Goal: Transaction & Acquisition: Purchase product/service

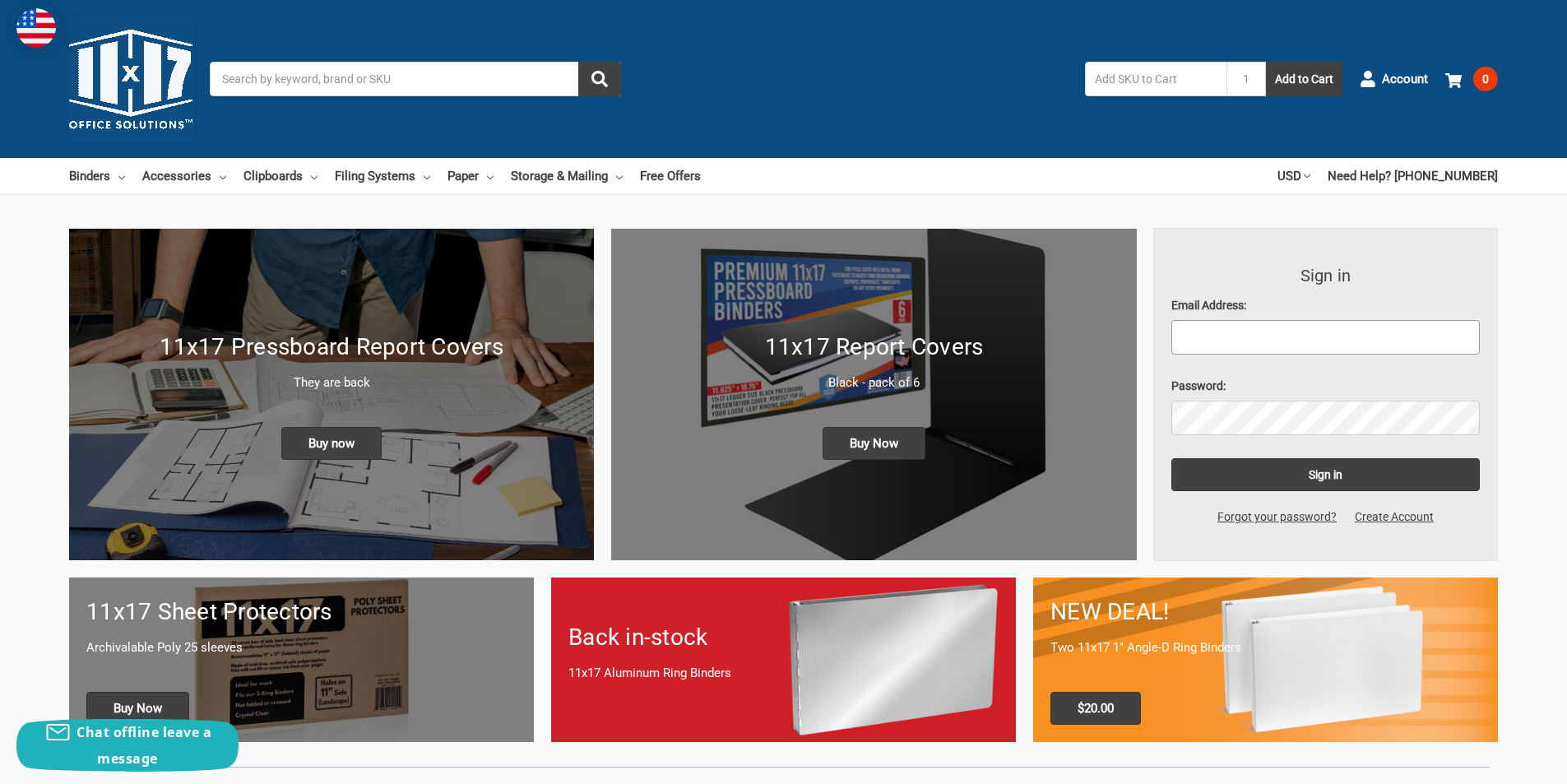
type input "jesse.a@metalcraftmarine.com"
click at [373, 82] on input "Search" at bounding box center [415, 78] width 411 height 34
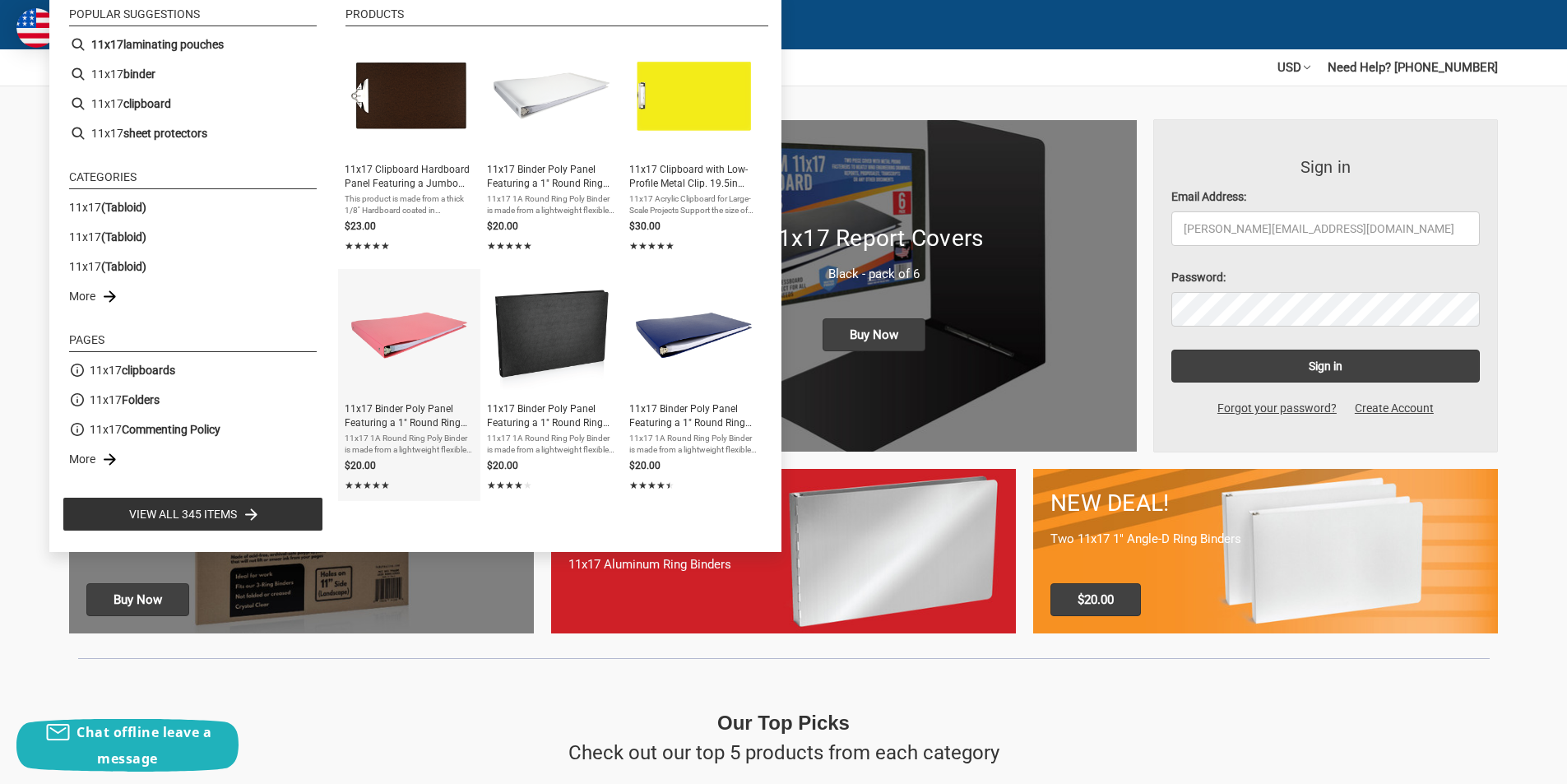
scroll to position [83, 0]
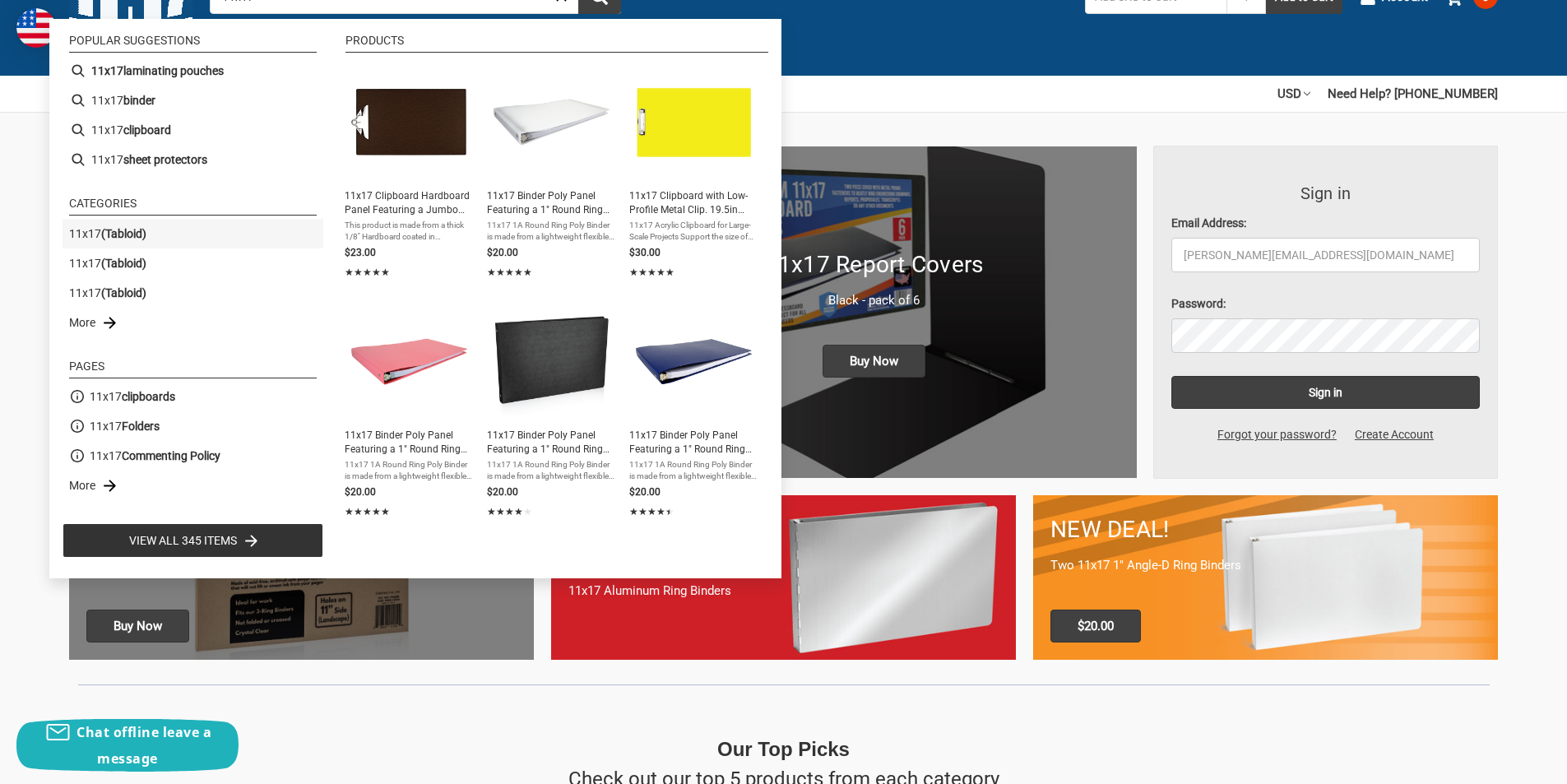
type input "11x17"
click at [117, 239] on b "(Tabloid)" at bounding box center [123, 234] width 45 height 13
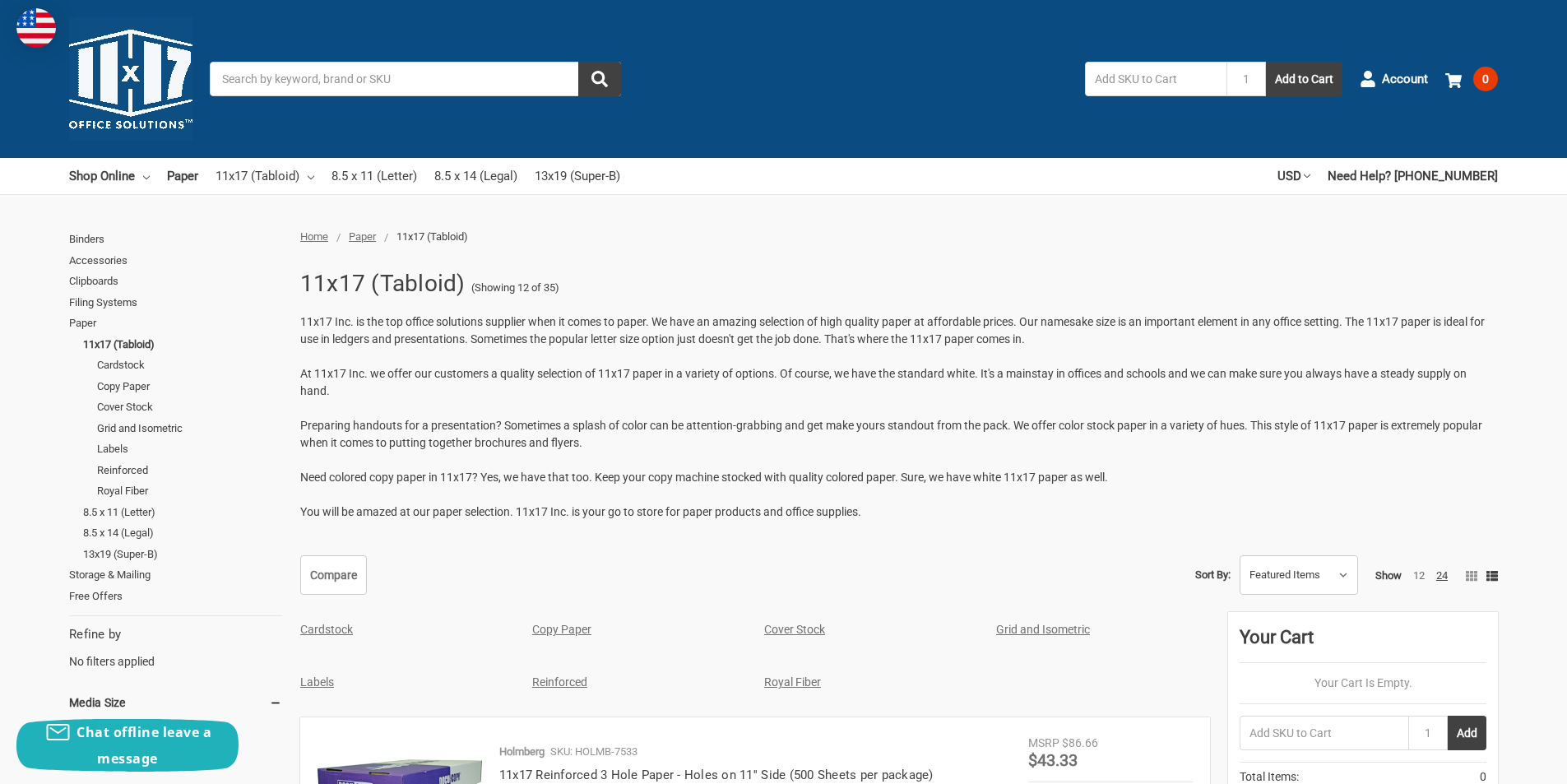
click at [357, 75] on input "Search" at bounding box center [415, 78] width 411 height 34
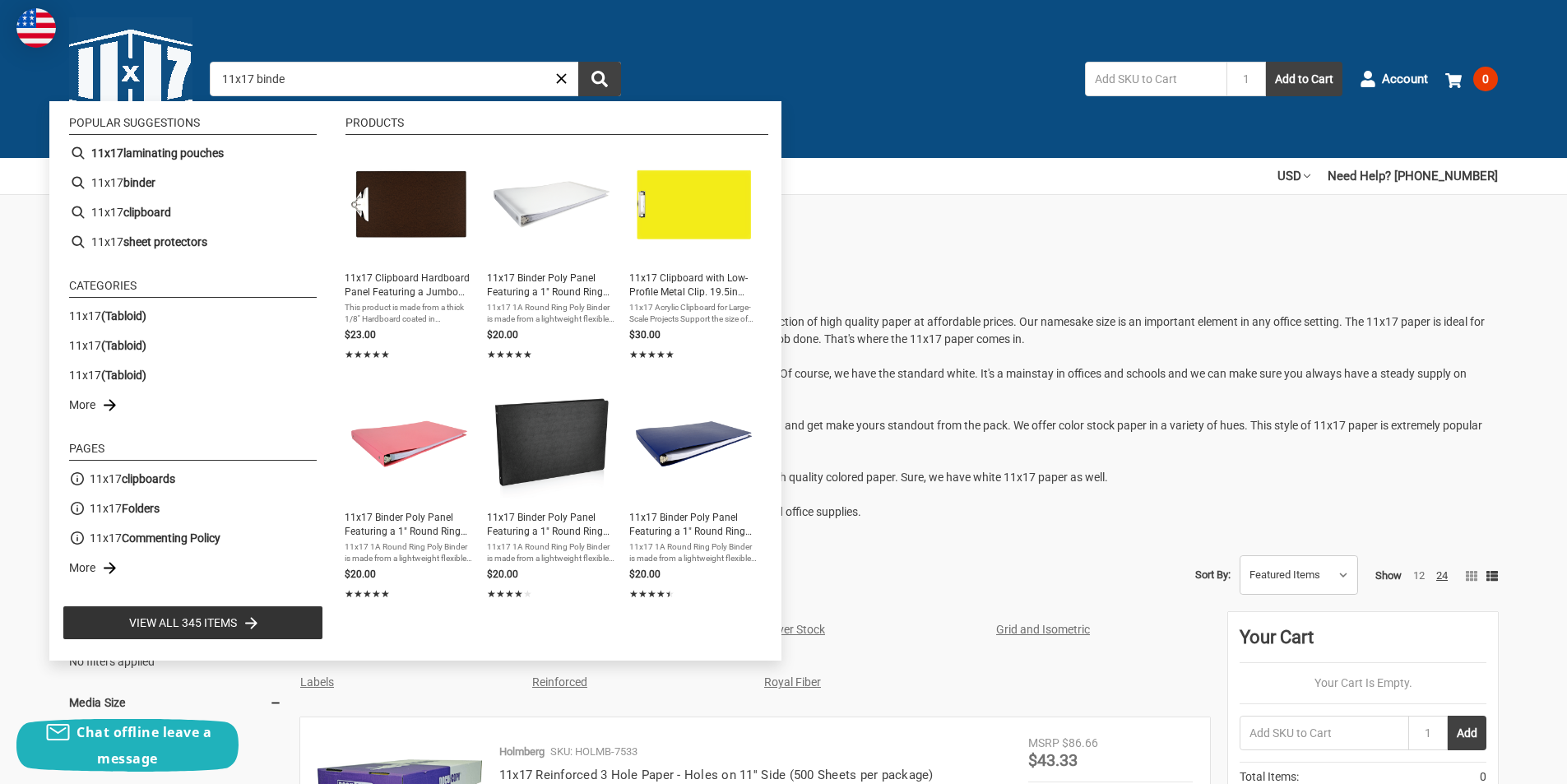
type input "11x17 binder"
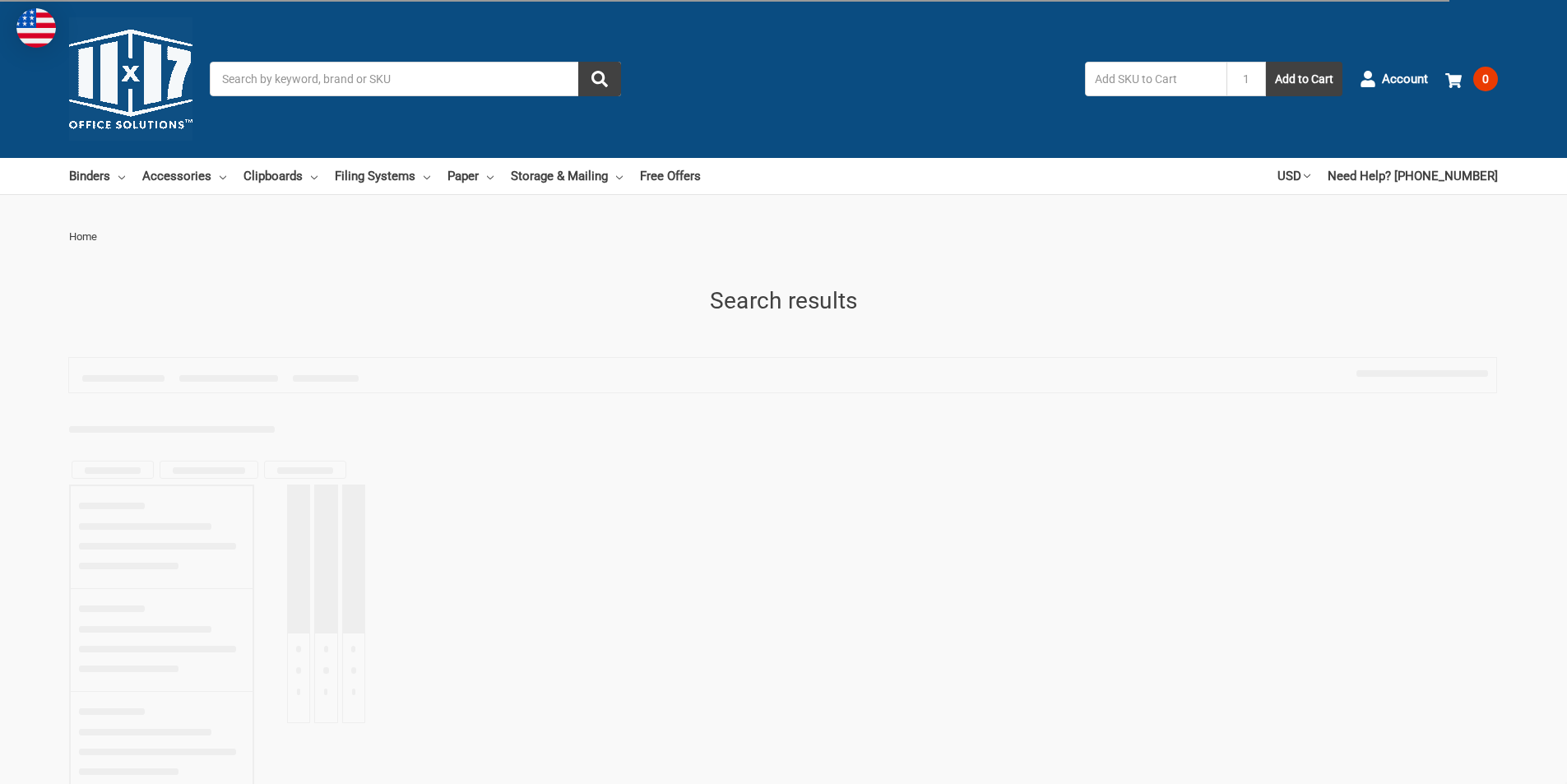
type input "11x17 binder"
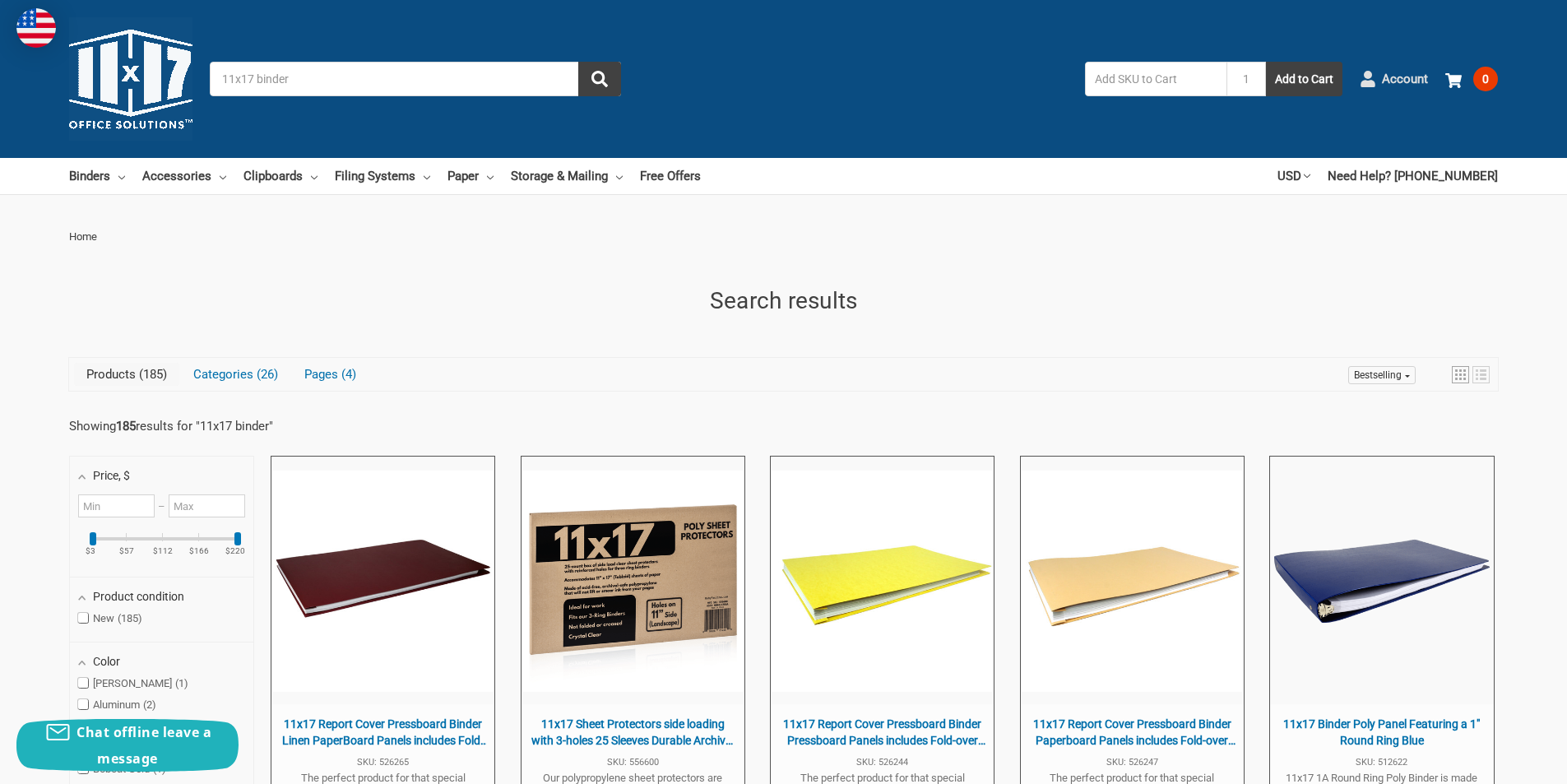
click at [1393, 80] on span "Account" at bounding box center [1404, 79] width 46 height 19
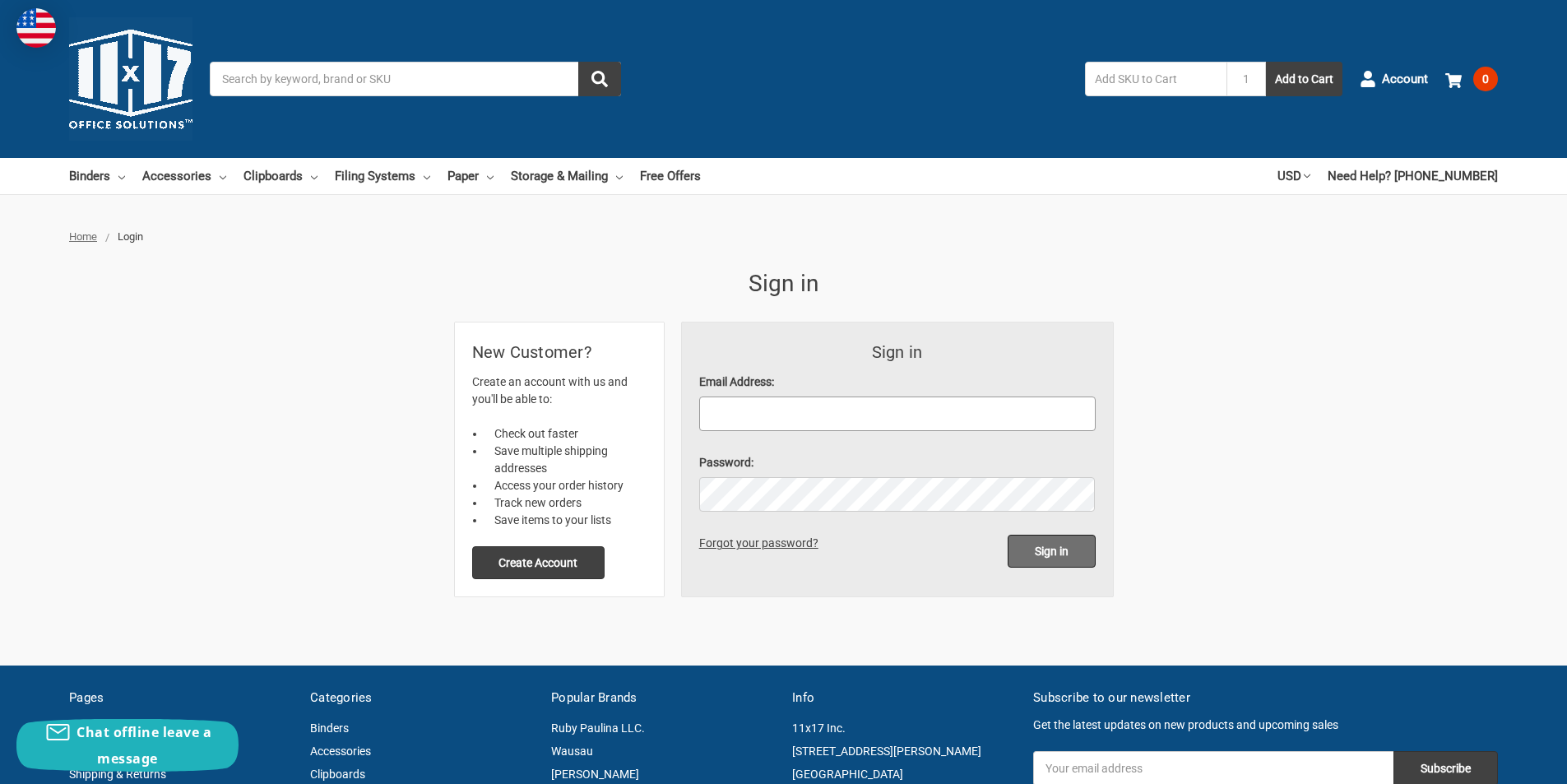
type input "[PERSON_NAME][EMAIL_ADDRESS][DOMAIN_NAME]"
click at [1061, 560] on input "Sign in" at bounding box center [1051, 550] width 88 height 33
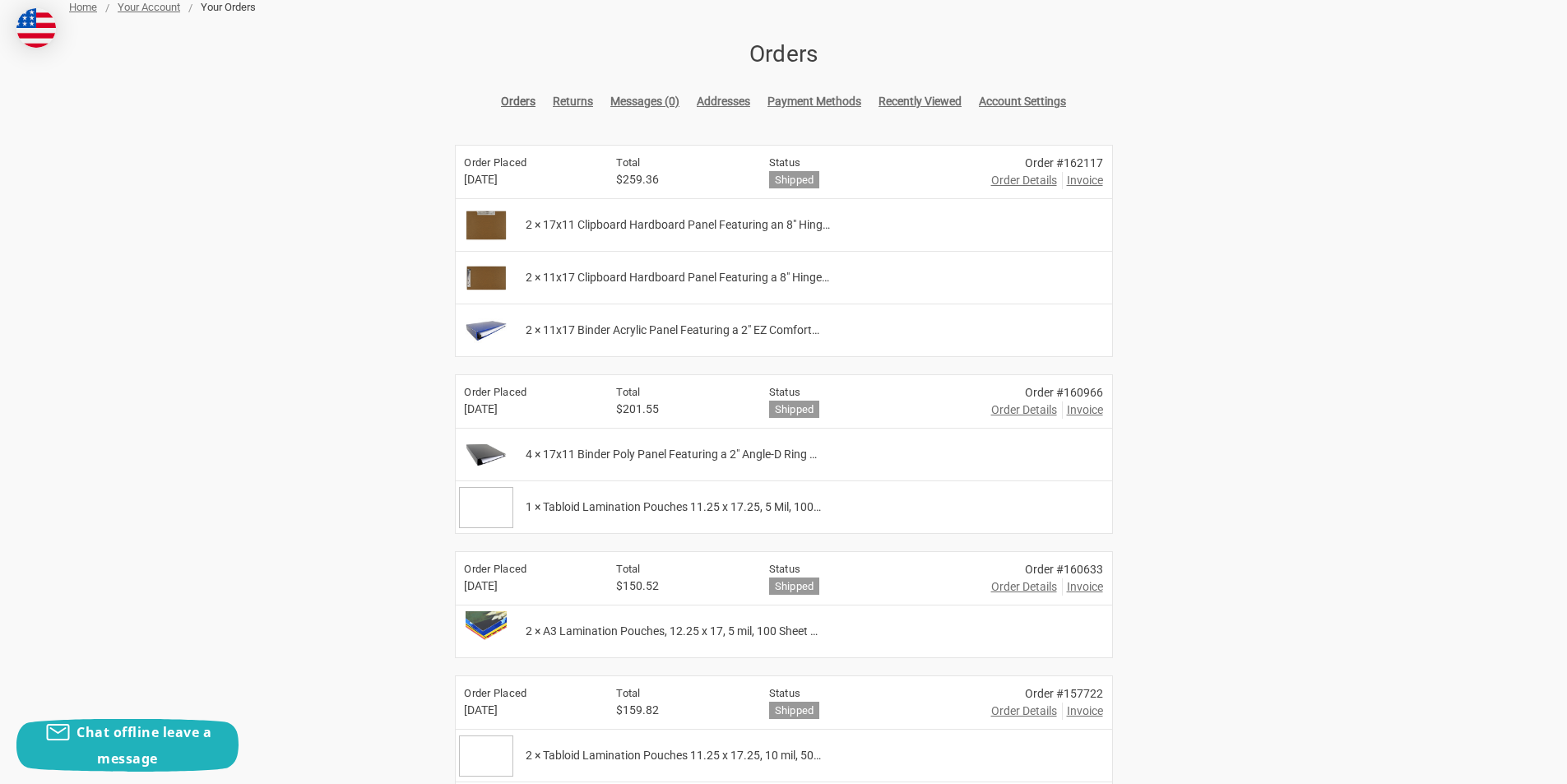
scroll to position [247, 0]
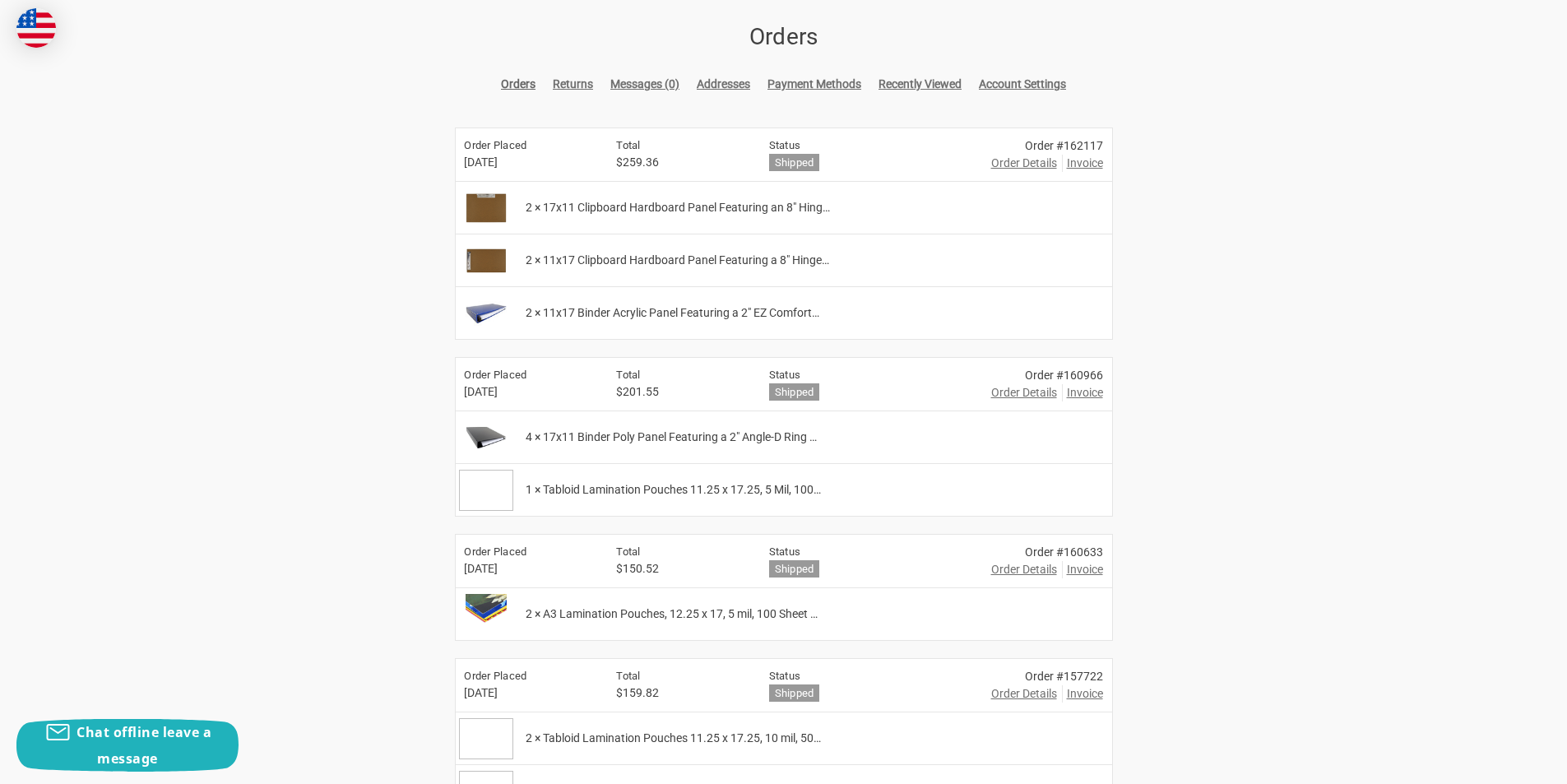
click at [1005, 163] on span "Order Details" at bounding box center [1024, 163] width 66 height 18
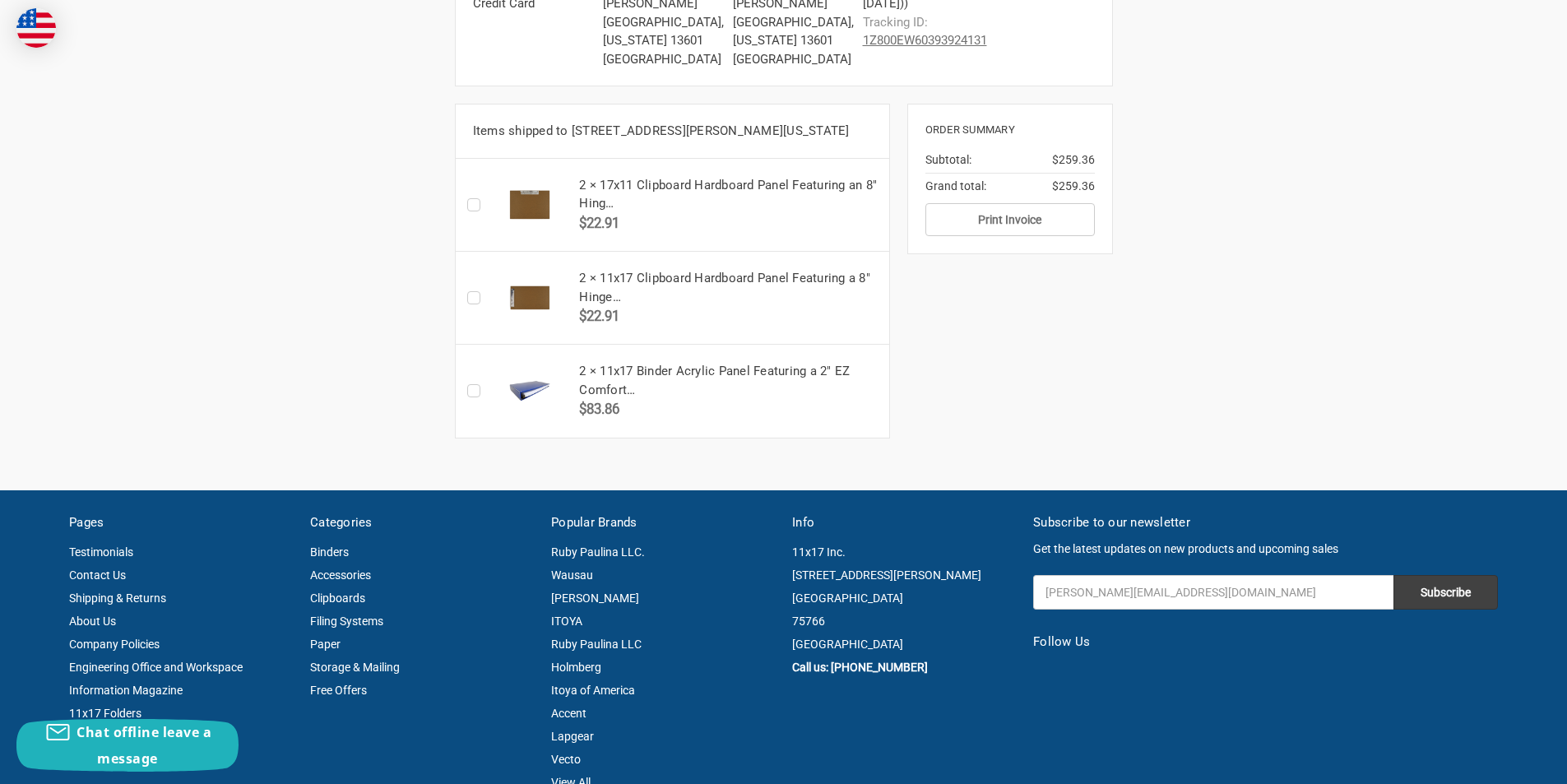
scroll to position [494, 0]
click at [582, 385] on div "2 × 11x17 Binder Acrylic Panel Featuring a 2" EZ Comfort… $83.86" at bounding box center [730, 389] width 319 height 92
drag, startPoint x: 601, startPoint y: 389, endPoint x: 627, endPoint y: 409, distance: 32.8
click at [627, 398] on h5 "2 × 11x17 Binder Acrylic Panel Featuring a 2" EZ Comfort…" at bounding box center [729, 379] width 300 height 37
copy h5 "11x17 Binder Acrylic Panel Featuring a 2" EZ Comfort"
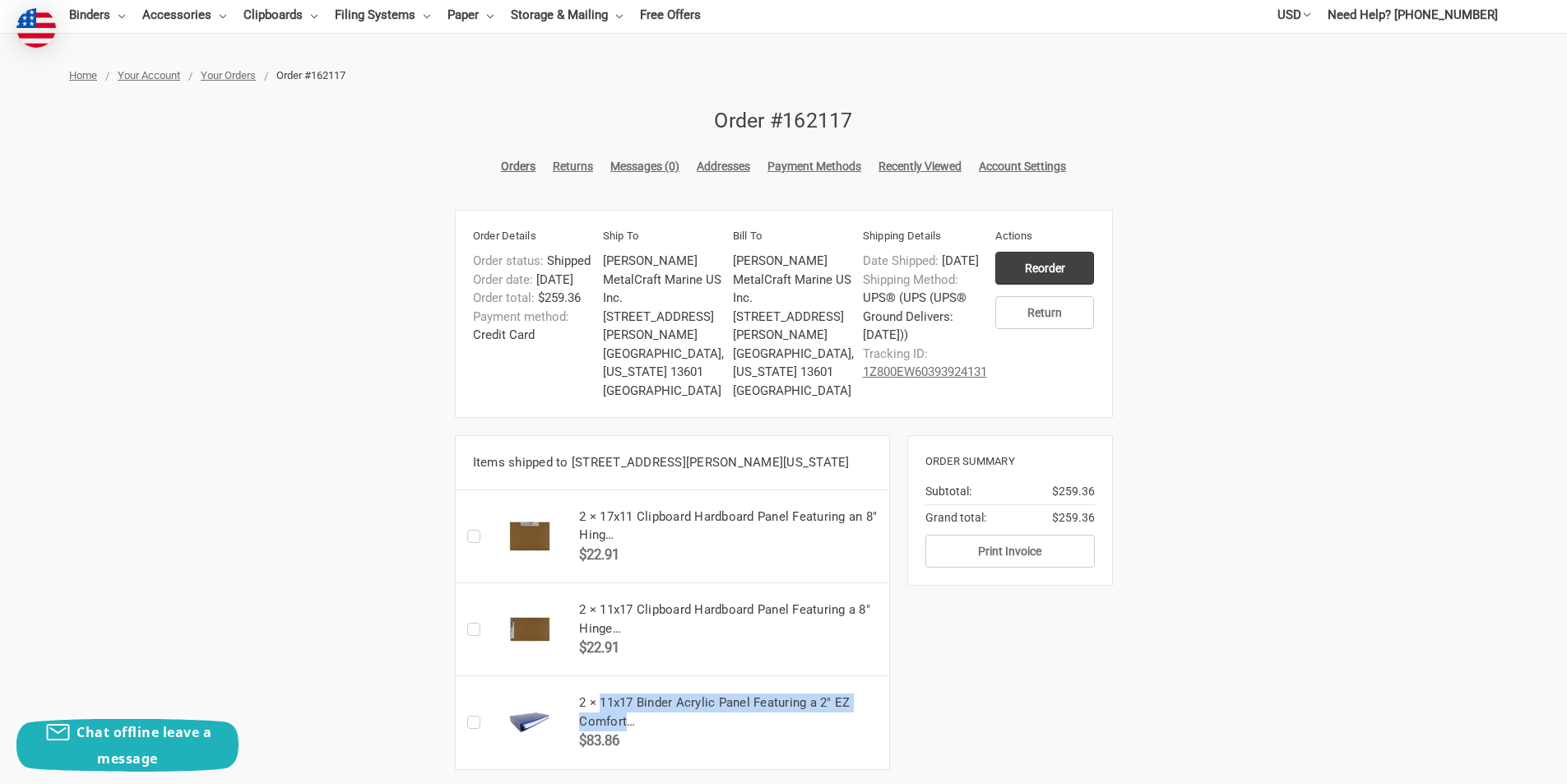
scroll to position [0, 0]
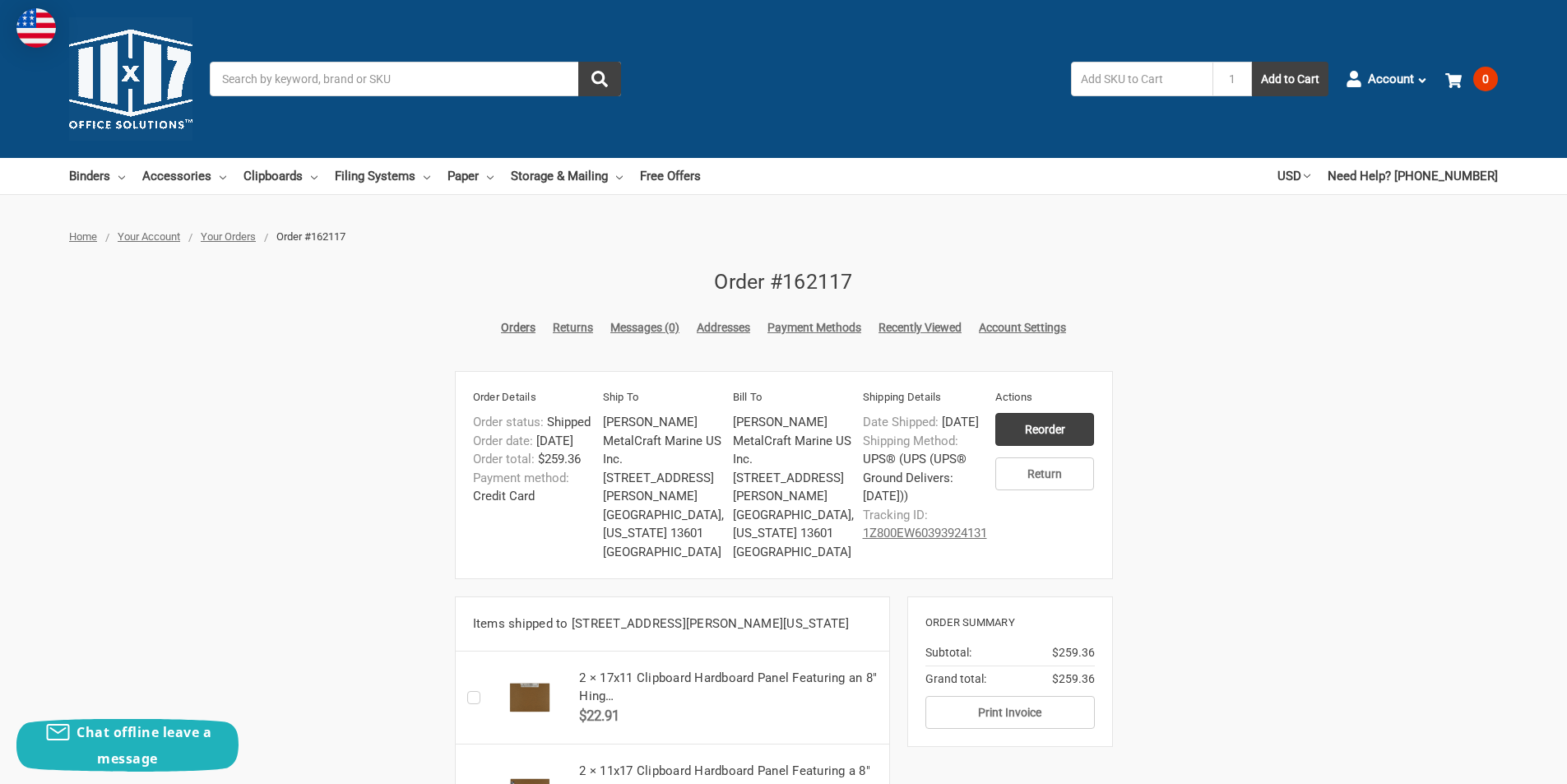
click at [411, 83] on input "Search" at bounding box center [415, 78] width 411 height 34
paste input "11x17 Binder Acrylic Panel Featuring a 2" EZ Comfort"
type input "11x17 Binder Acrylic Panel Featuring a 2" EZ Comfort"
click at [578, 62] on button "submit" at bounding box center [599, 78] width 43 height 34
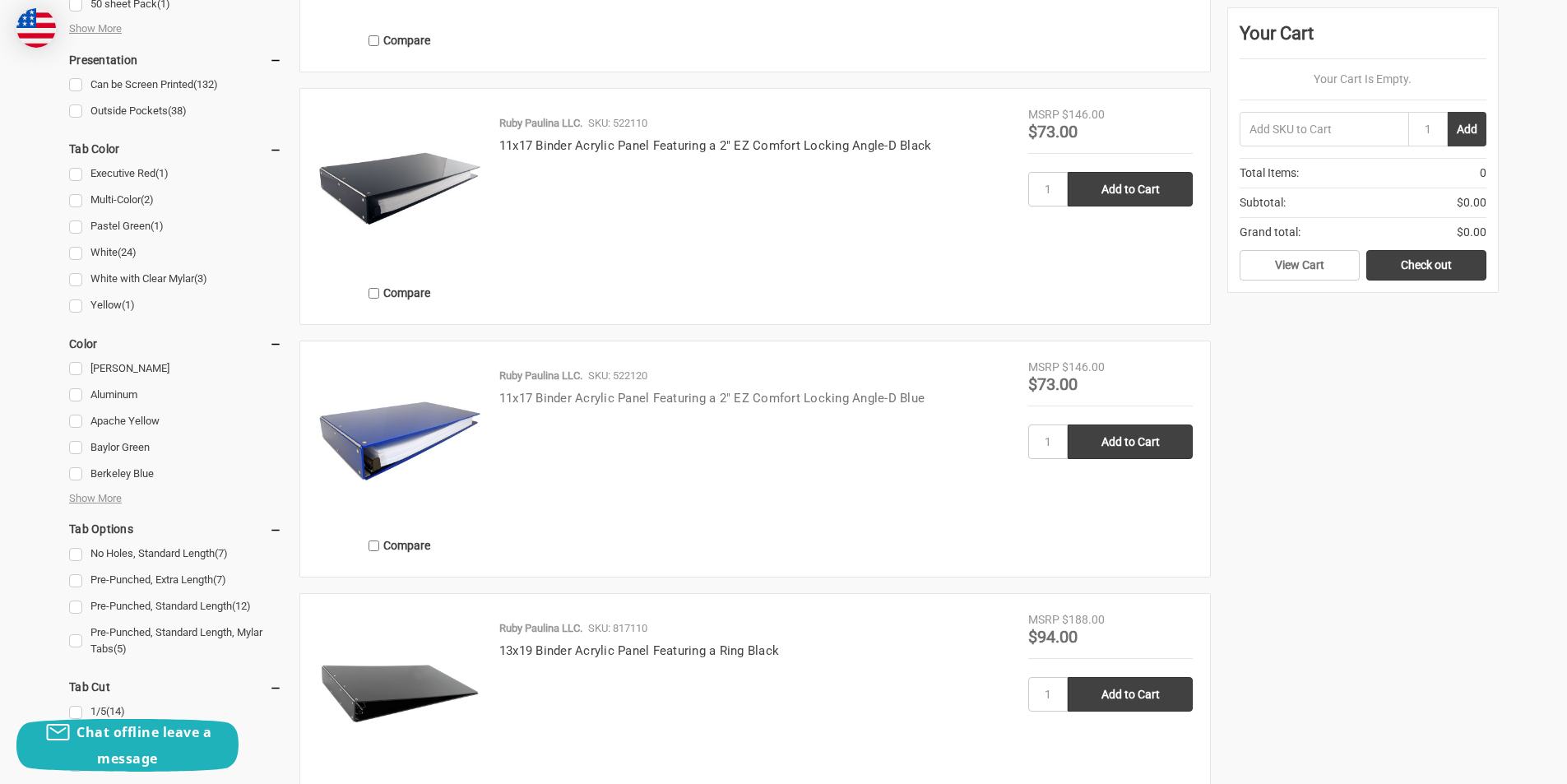
scroll to position [1234, 0]
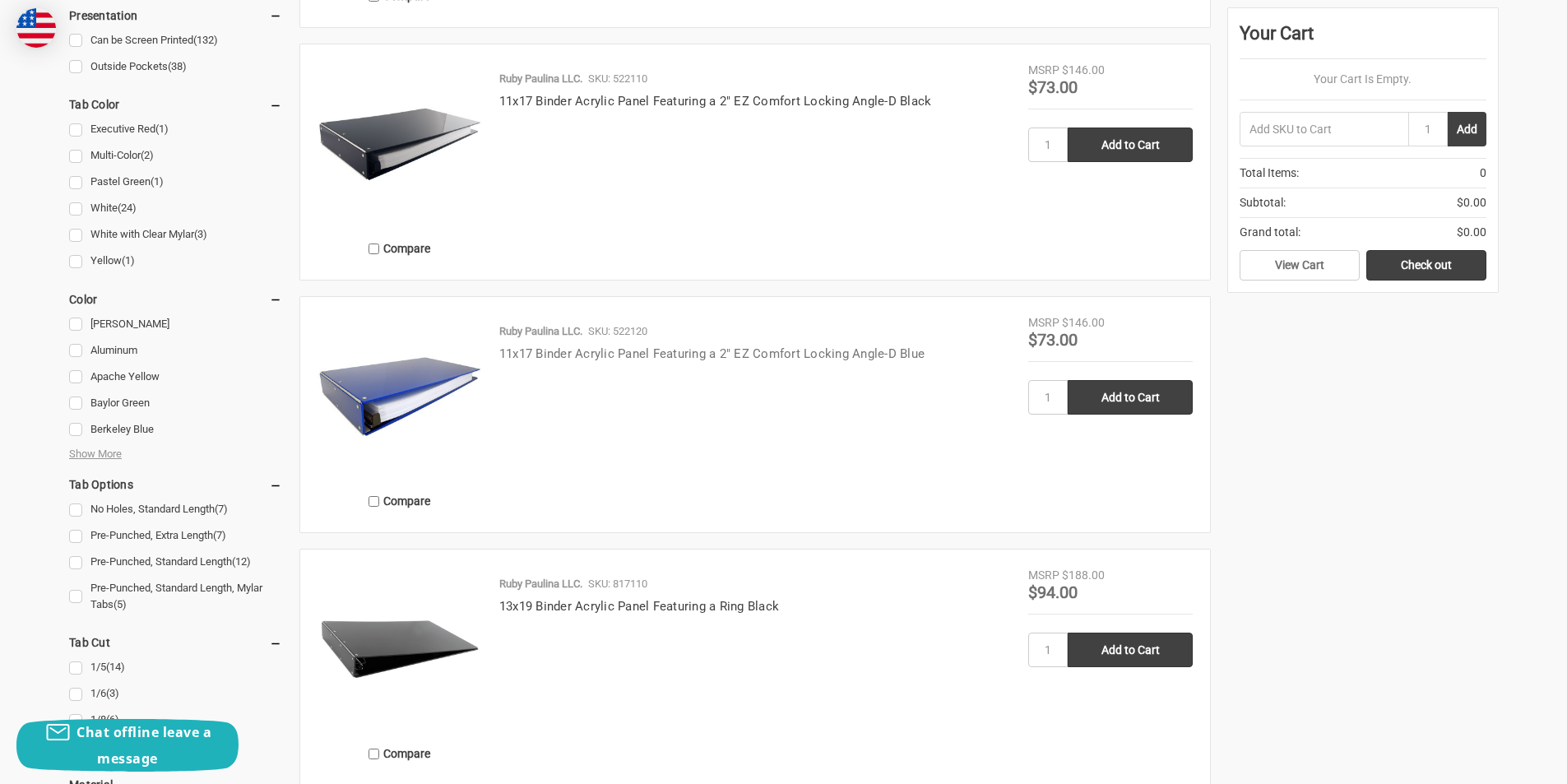
click at [711, 347] on link "11x17 Binder Acrylic Panel Featuring a 2" EZ Comfort Locking Angle-D Blue" at bounding box center [712, 354] width 426 height 15
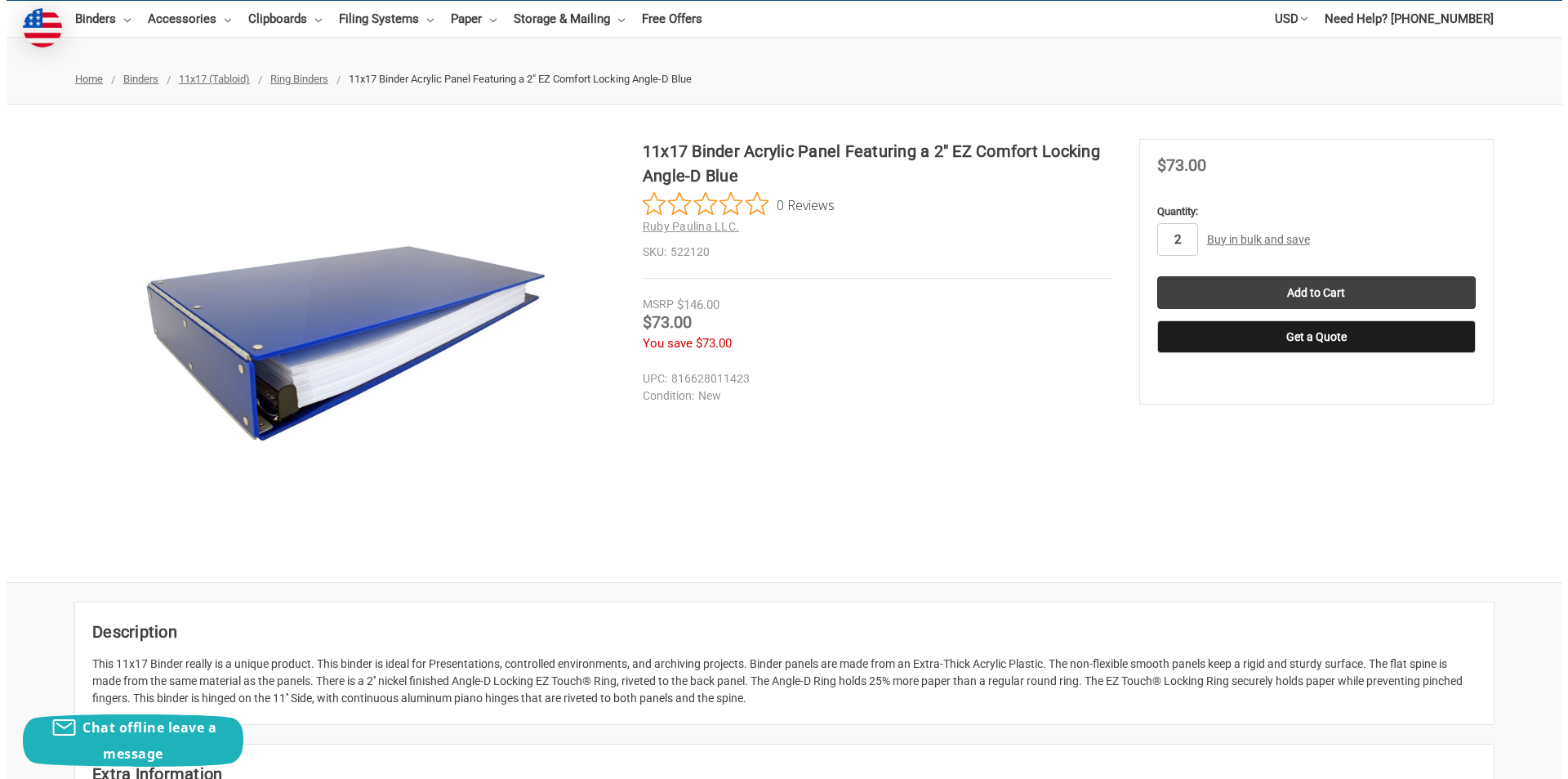
scroll to position [163, 0]
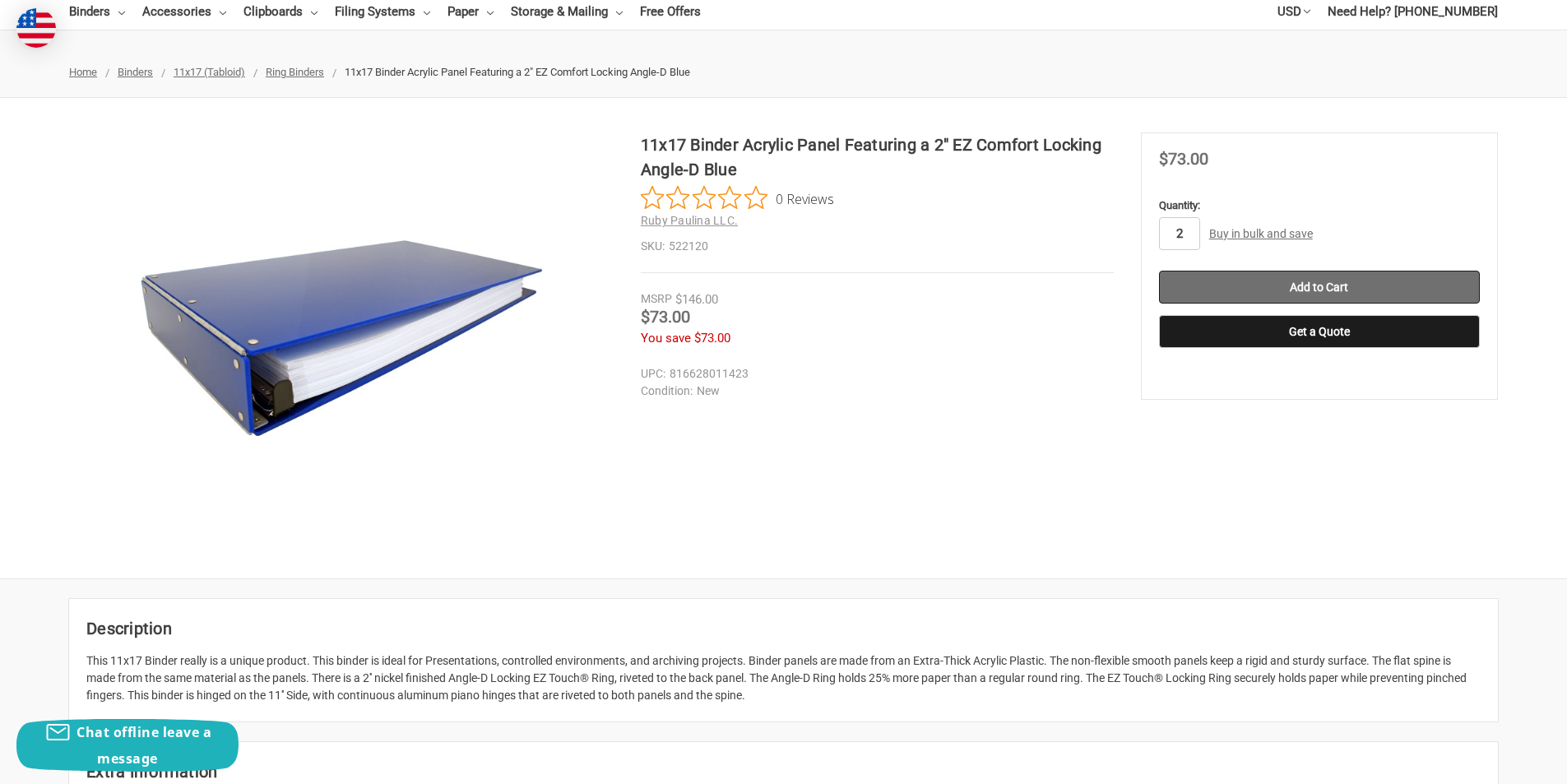
type input "2"
click at [1338, 285] on input "Add to Cart" at bounding box center [1319, 286] width 320 height 33
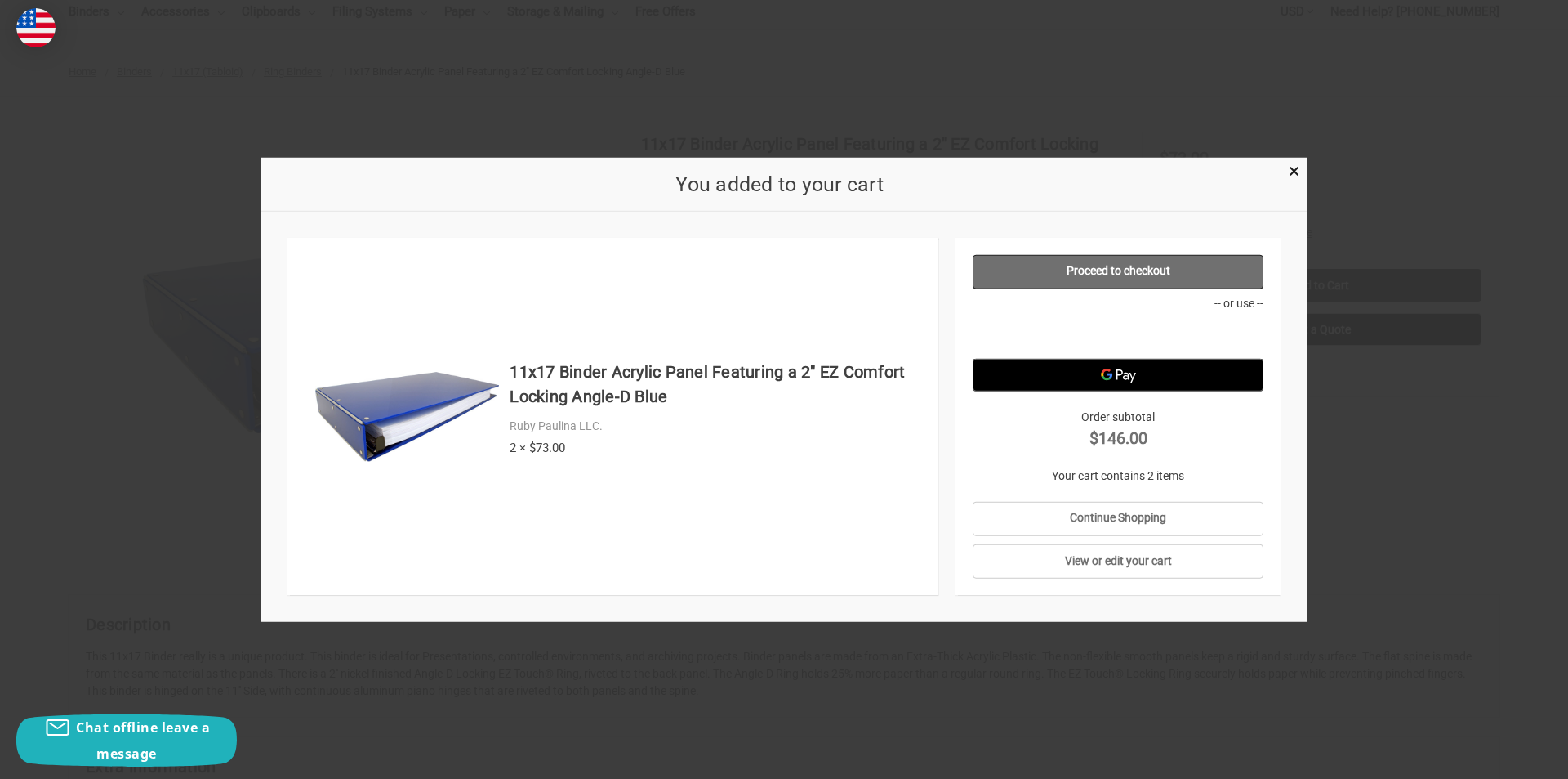
click at [1175, 270] on link "Proceed to checkout" at bounding box center [1118, 271] width 292 height 34
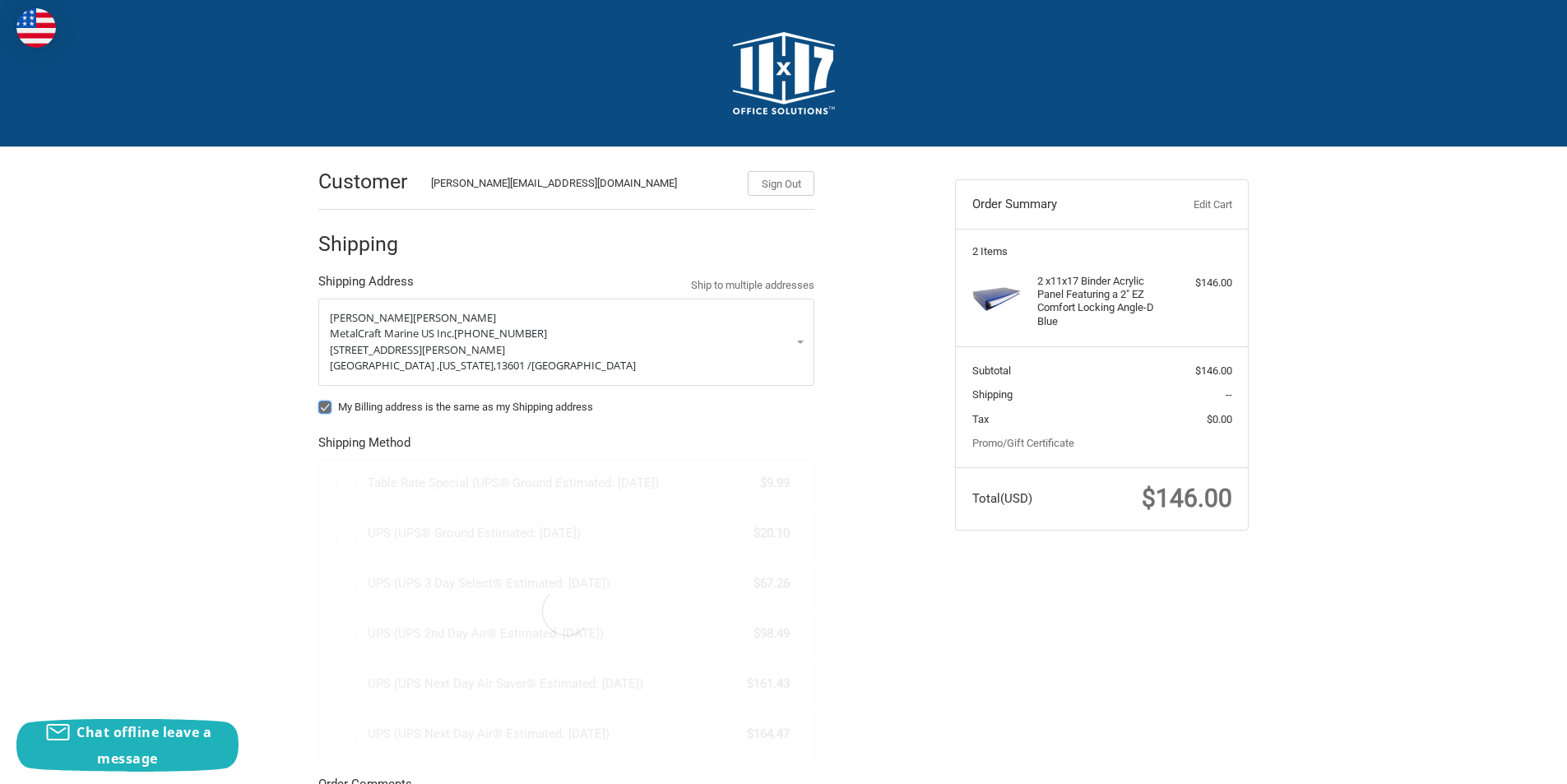
radio input "true"
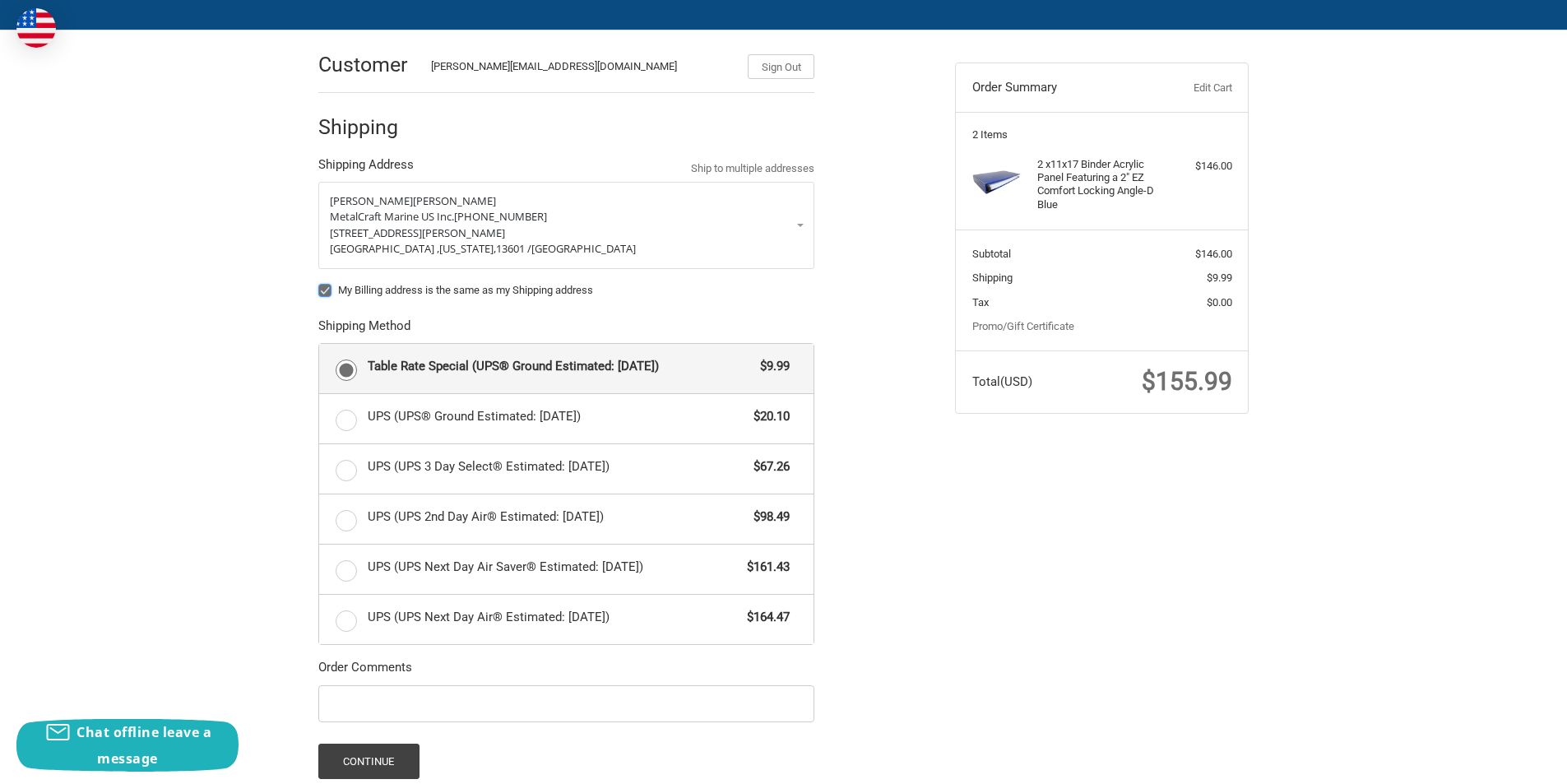
scroll to position [289, 0]
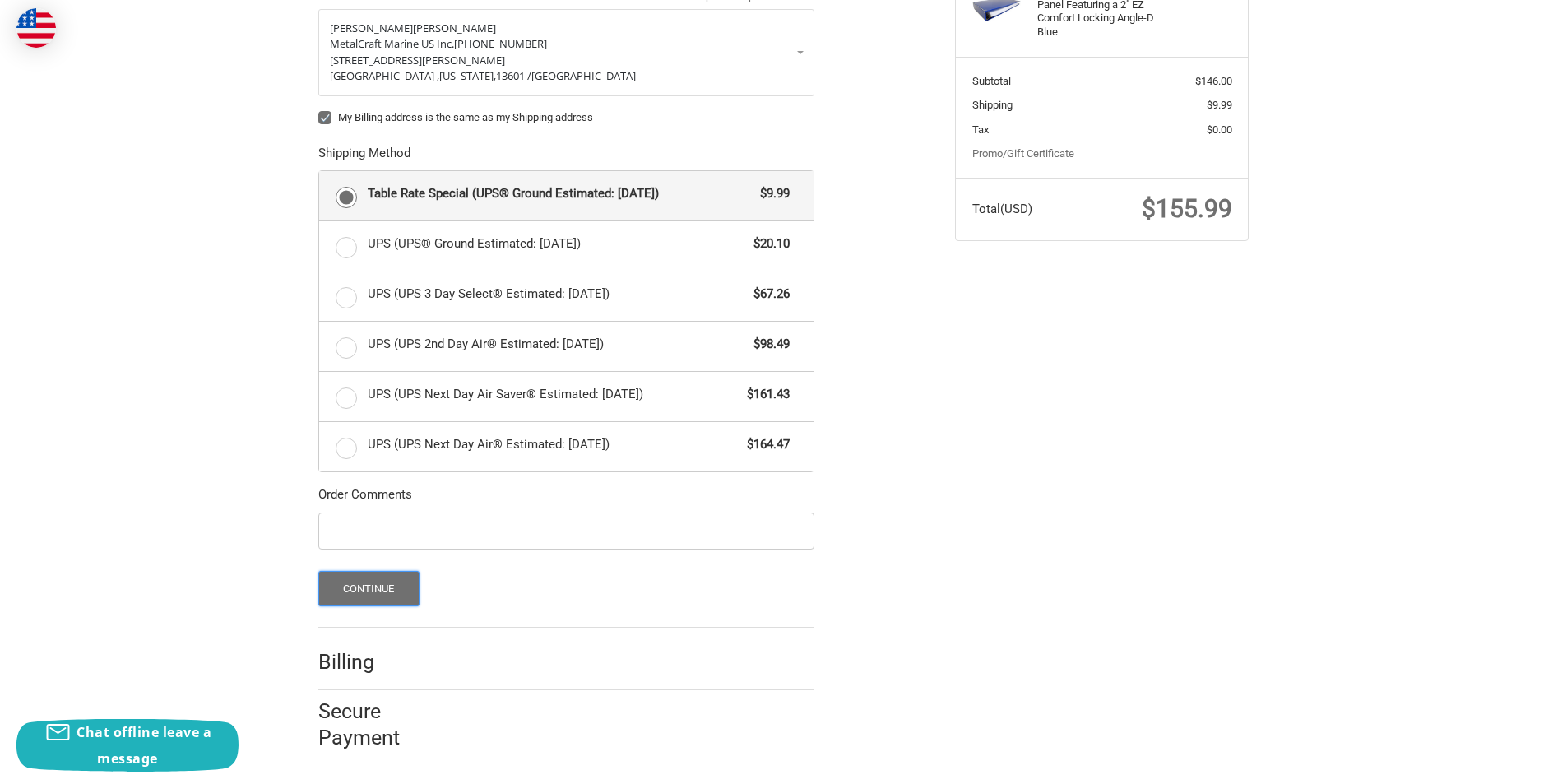
click at [398, 583] on button "Continue" at bounding box center [369, 588] width 101 height 35
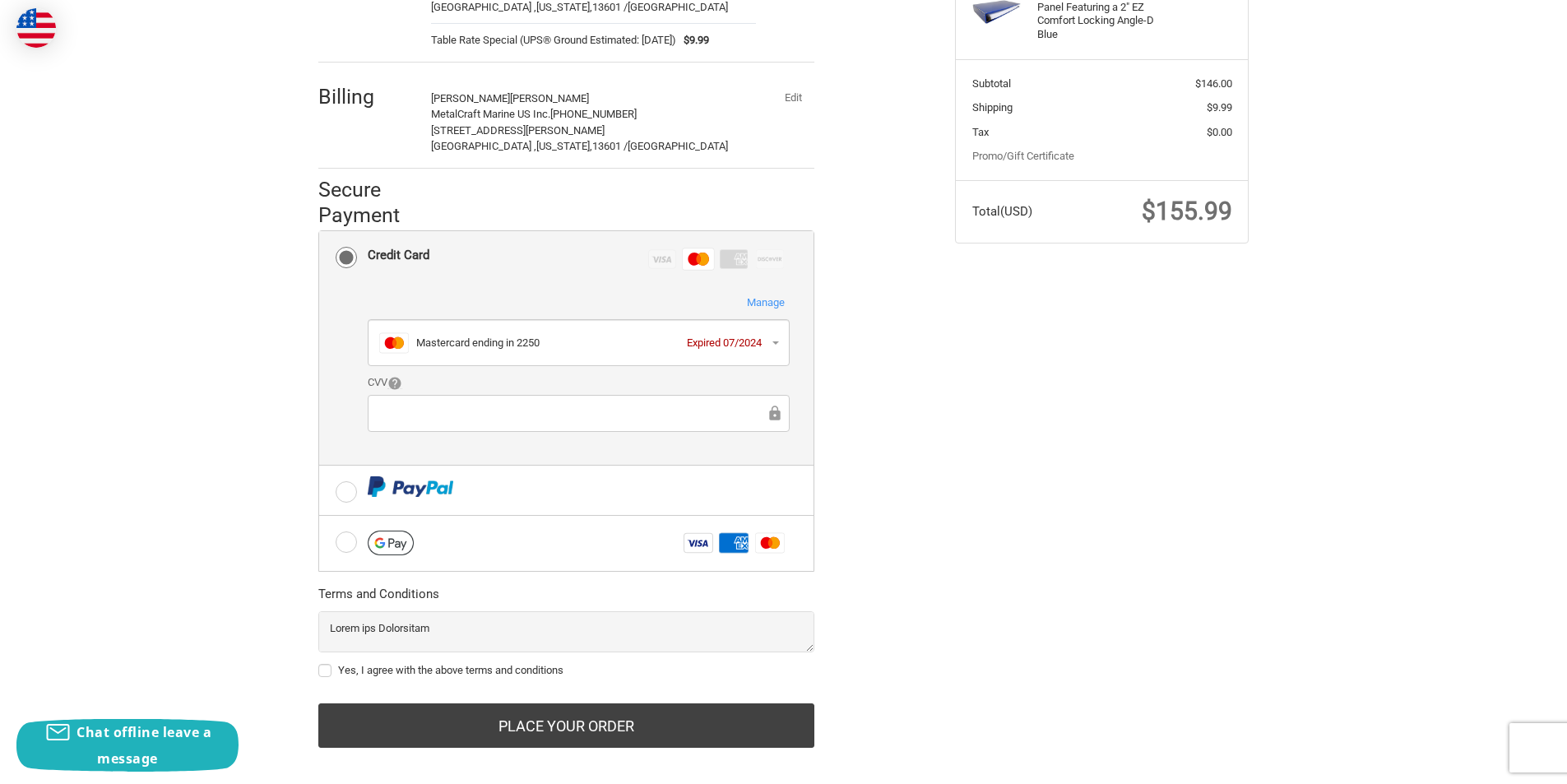
scroll to position [304, 0]
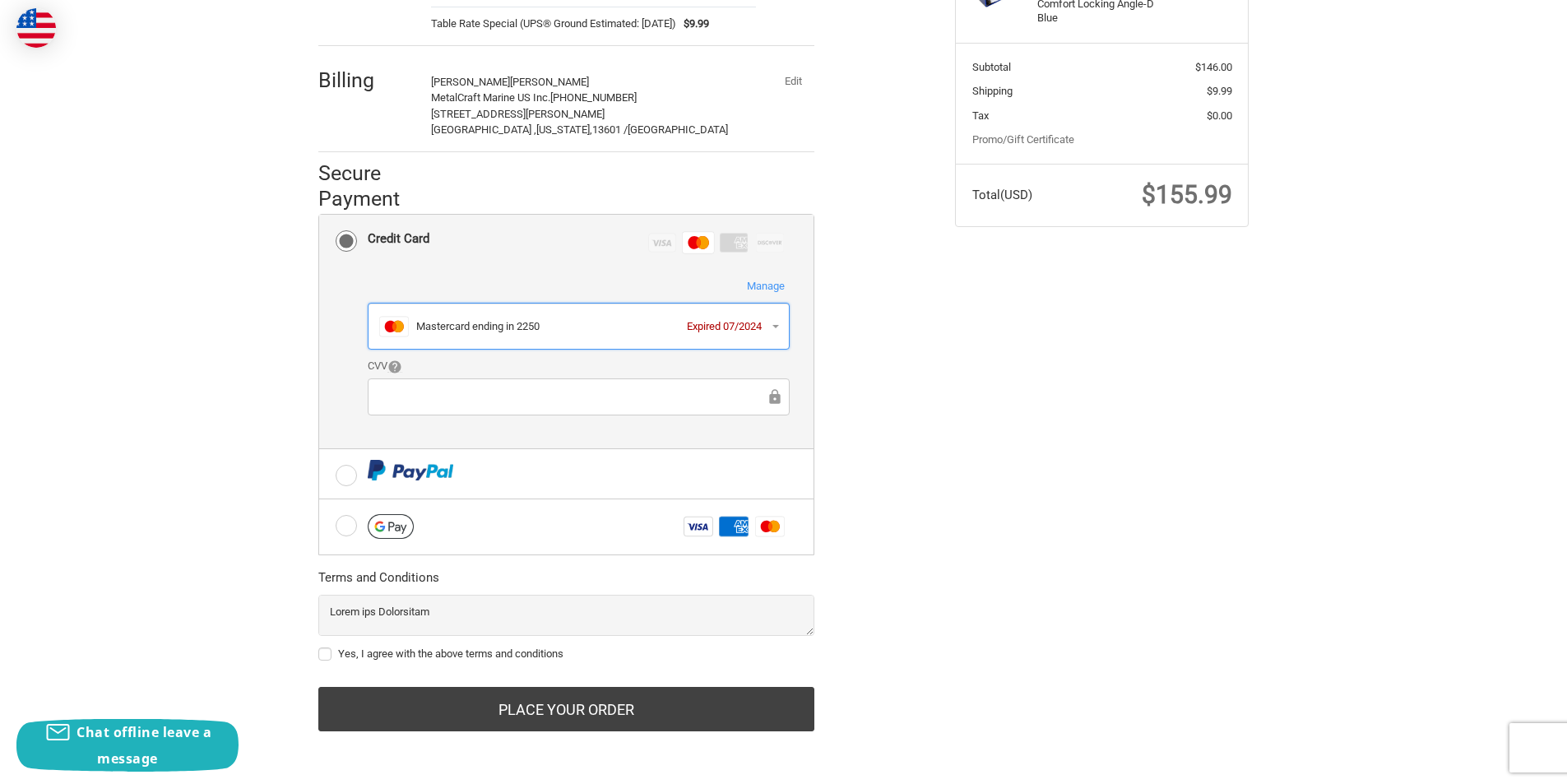
click at [773, 325] on button "Master Mastercard ending in 2250 Expired 07/2024" at bounding box center [579, 326] width 422 height 48
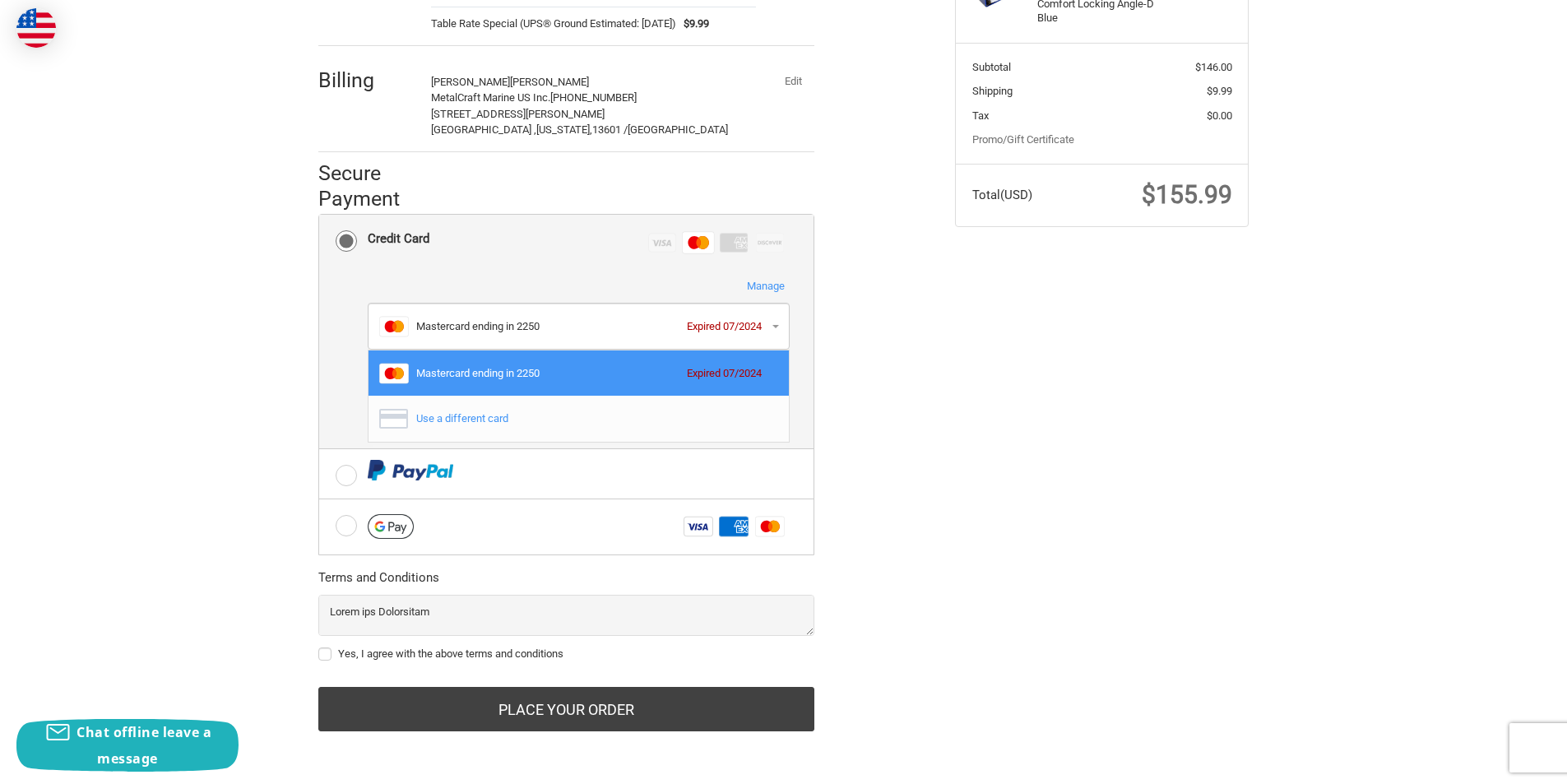
click at [464, 420] on div "Use a different card" at bounding box center [593, 419] width 354 height 17
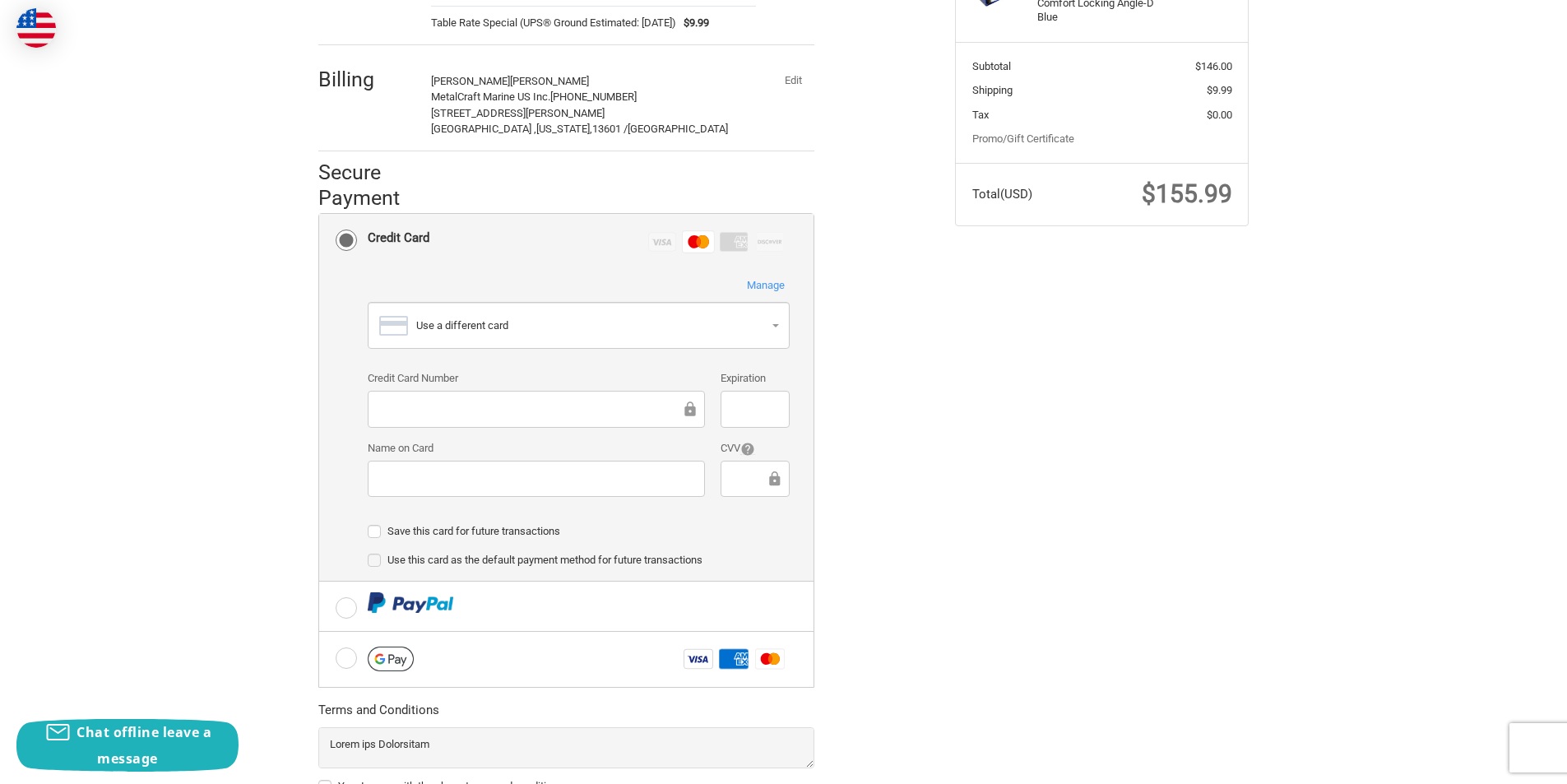
click at [942, 442] on div "Customer [PERSON_NAME][EMAIL_ADDRESS][DOMAIN_NAME] Sign Out Shipping [PERSON_NA…" at bounding box center [624, 363] width 637 height 1040
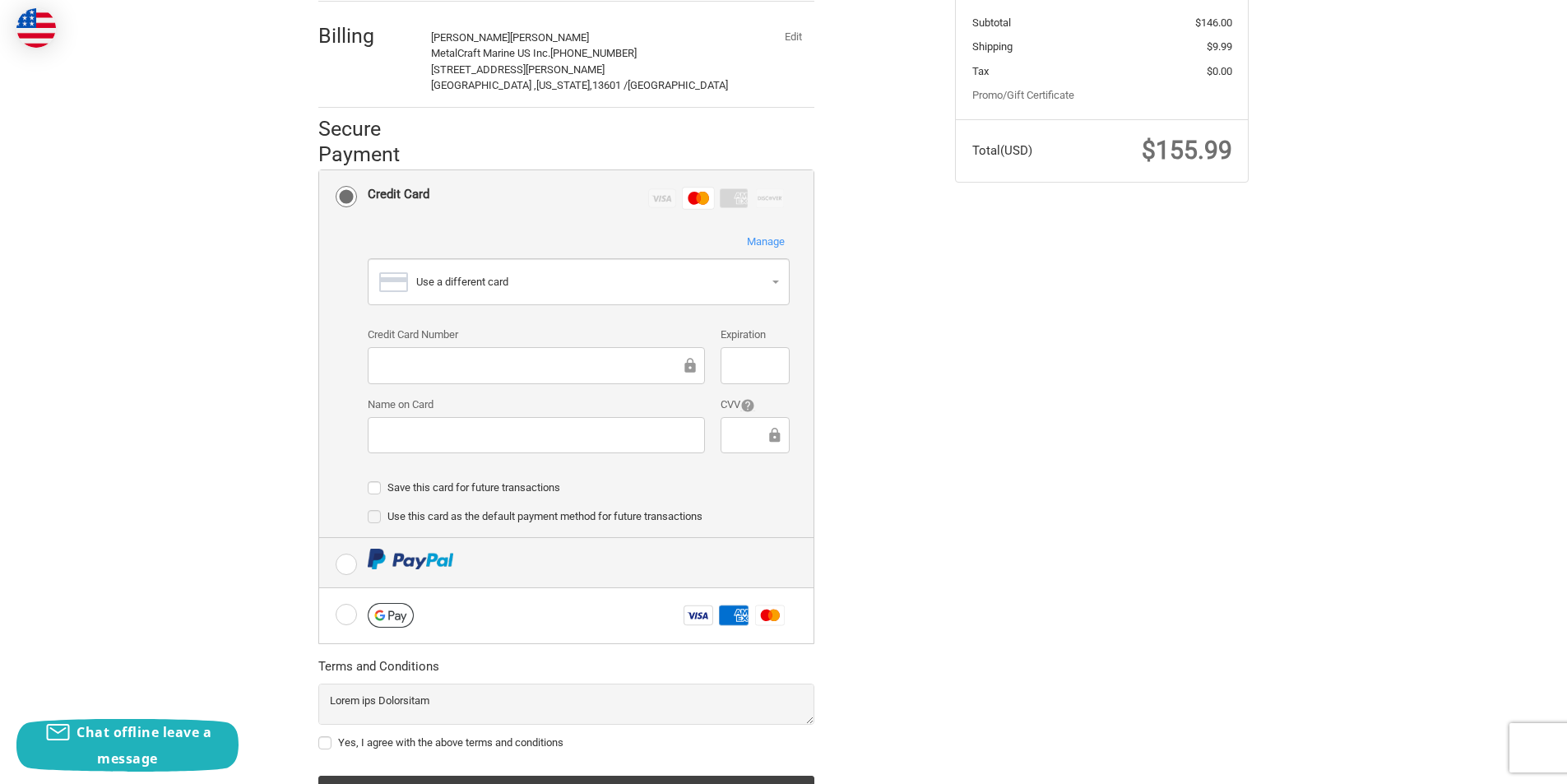
scroll to position [437, 0]
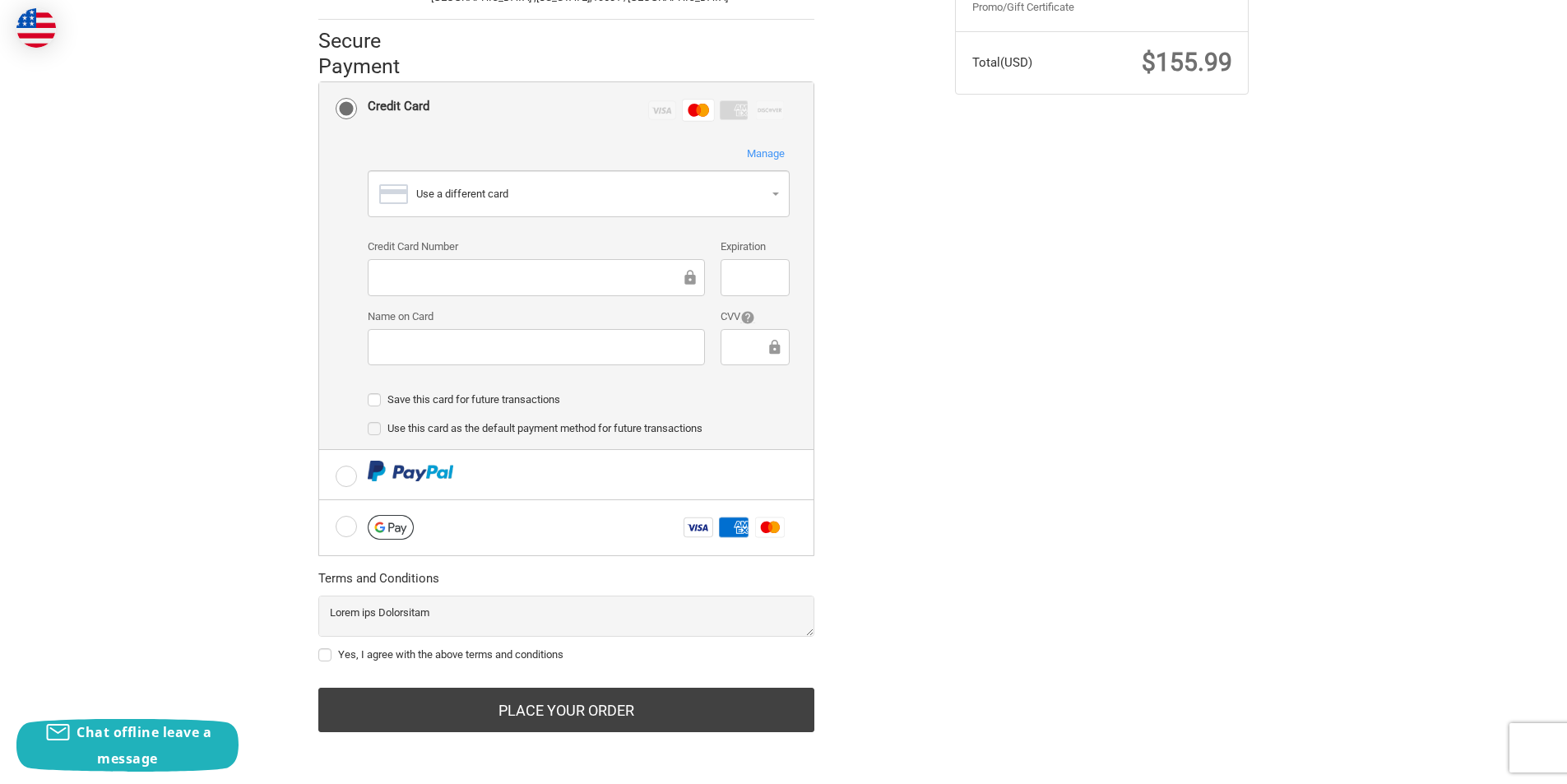
click at [371, 395] on label "Save this card for future transactions" at bounding box center [579, 400] width 422 height 13
click at [369, 392] on input "Save this card for future transactions" at bounding box center [368, 391] width 1 height 1
checkbox input "true"
click at [374, 428] on label "Use this card as the default payment method for future transactions" at bounding box center [579, 429] width 422 height 13
click at [369, 421] on input "Use this card as the default payment method for future transactions" at bounding box center [368, 420] width 1 height 1
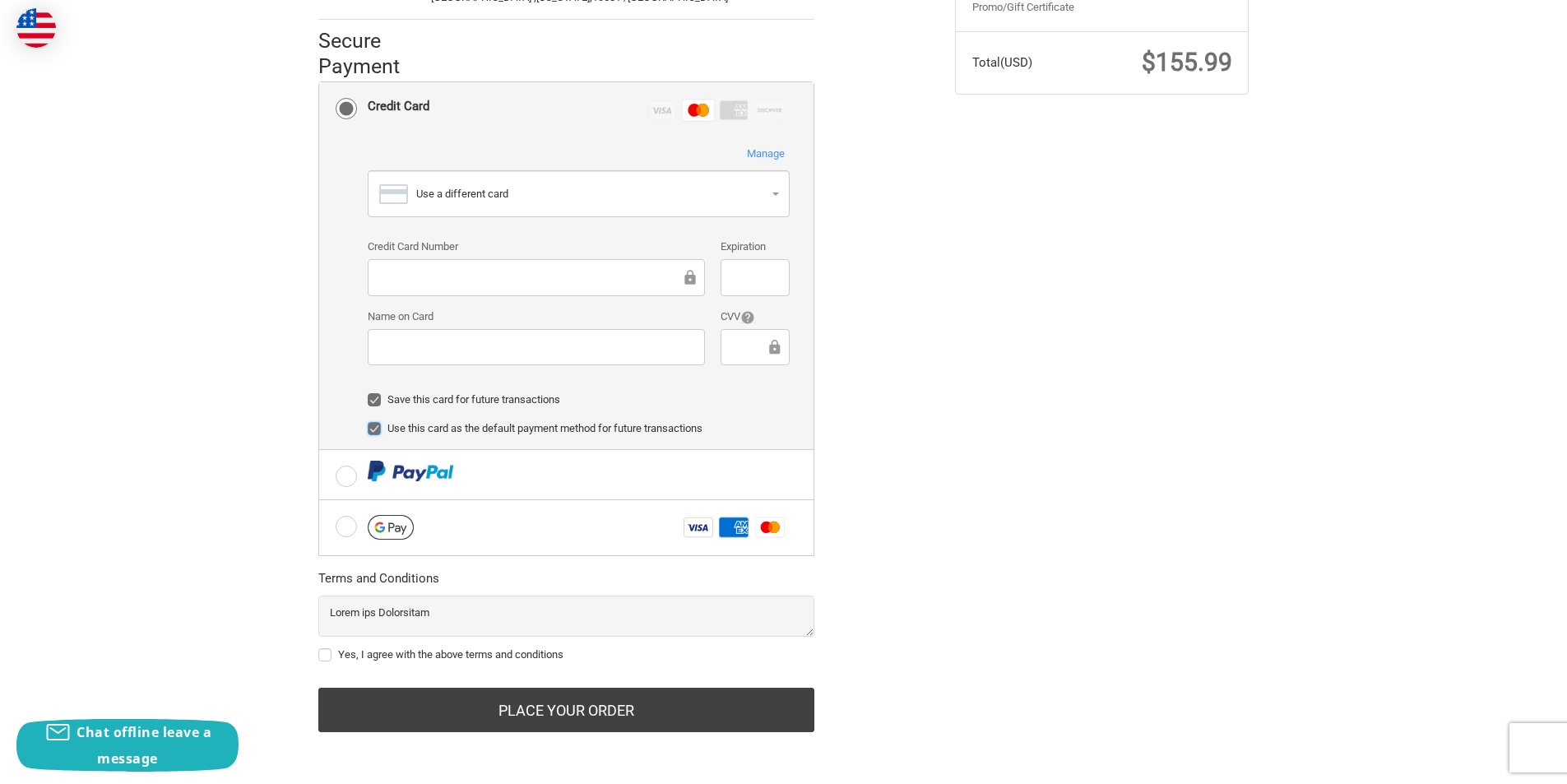
checkbox input "true"
click at [988, 435] on div "Customer jesse.a@metalcraftmarine.com Sign Out Shipping Jesse Allen MetalCraft …" at bounding box center [784, 239] width 987 height 1057
click at [340, 656] on label "Yes, I agree with the above terms and conditions" at bounding box center [567, 655] width 496 height 13
click at [320, 647] on input "Yes, I agree with the above terms and conditions" at bounding box center [319, 646] width 1 height 1
checkbox input "true"
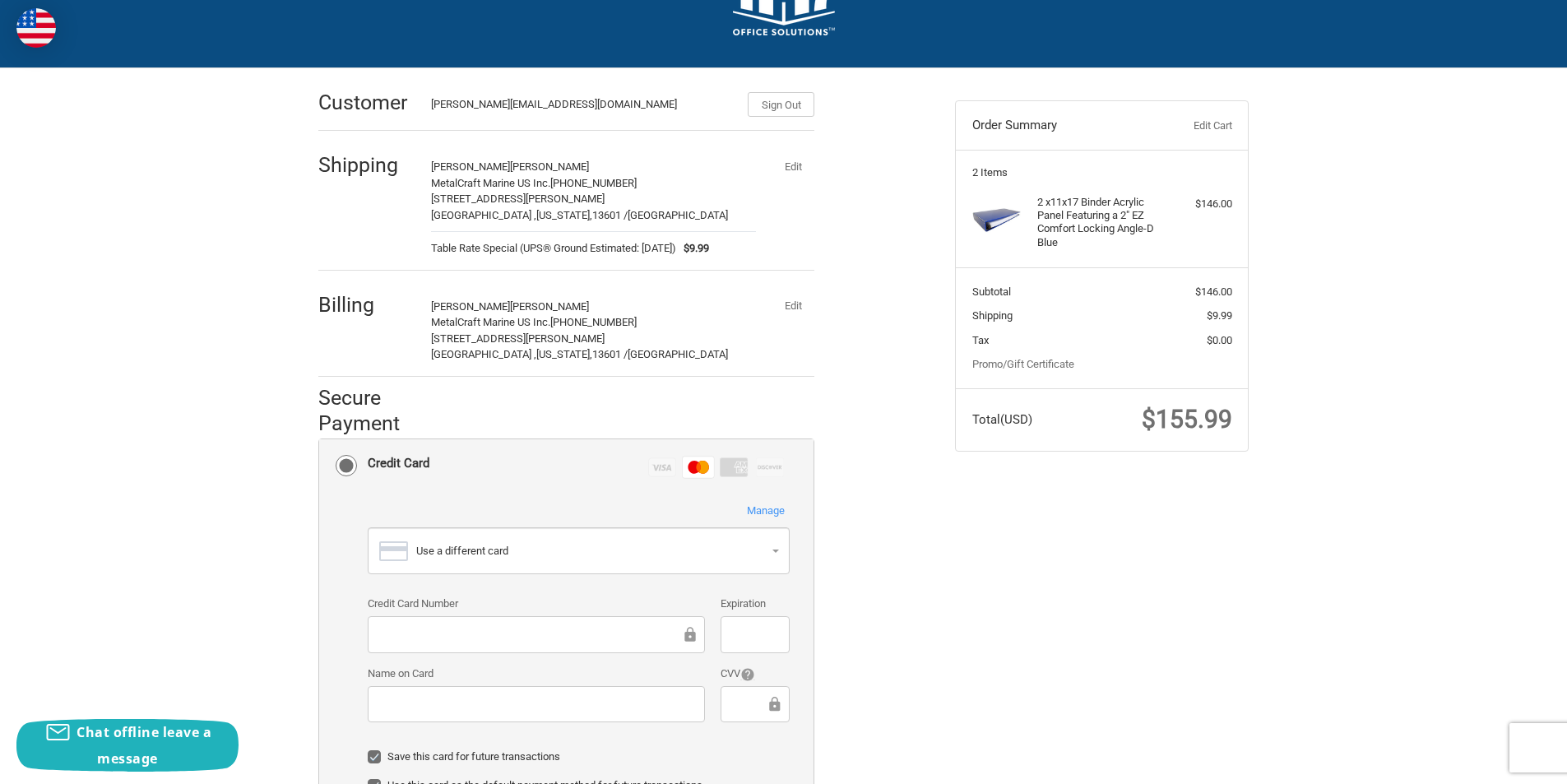
scroll to position [0, 0]
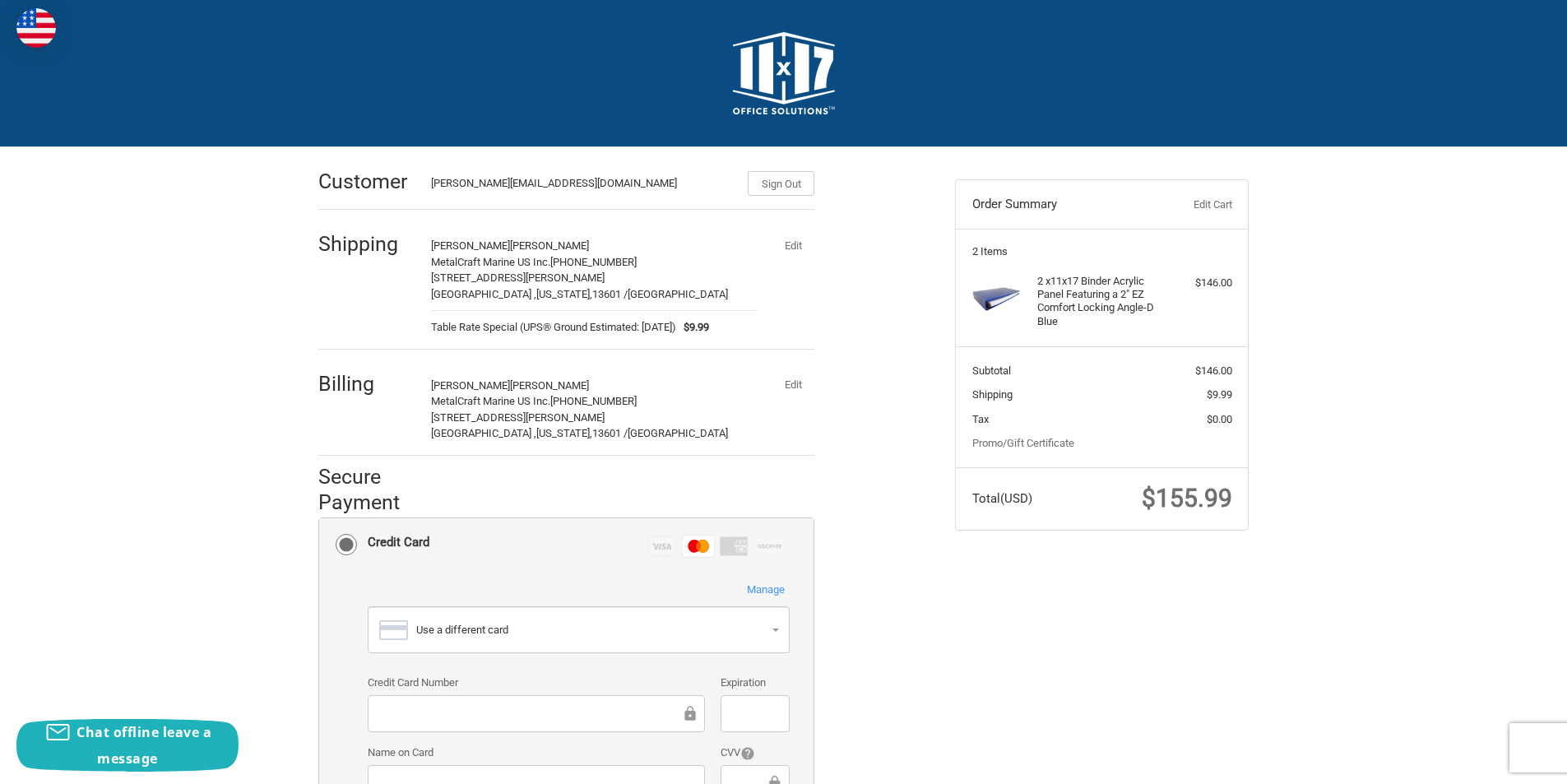
click at [796, 242] on button "Edit" at bounding box center [793, 245] width 43 height 23
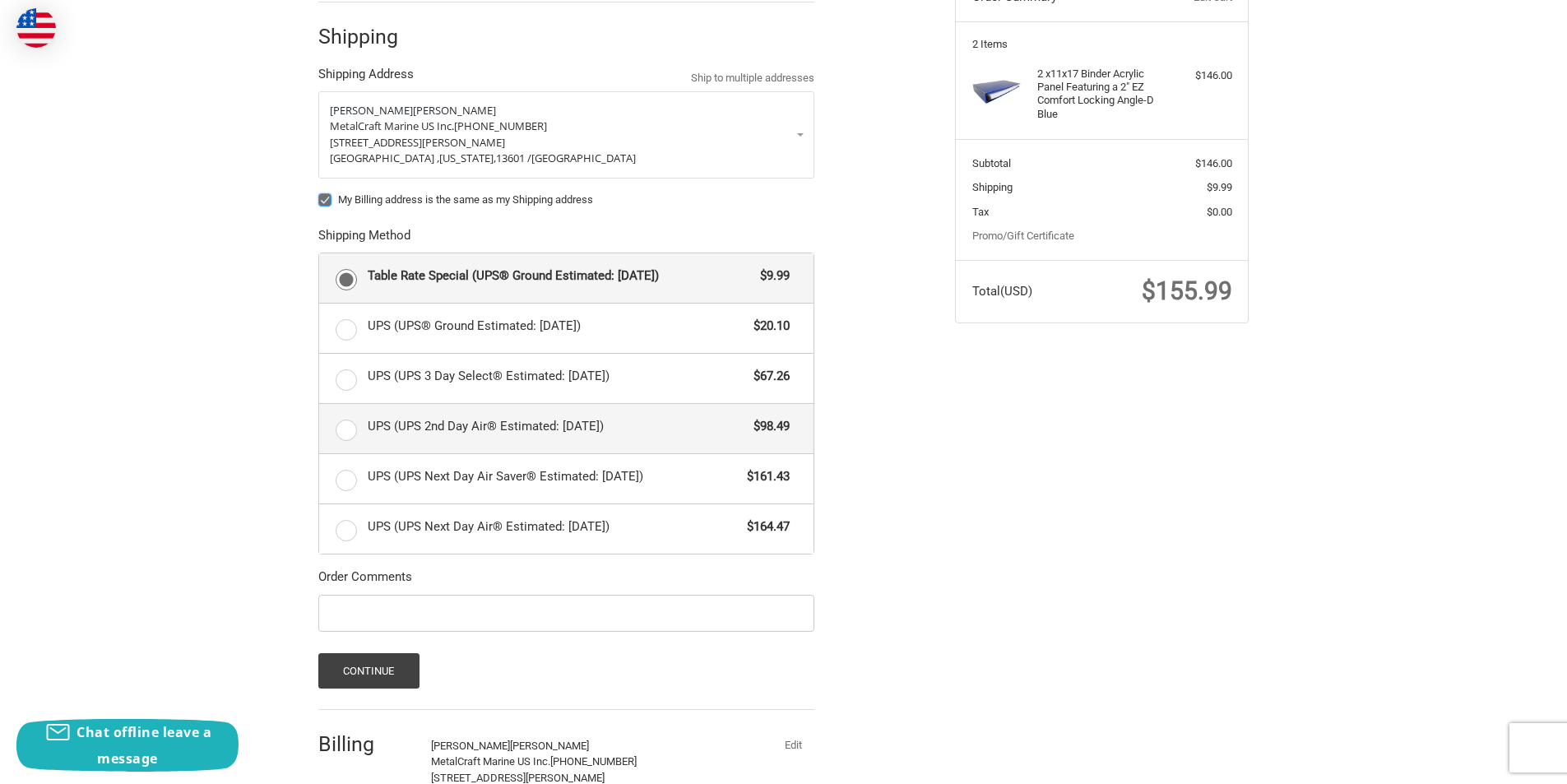
scroll to position [209, 0]
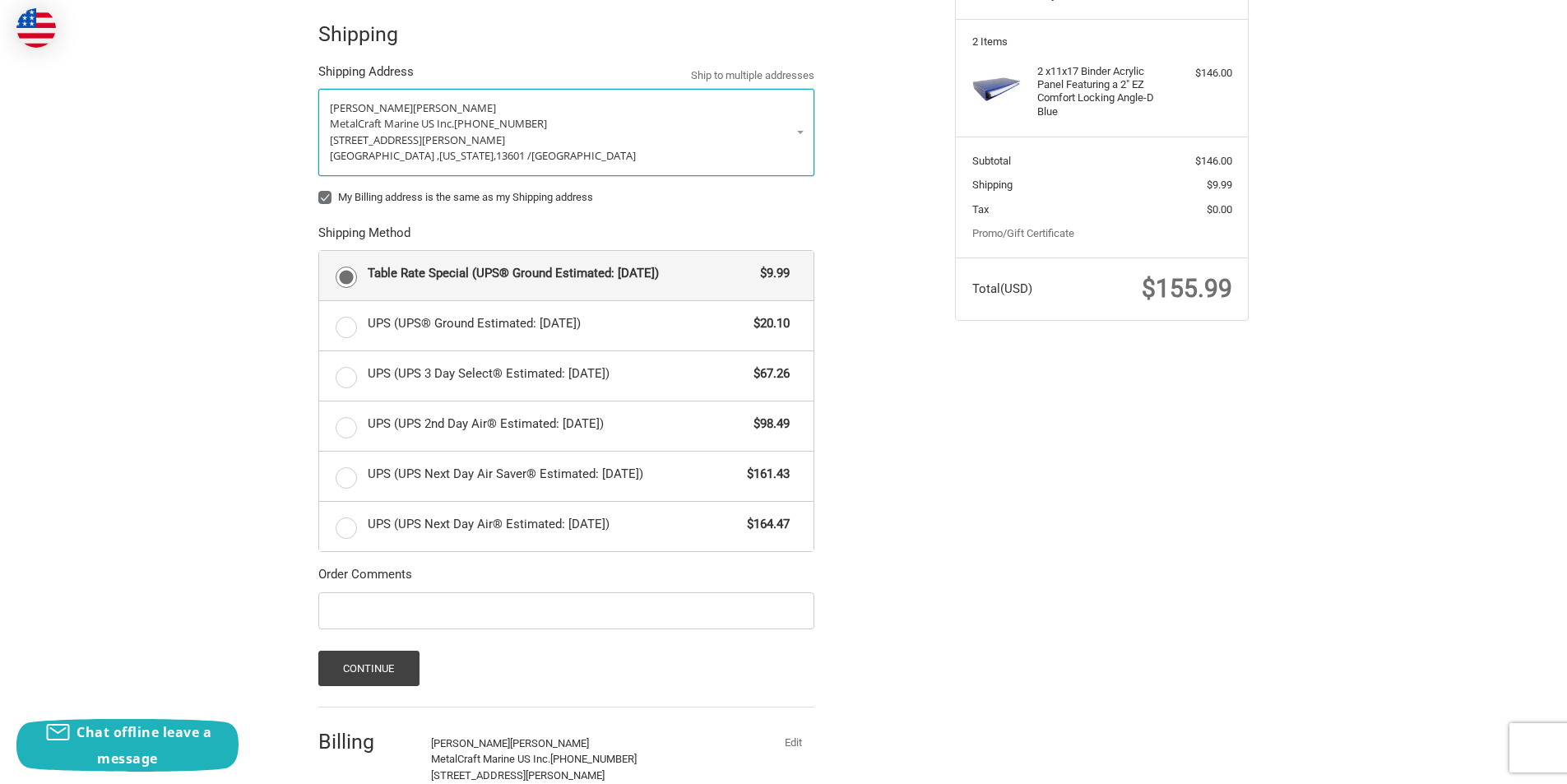
click at [801, 122] on p "MetalCraft Marine US Inc. 315-501-4015" at bounding box center [566, 124] width 473 height 17
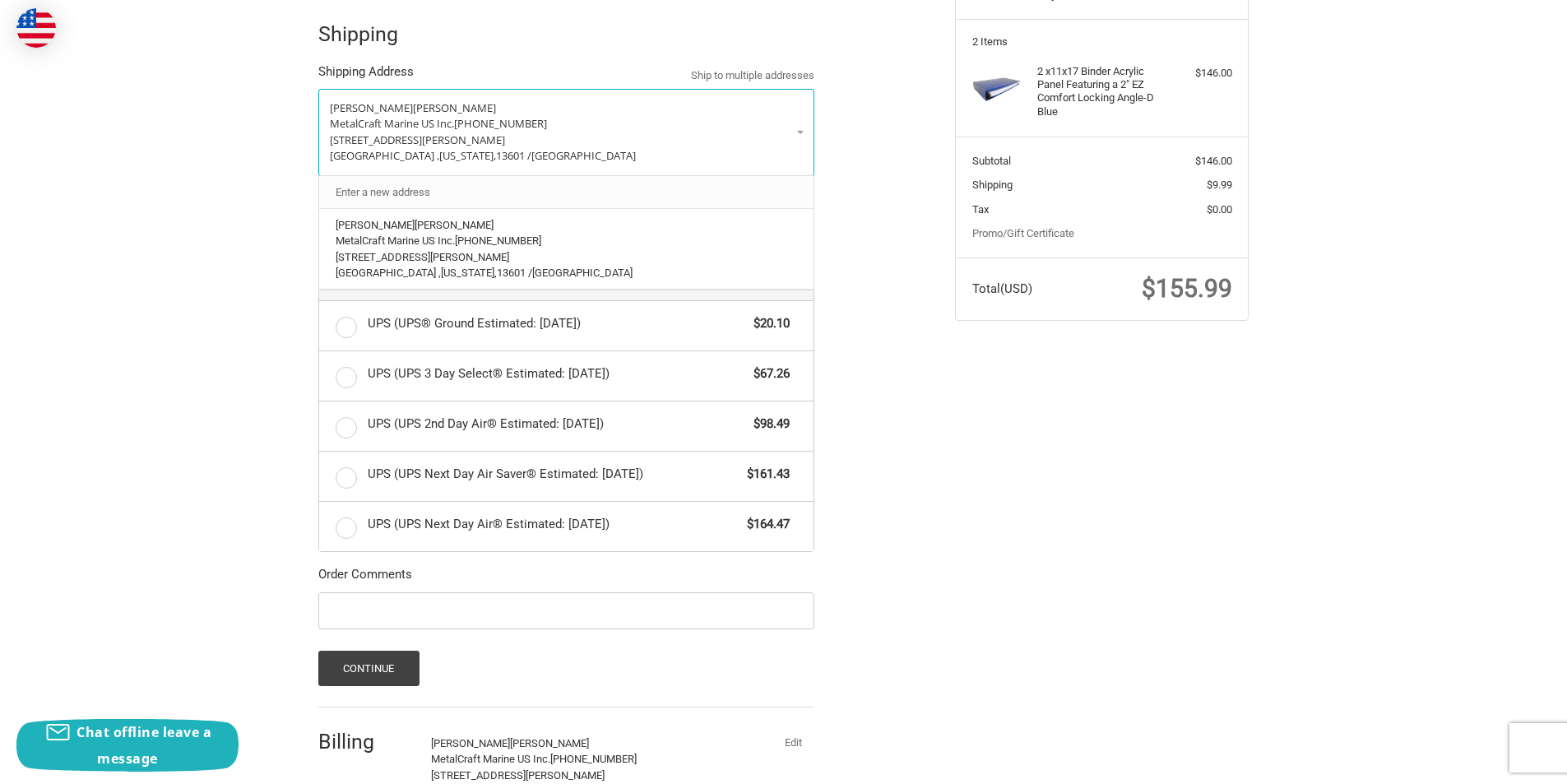
click at [394, 186] on link "Enter a new address" at bounding box center [567, 192] width 479 height 32
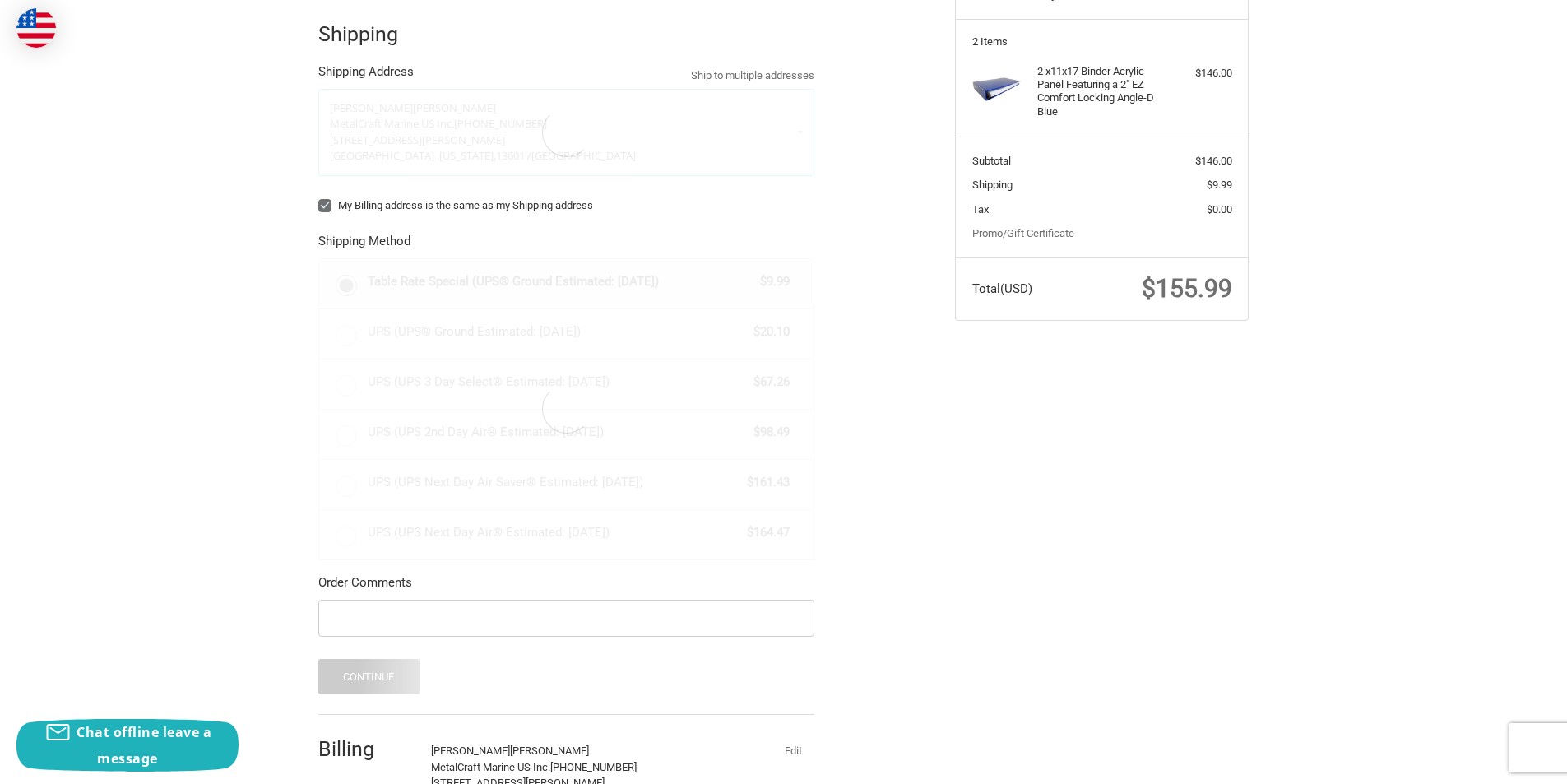
select select "US"
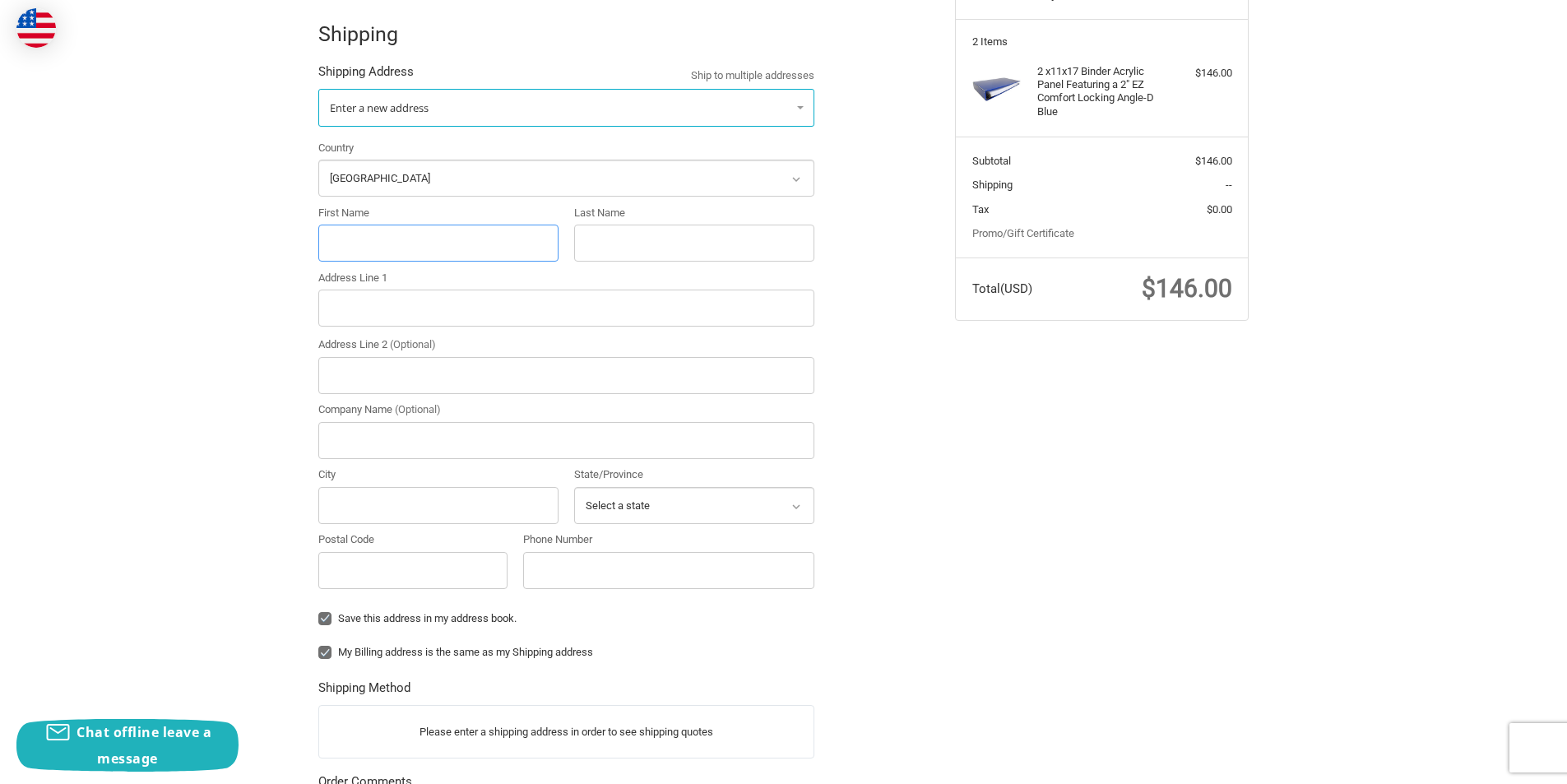
drag, startPoint x: 385, startPoint y: 230, endPoint x: 480, endPoint y: 235, distance: 95.1
click at [385, 230] on input "First Name" at bounding box center [439, 243] width 240 height 37
type input "Jesse"
type input "Allen"
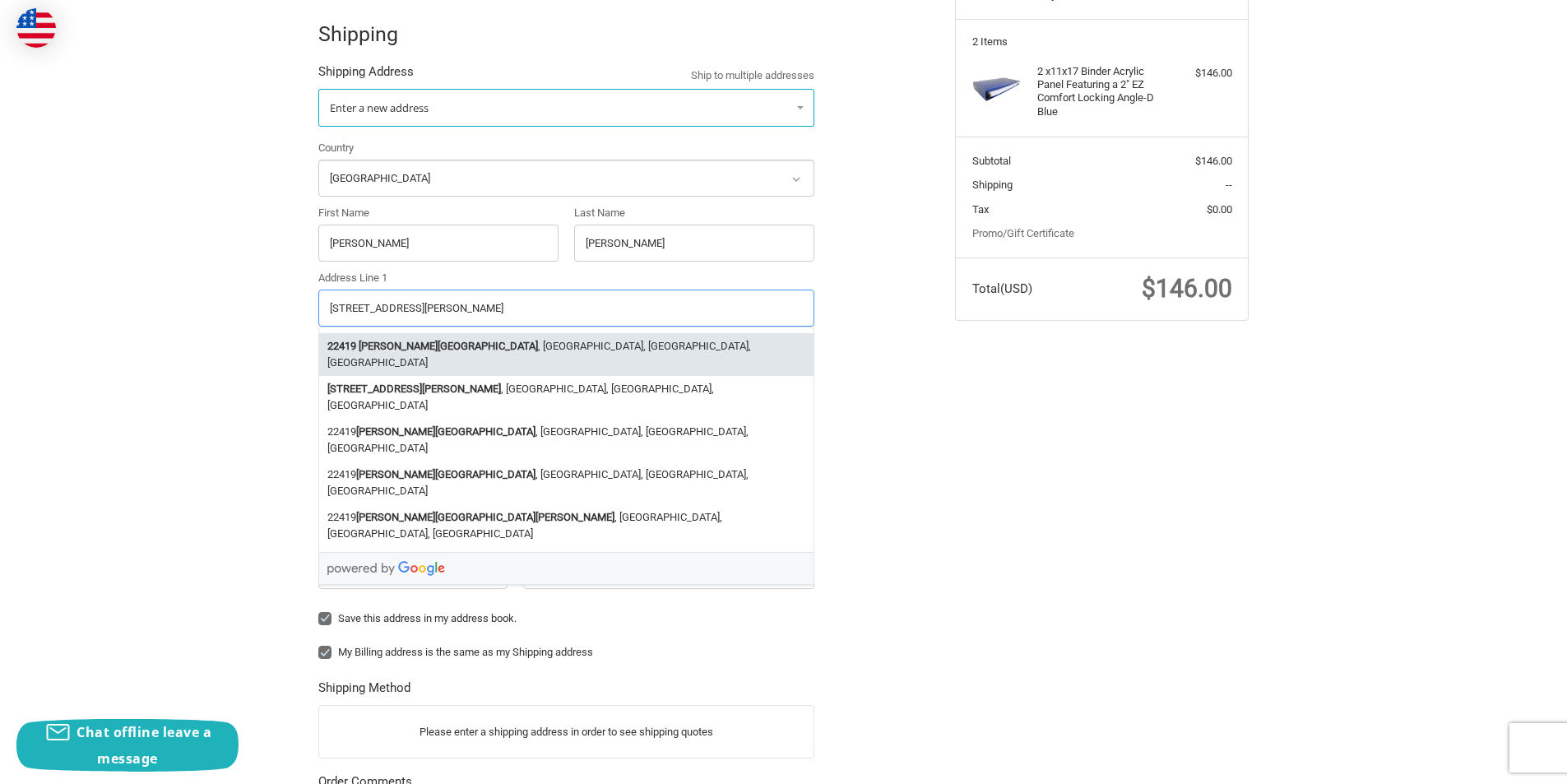
type input "22419 Fisher Road"
click at [915, 383] on div "Customer jesse.a@metalcraftmarine.com Sign Out Shipping Shipping Address Ship t…" at bounding box center [624, 510] width 637 height 1144
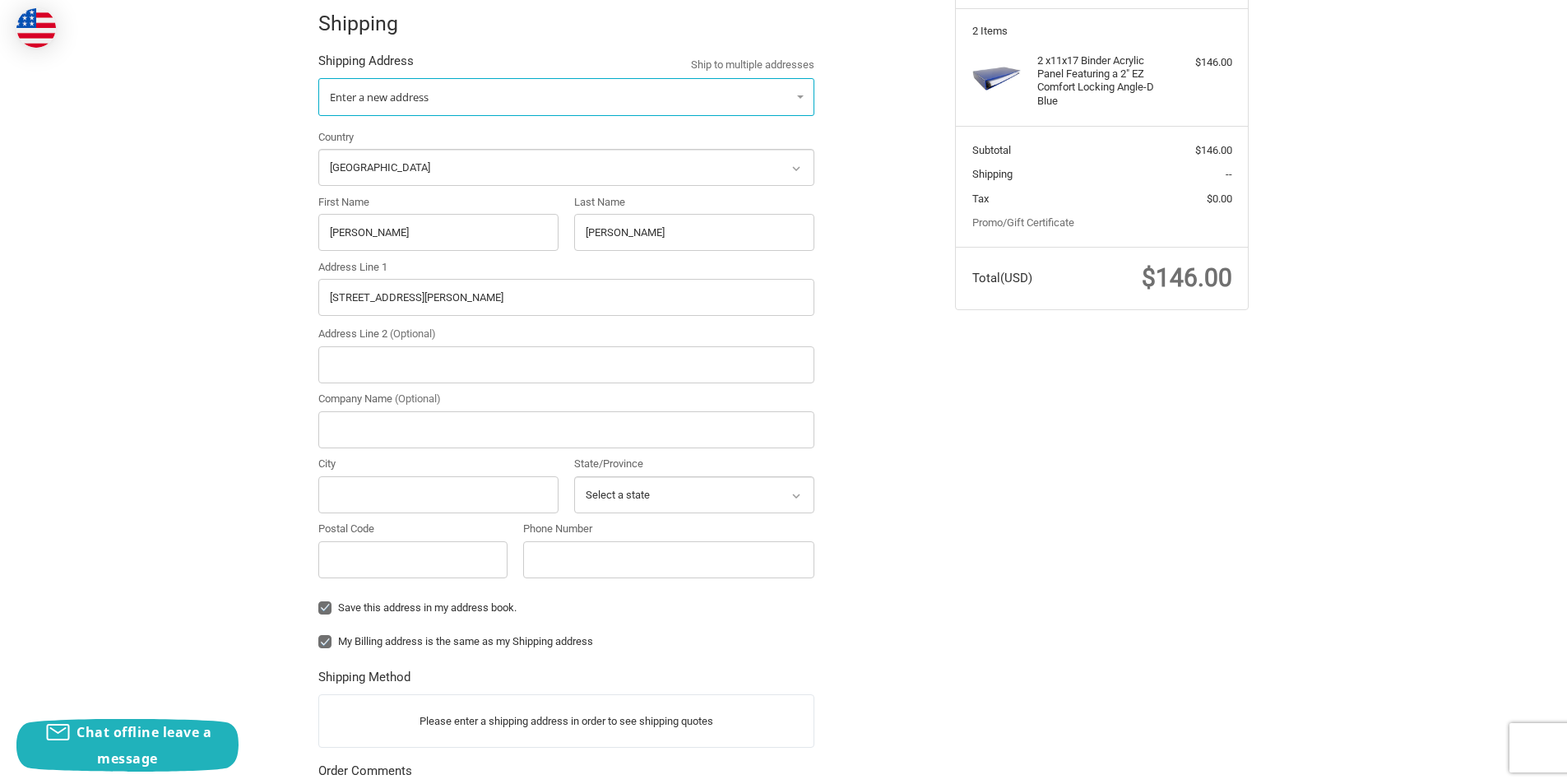
scroll to position [292, 0]
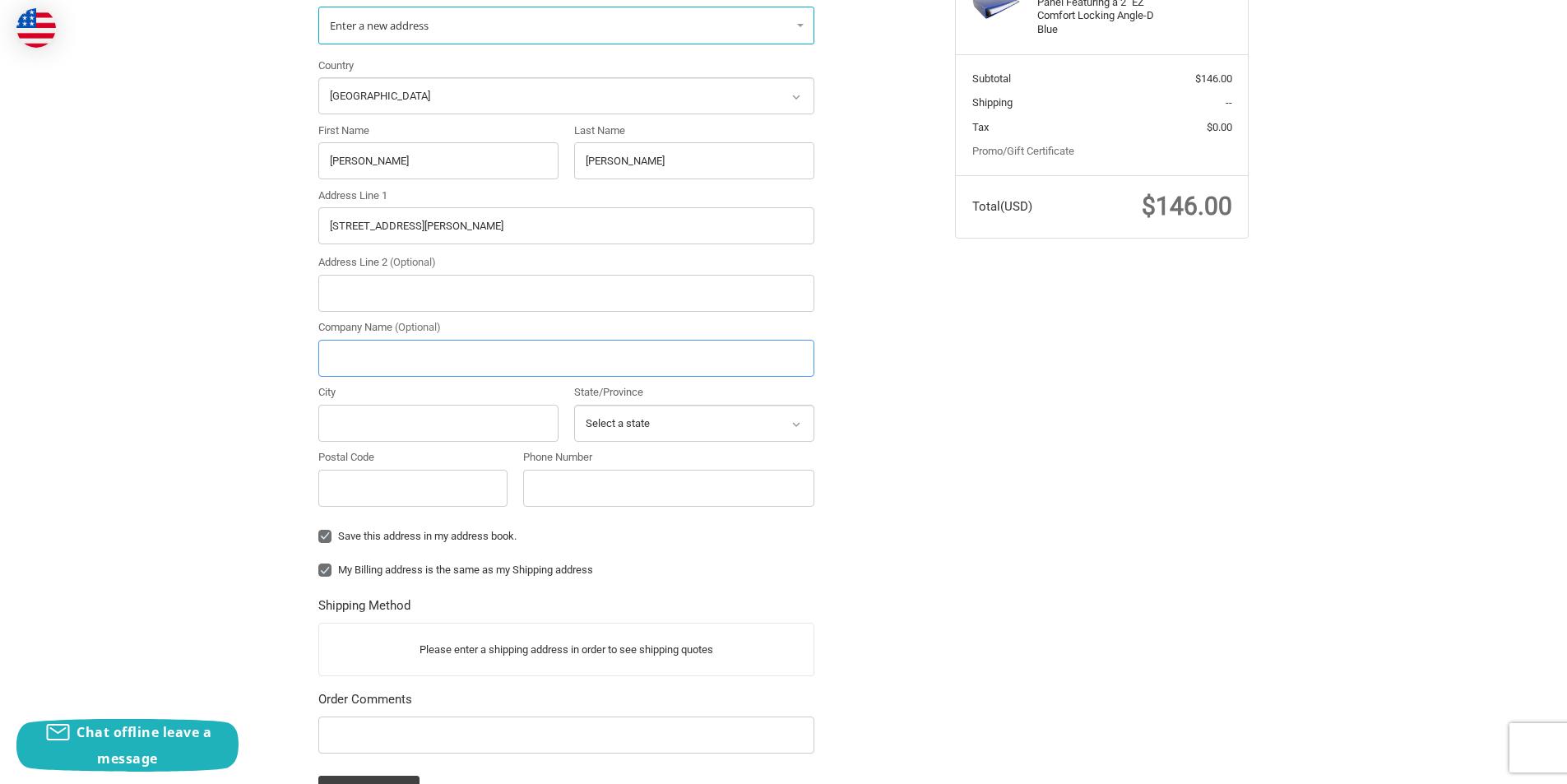
click at [397, 356] on input "Company Name (Optional)" at bounding box center [567, 358] width 496 height 37
type input "MetalCraft Marine US Inc."
click at [168, 384] on div "Customer jesse.a@metalcraftmarine.com Sign Out Shipping Shipping Address Ship t…" at bounding box center [784, 435] width 1567 height 1160
drag, startPoint x: 339, startPoint y: 419, endPoint x: 352, endPoint y: 419, distance: 13.0
click at [339, 419] on input "City" at bounding box center [439, 423] width 240 height 37
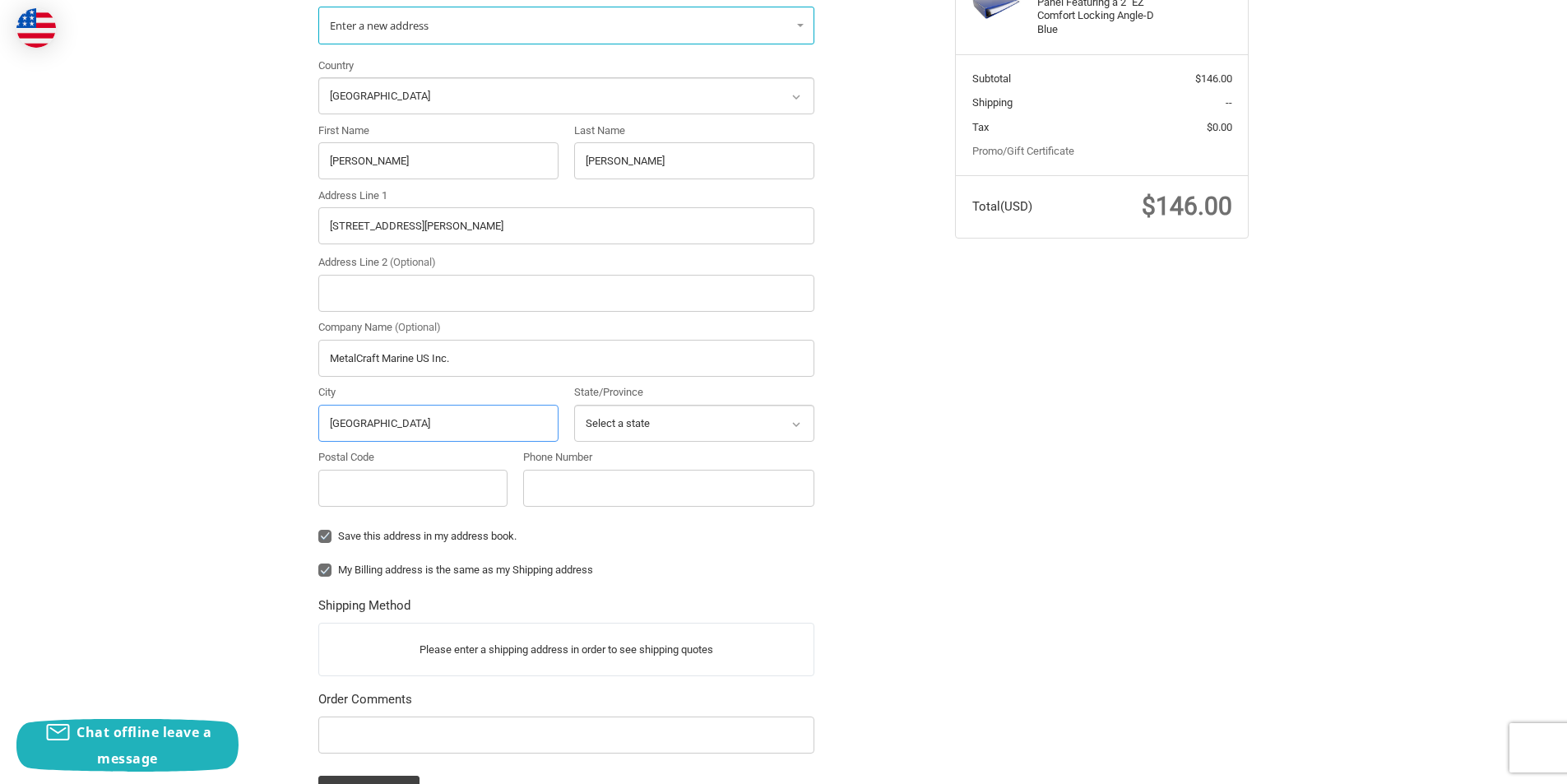
type input "Watertown"
click at [1098, 470] on div "Customer jesse.a@metalcraftmarine.com Sign Out Shipping Shipping Address Ship t…" at bounding box center [784, 435] width 987 height 1160
drag, startPoint x: 771, startPoint y: 415, endPoint x: 752, endPoint y: 430, distance: 24.2
click at [771, 415] on select "Select a state Alabama Alaska American Samoa Arizona Arkansas Armed Forces Amer…" at bounding box center [694, 423] width 240 height 37
select select "NY"
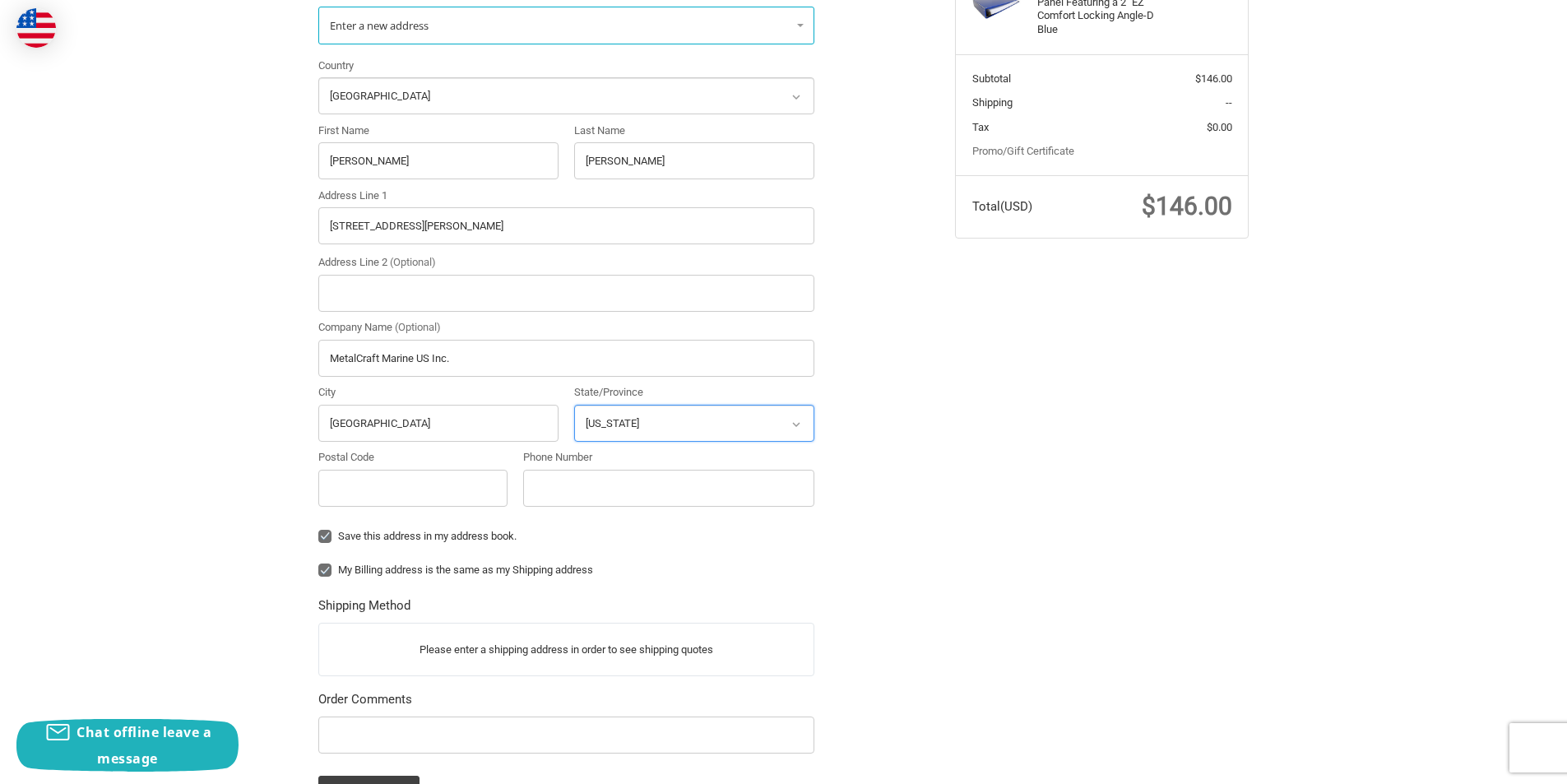
click at [574, 405] on select "Select a state Alabama Alaska American Samoa Arizona Arkansas Armed Forces Amer…" at bounding box center [694, 423] width 240 height 37
drag, startPoint x: 922, startPoint y: 396, endPoint x: 909, endPoint y: 385, distance: 17.0
click at [915, 388] on div "Customer jesse.a@metalcraftmarine.com Sign Out Shipping Shipping Address Ship t…" at bounding box center [624, 427] width 637 height 1144
drag, startPoint x: 403, startPoint y: 483, endPoint x: 478, endPoint y: 496, distance: 76.1
click at [403, 485] on input "Postal Code" at bounding box center [413, 488] width 189 height 37
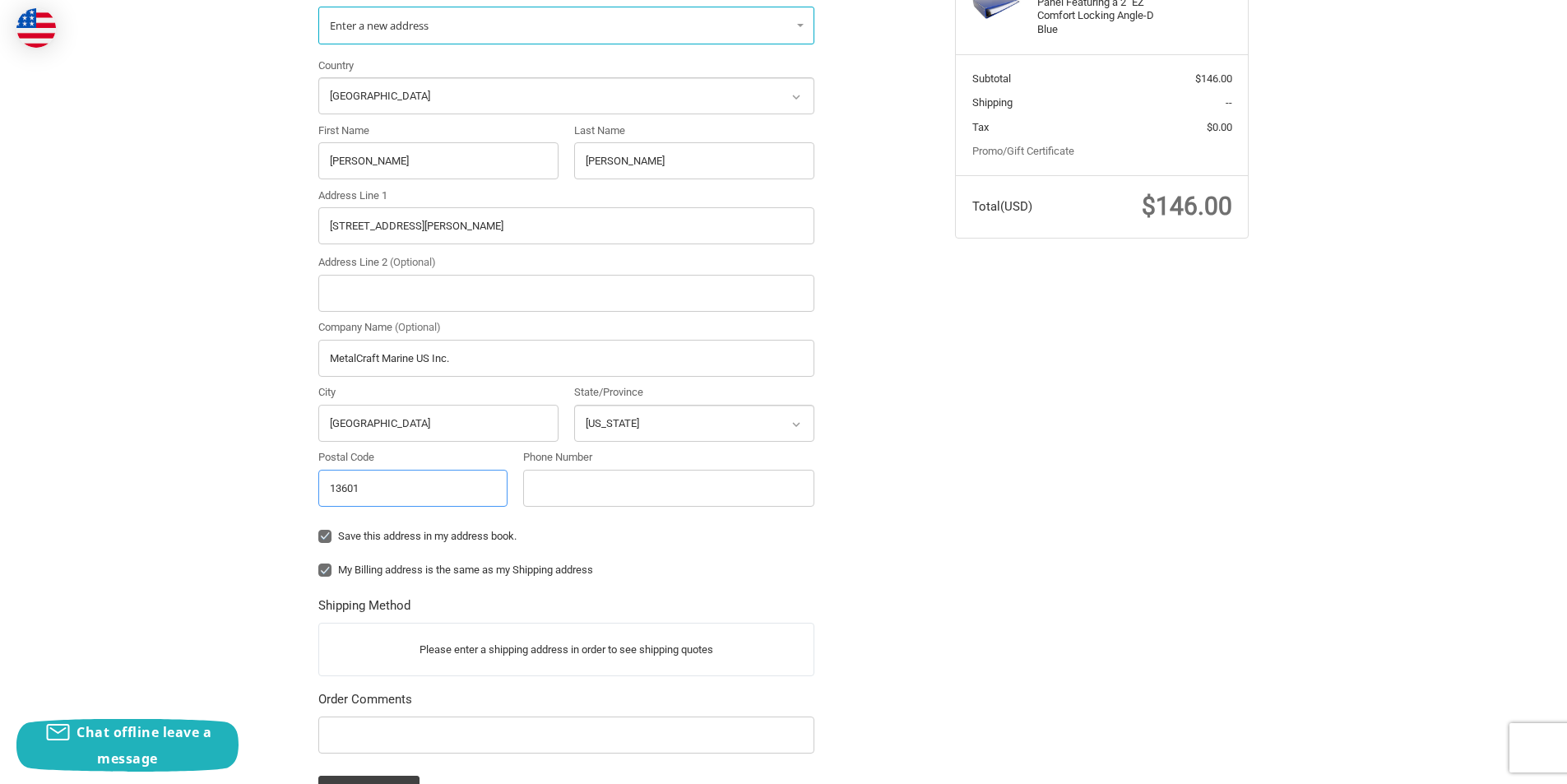
type input "13601"
drag, startPoint x: 598, startPoint y: 485, endPoint x: 683, endPoint y: 506, distance: 87.6
click at [598, 485] on input "Phone Number" at bounding box center [668, 488] width 291 height 37
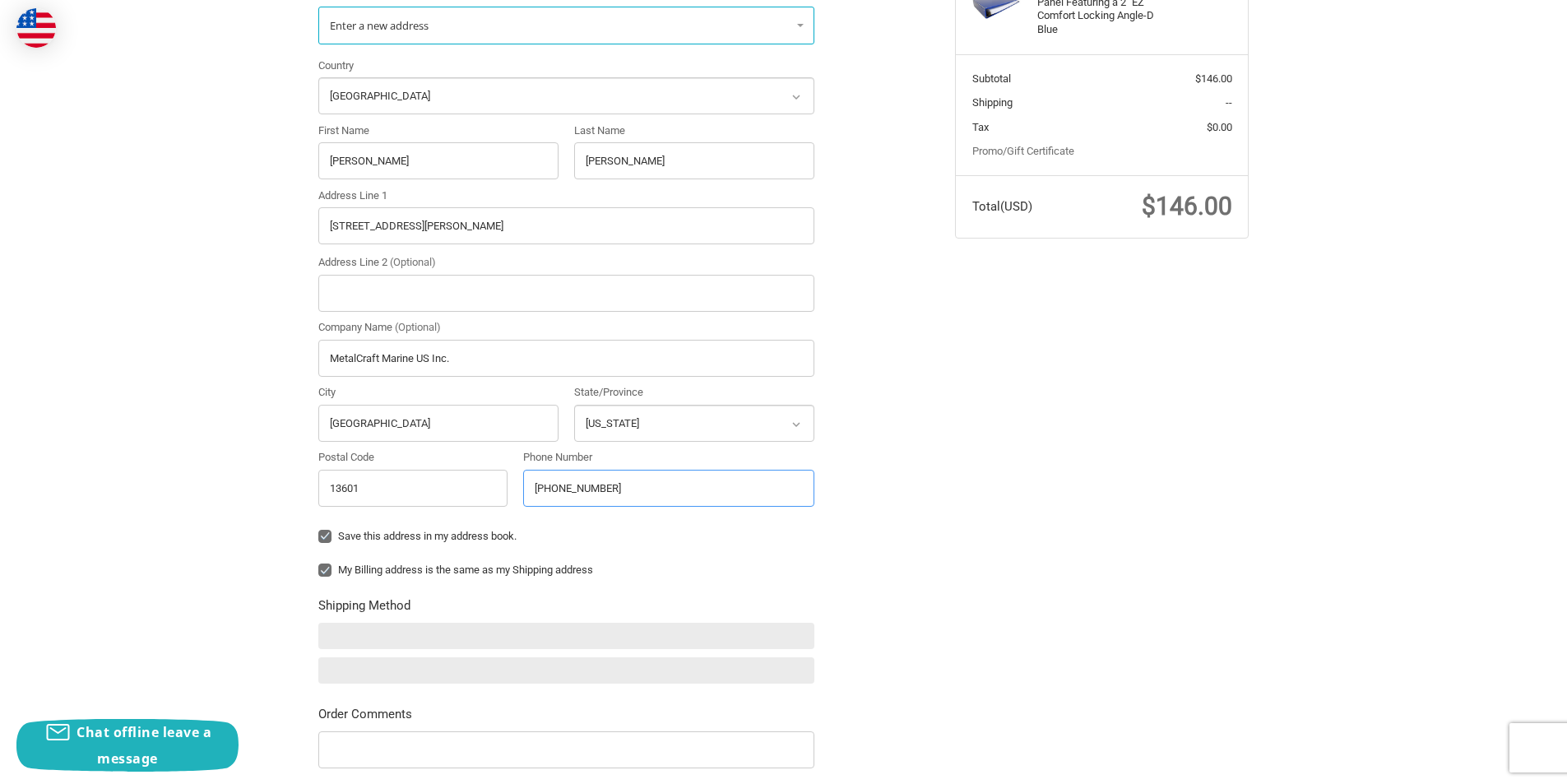
type input "315-778-0853"
click at [918, 514] on div "Customer jesse.a@metalcraftmarine.com Sign Out Shipping Shipping Address Ship t…" at bounding box center [624, 435] width 637 height 1159
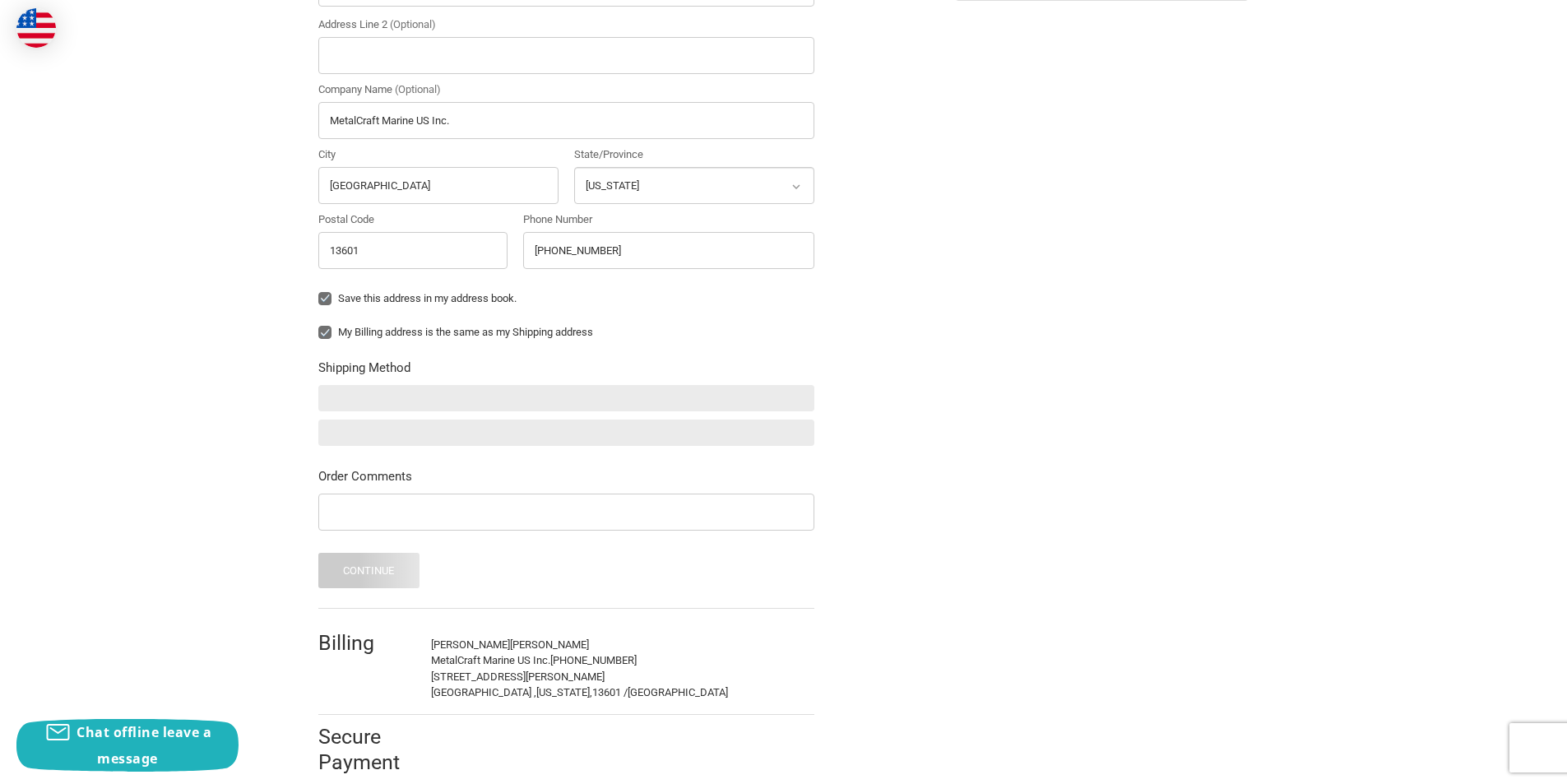
scroll to position [539, 0]
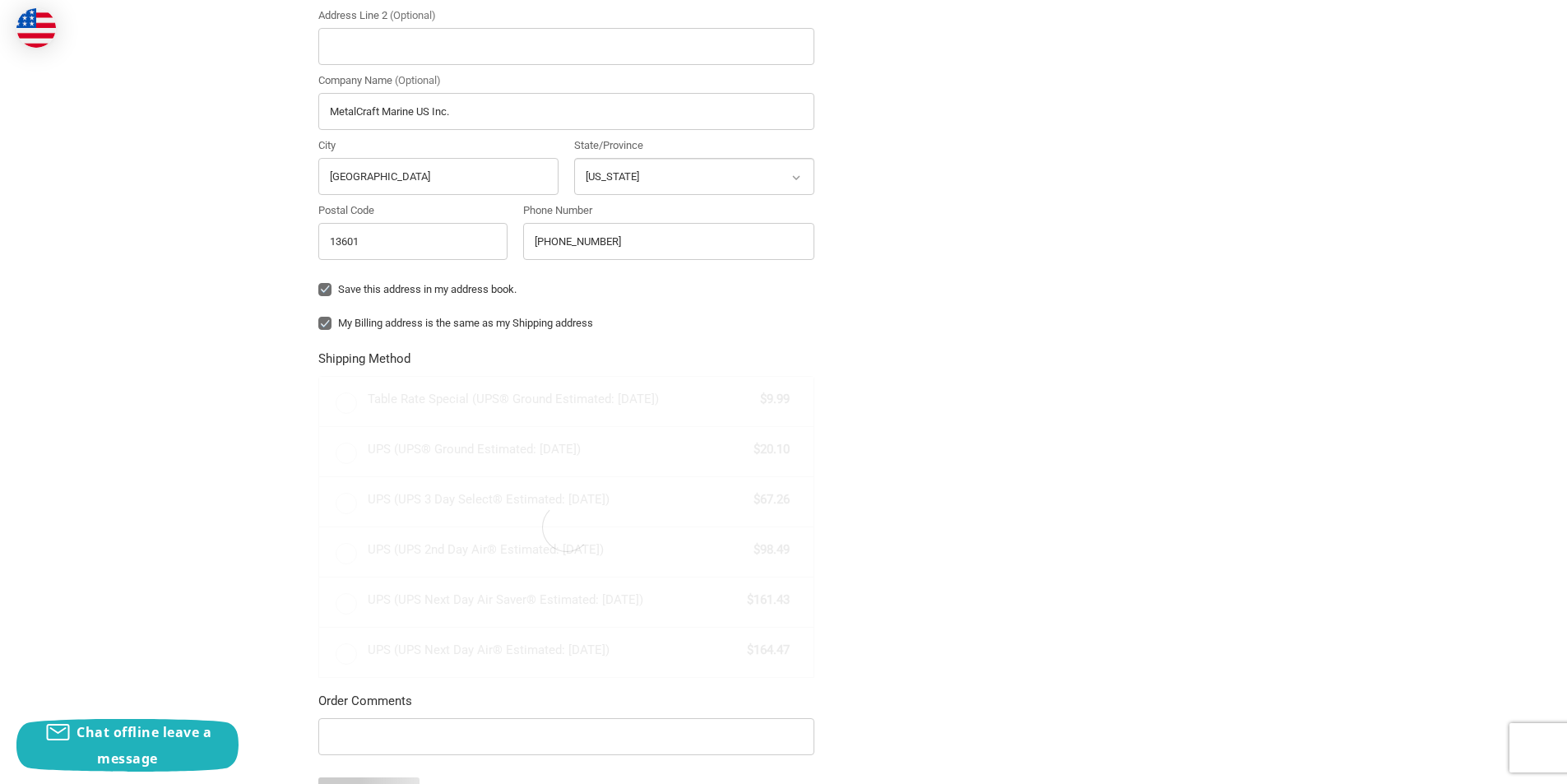
radio input "true"
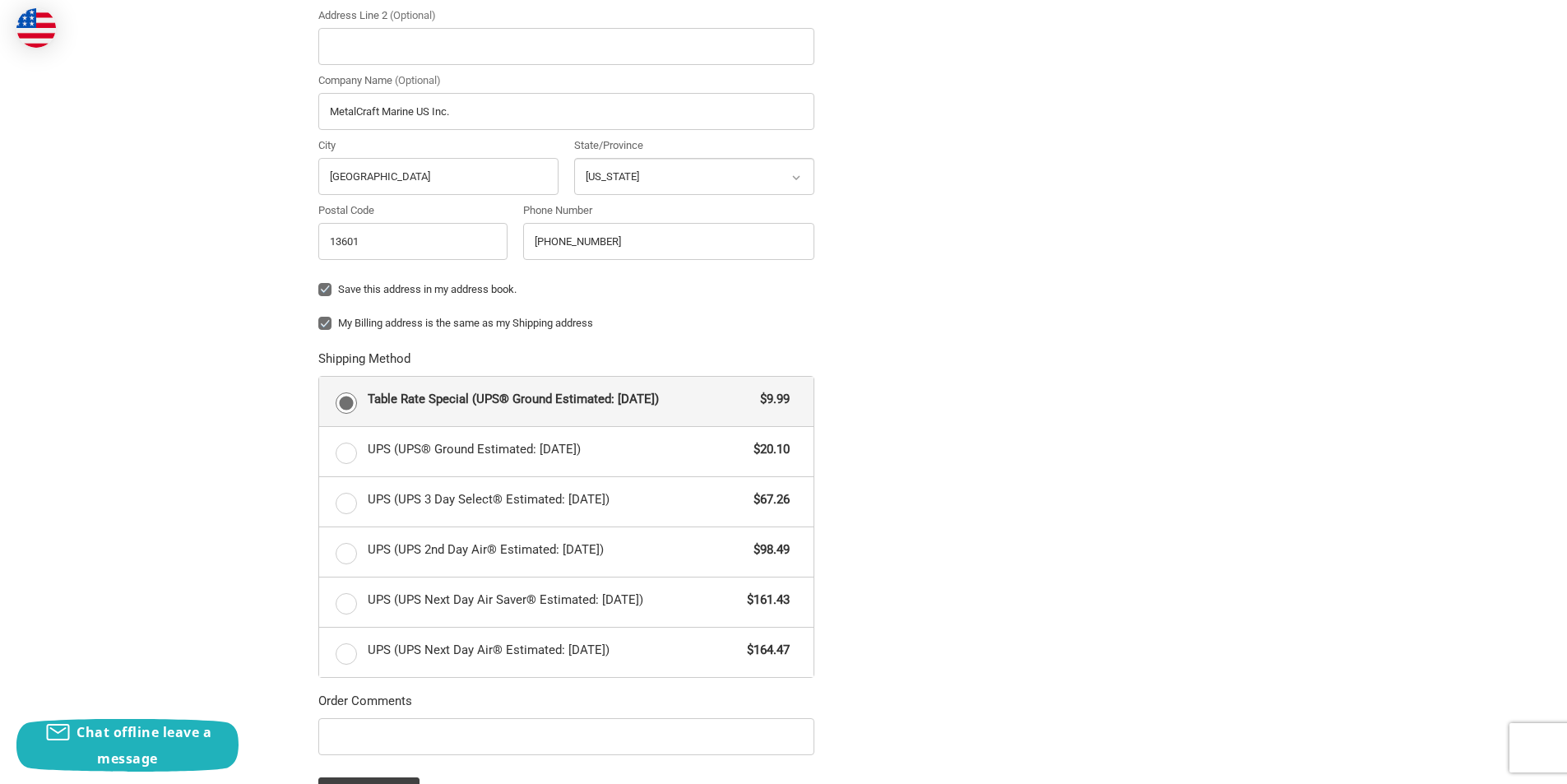
click at [1107, 361] on div "Customer jesse.a@metalcraftmarine.com Sign Out Shipping Shipping Address Ship t…" at bounding box center [784, 313] width 987 height 1409
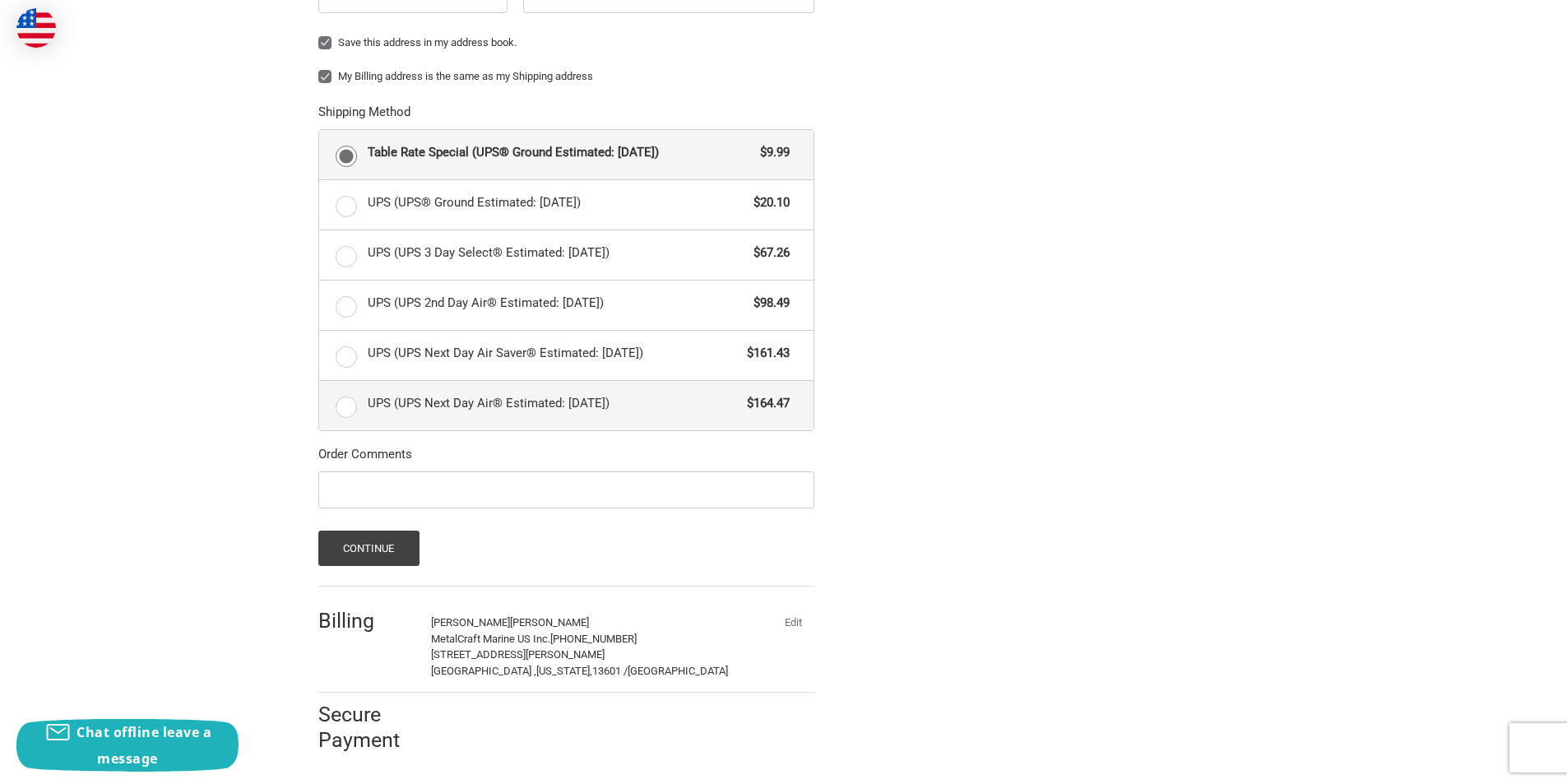
scroll to position [788, 0]
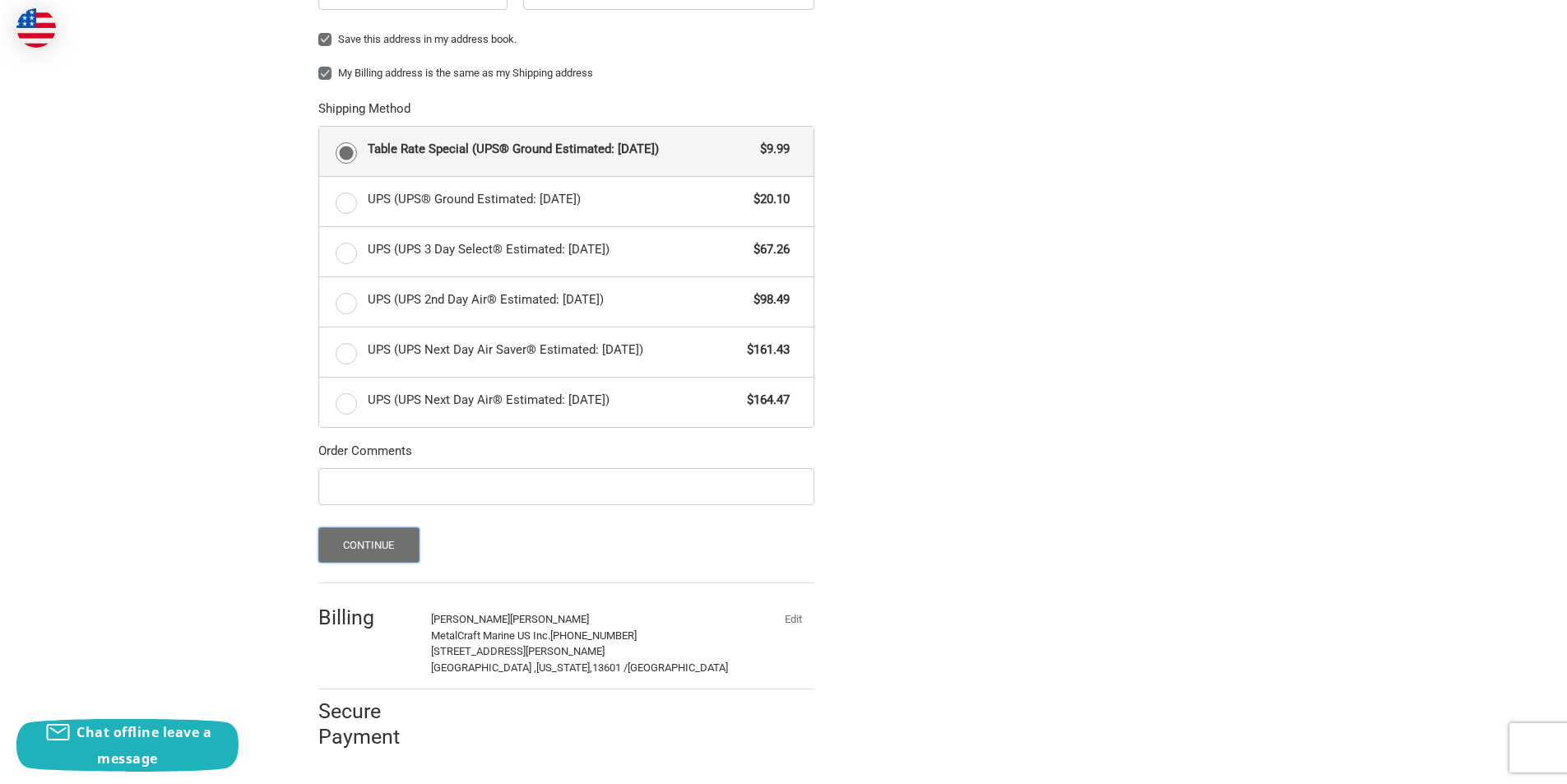
click at [401, 531] on button "Continue" at bounding box center [369, 545] width 101 height 35
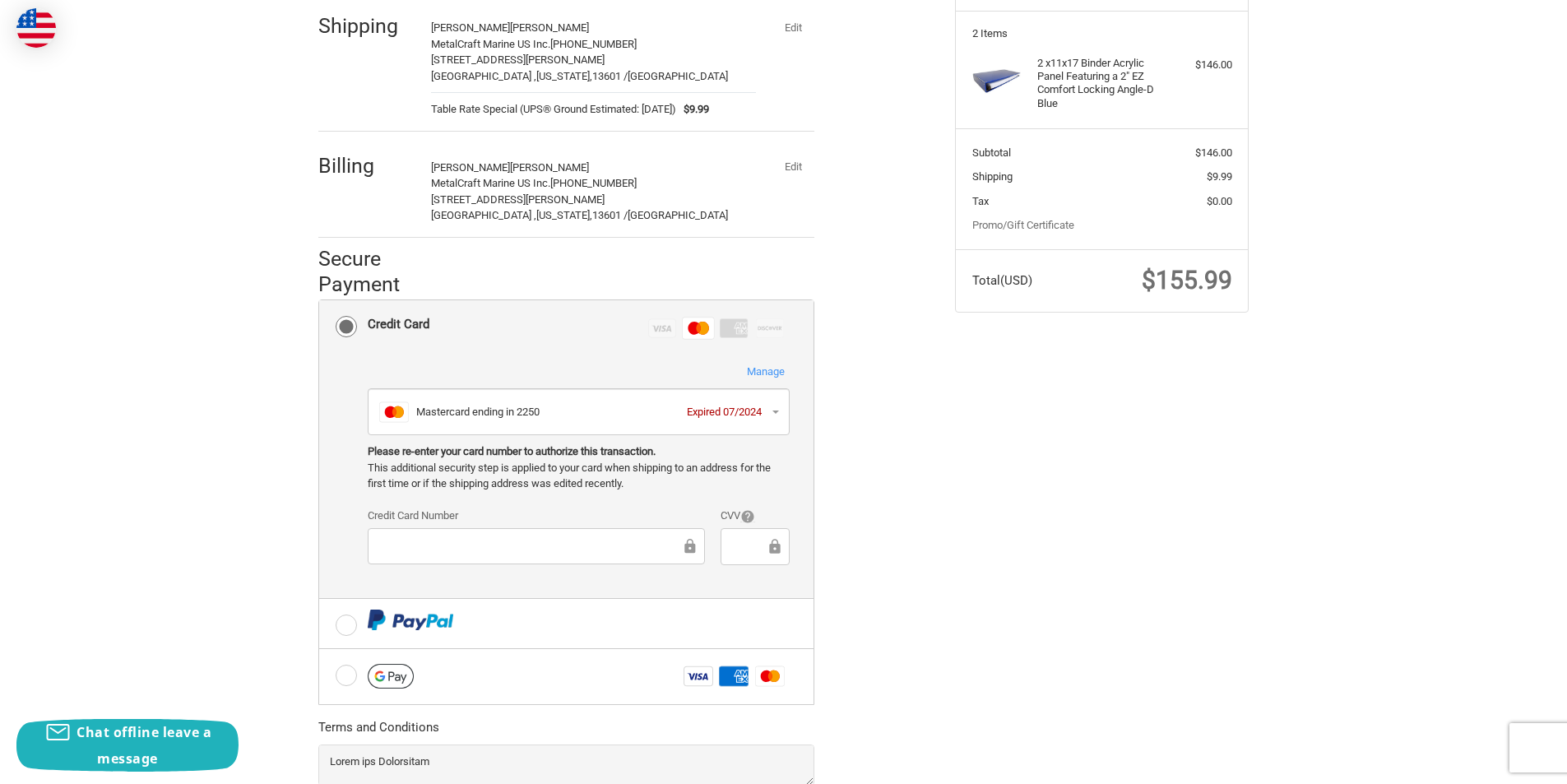
scroll to position [0, 0]
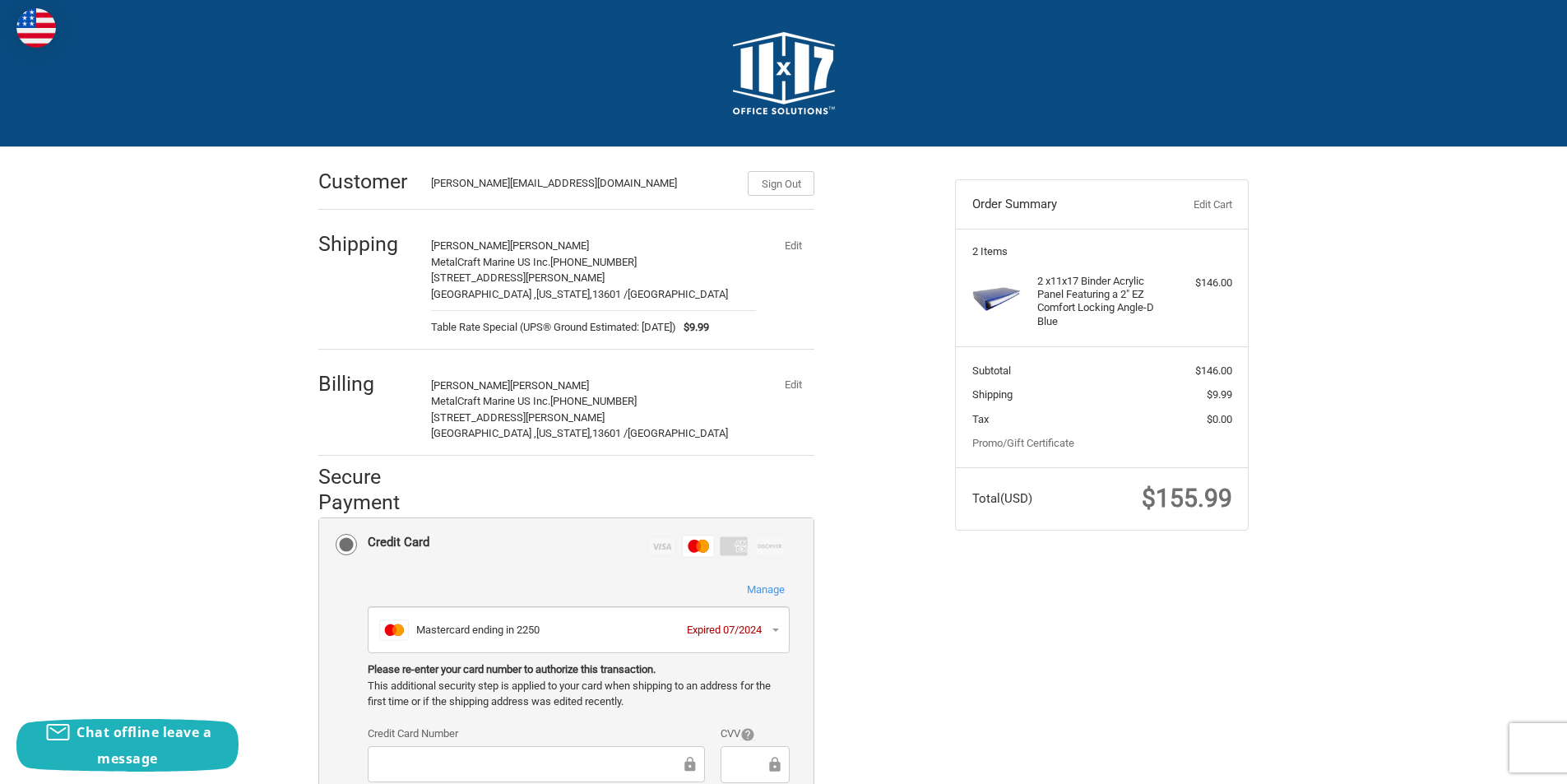
click at [796, 380] on button "Edit" at bounding box center [793, 385] width 43 height 23
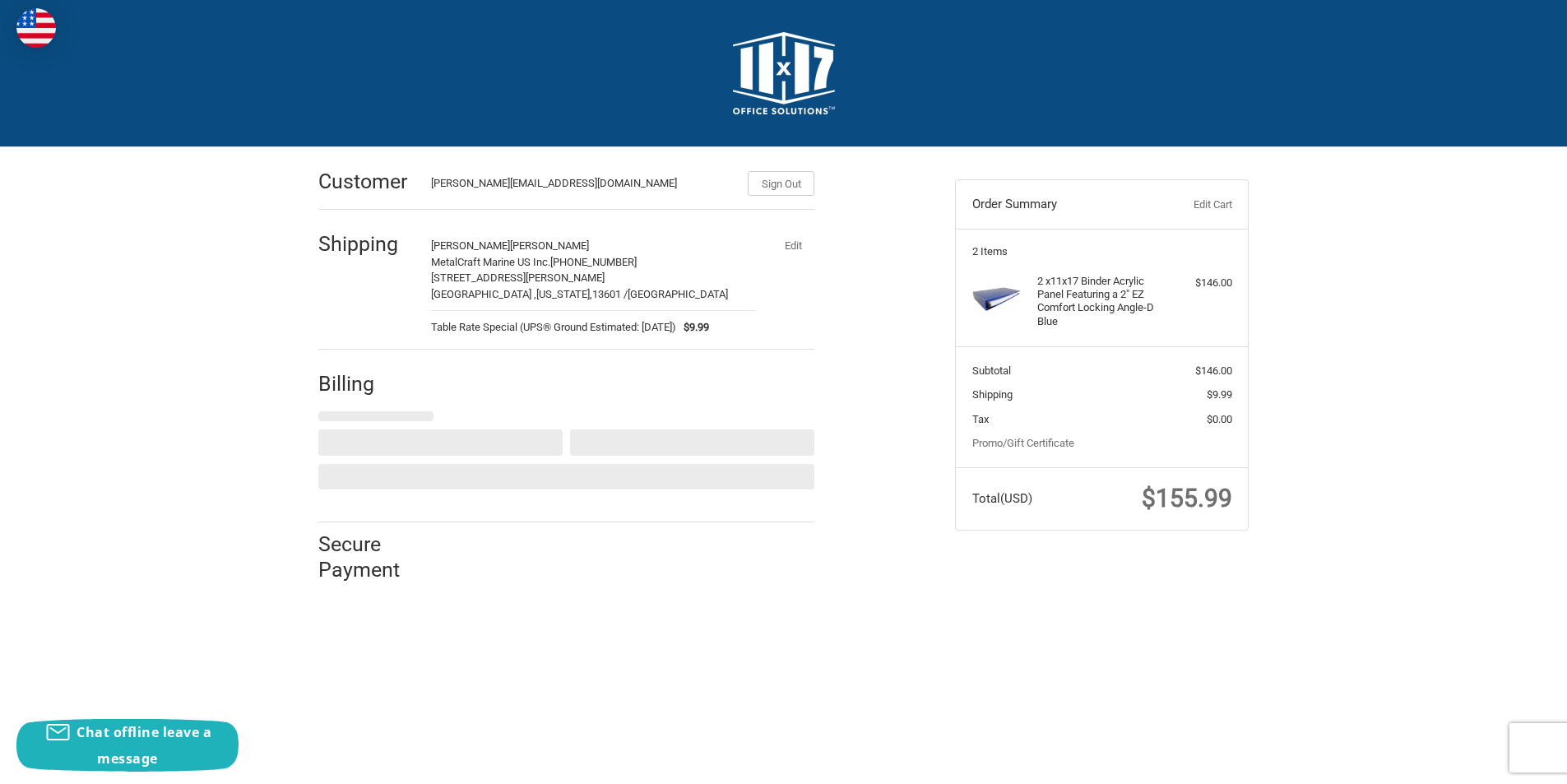
select select "US"
select select "NY"
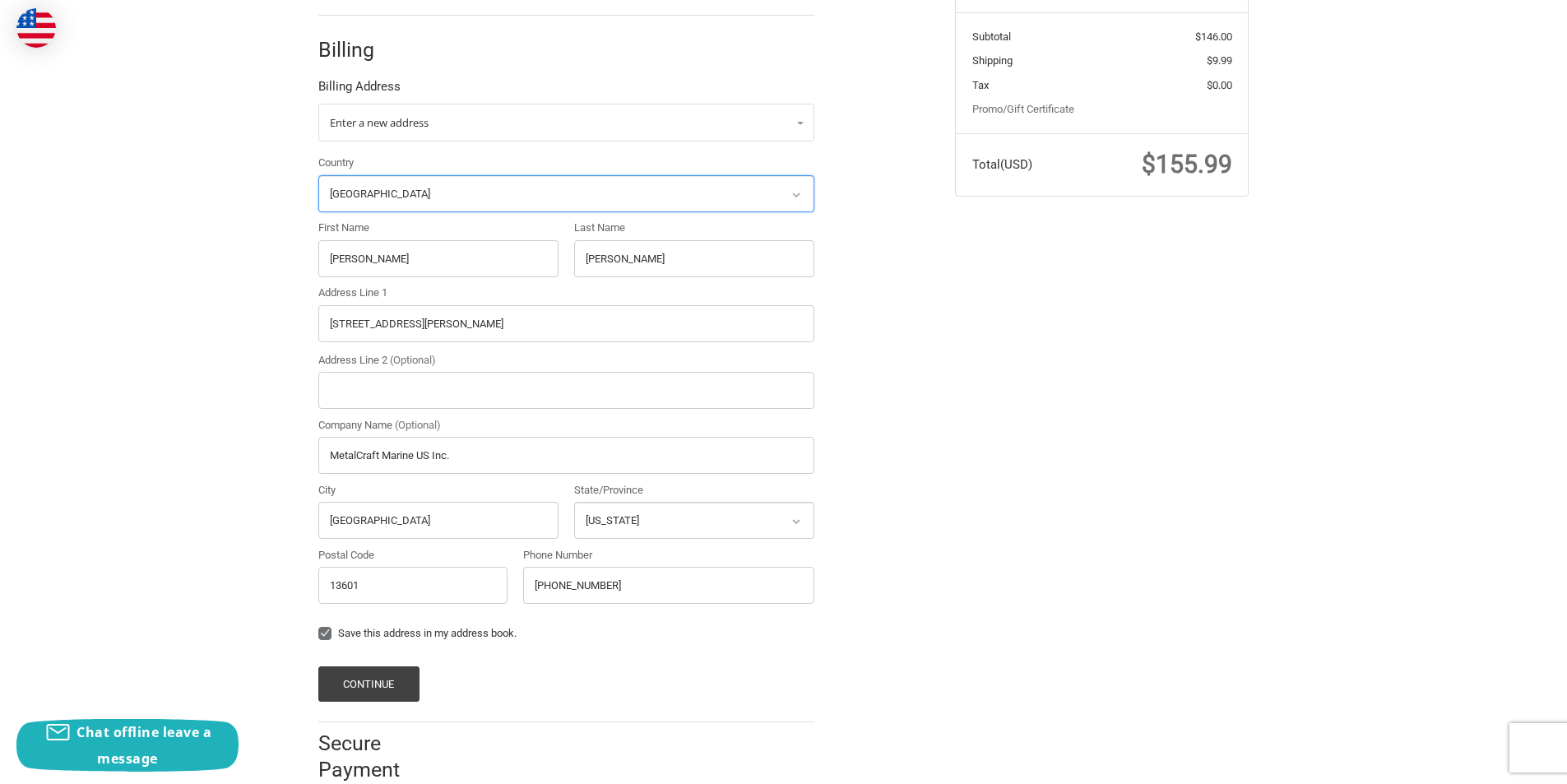
scroll to position [349, 0]
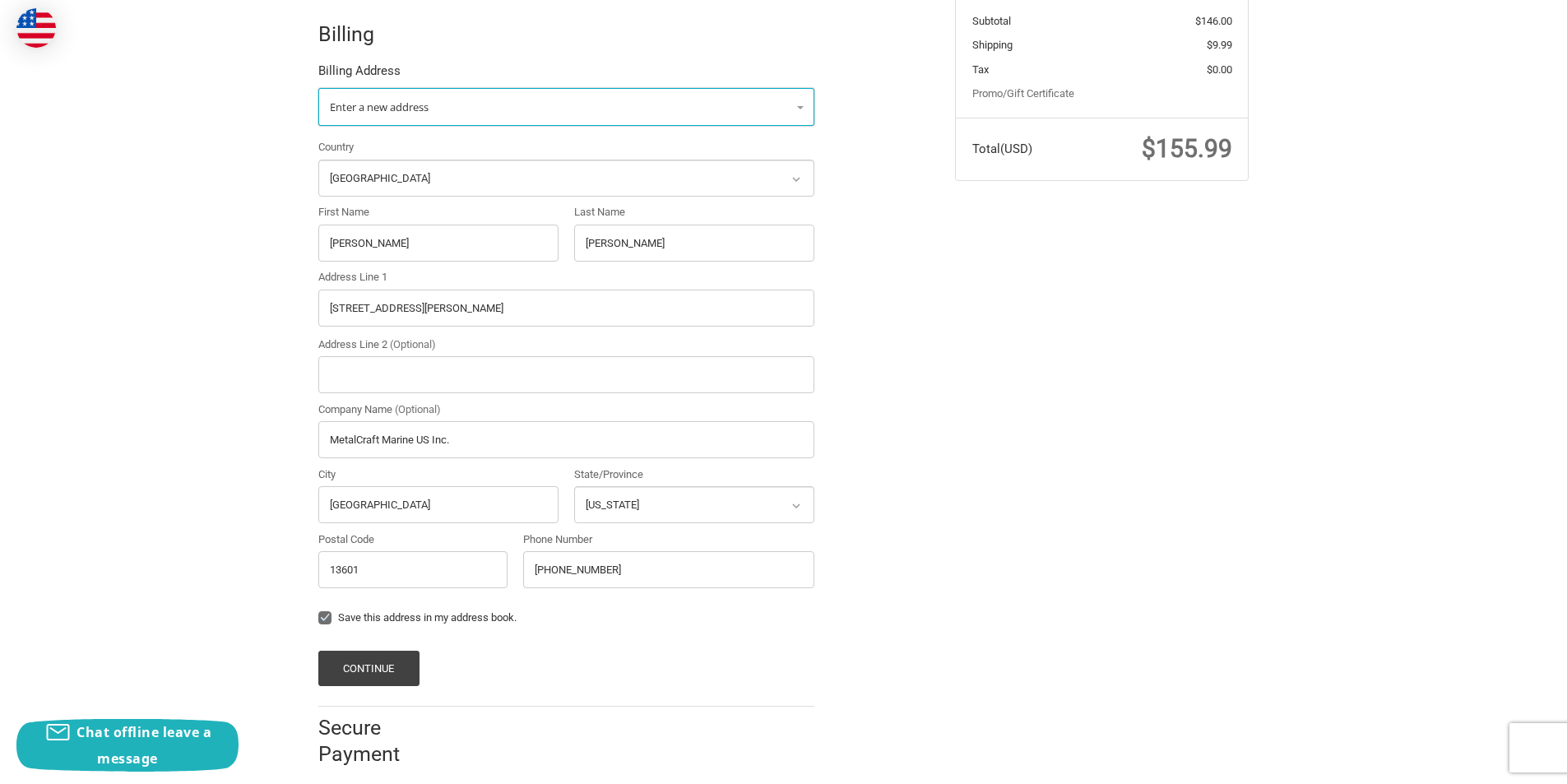
click at [550, 106] on link "Enter a new address" at bounding box center [567, 106] width 496 height 38
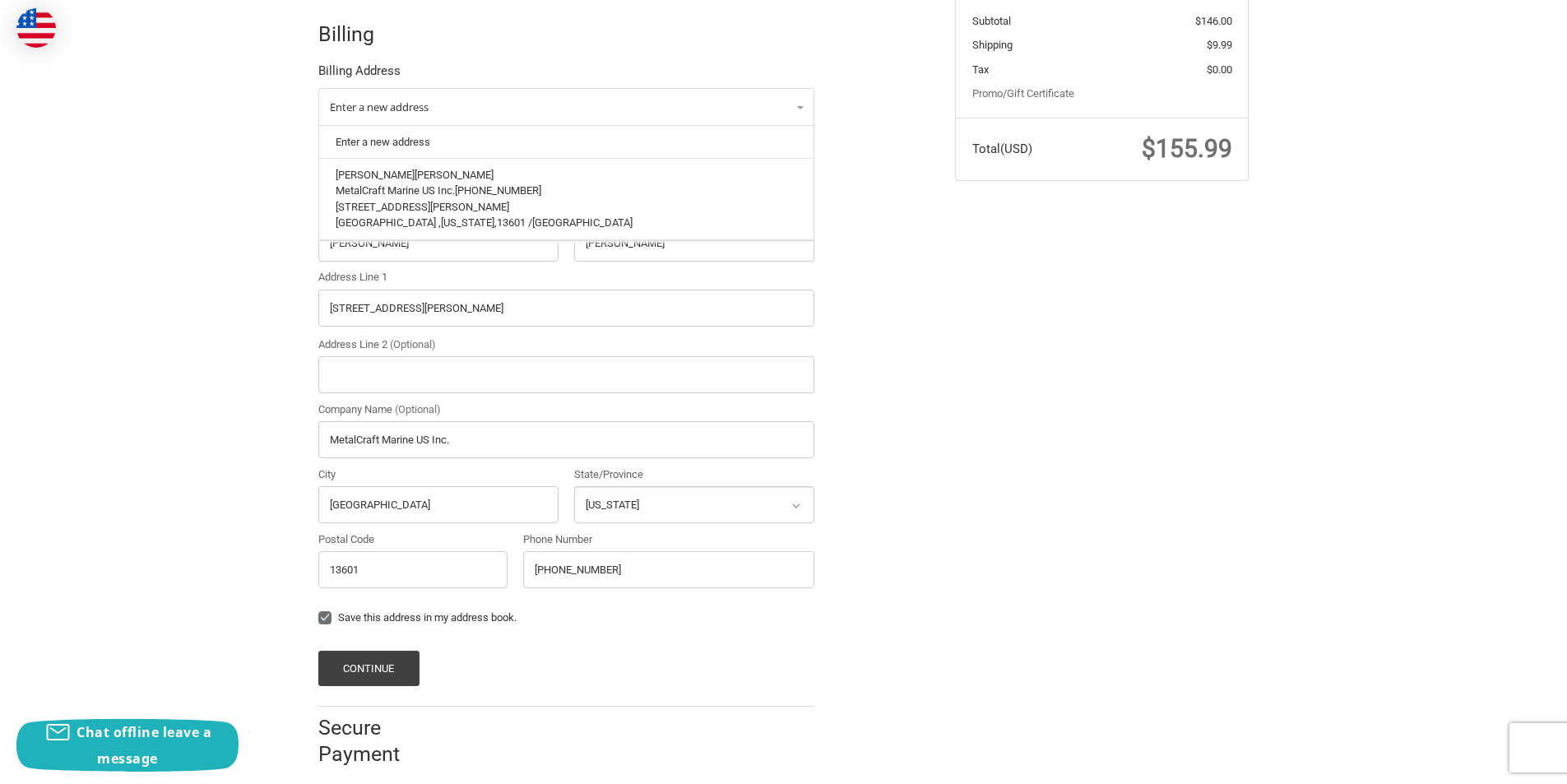
click at [592, 50] on div "Billing" at bounding box center [567, 33] width 496 height 56
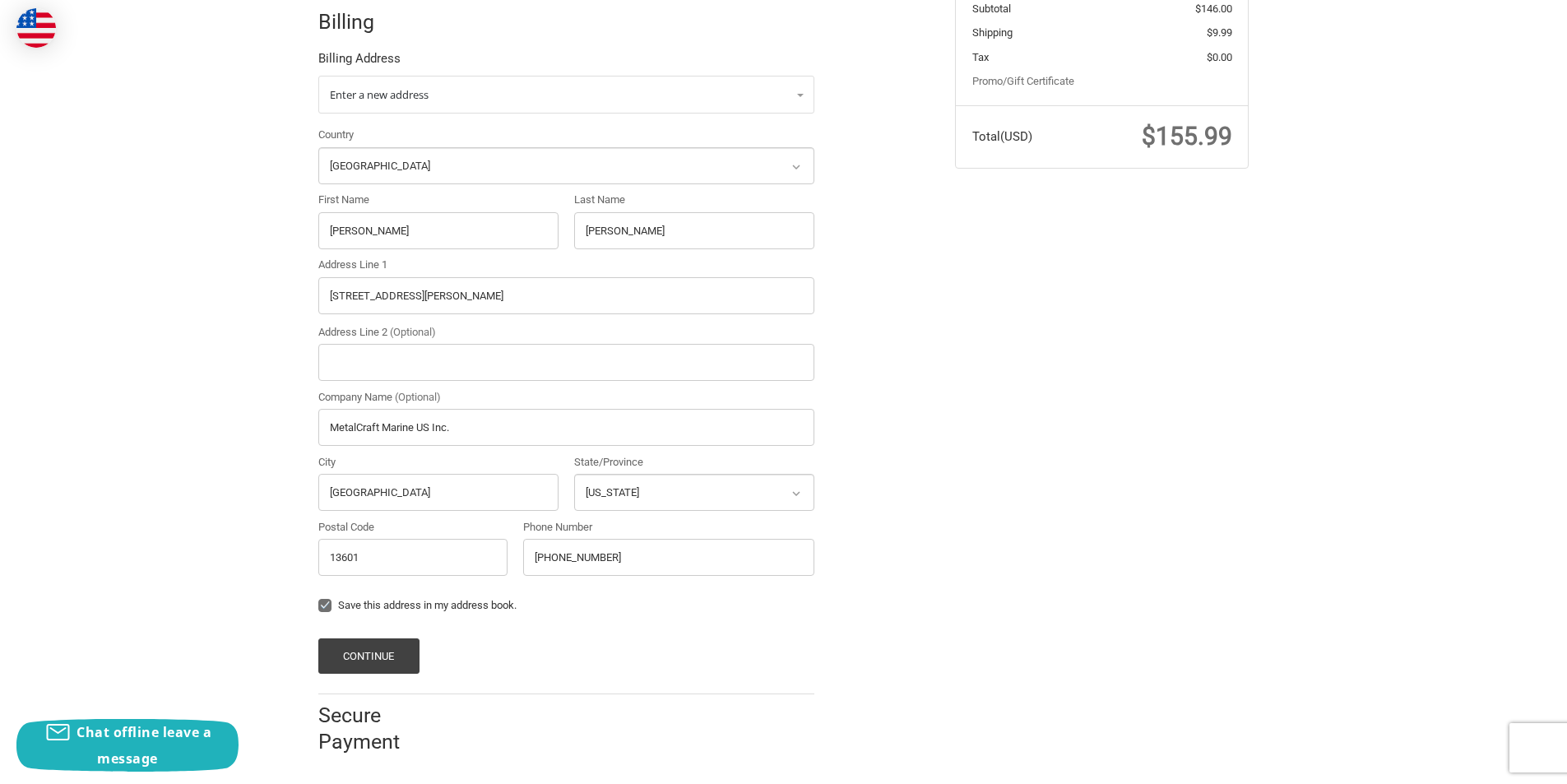
scroll to position [366, 0]
click at [377, 649] on button "Continue" at bounding box center [369, 651] width 101 height 35
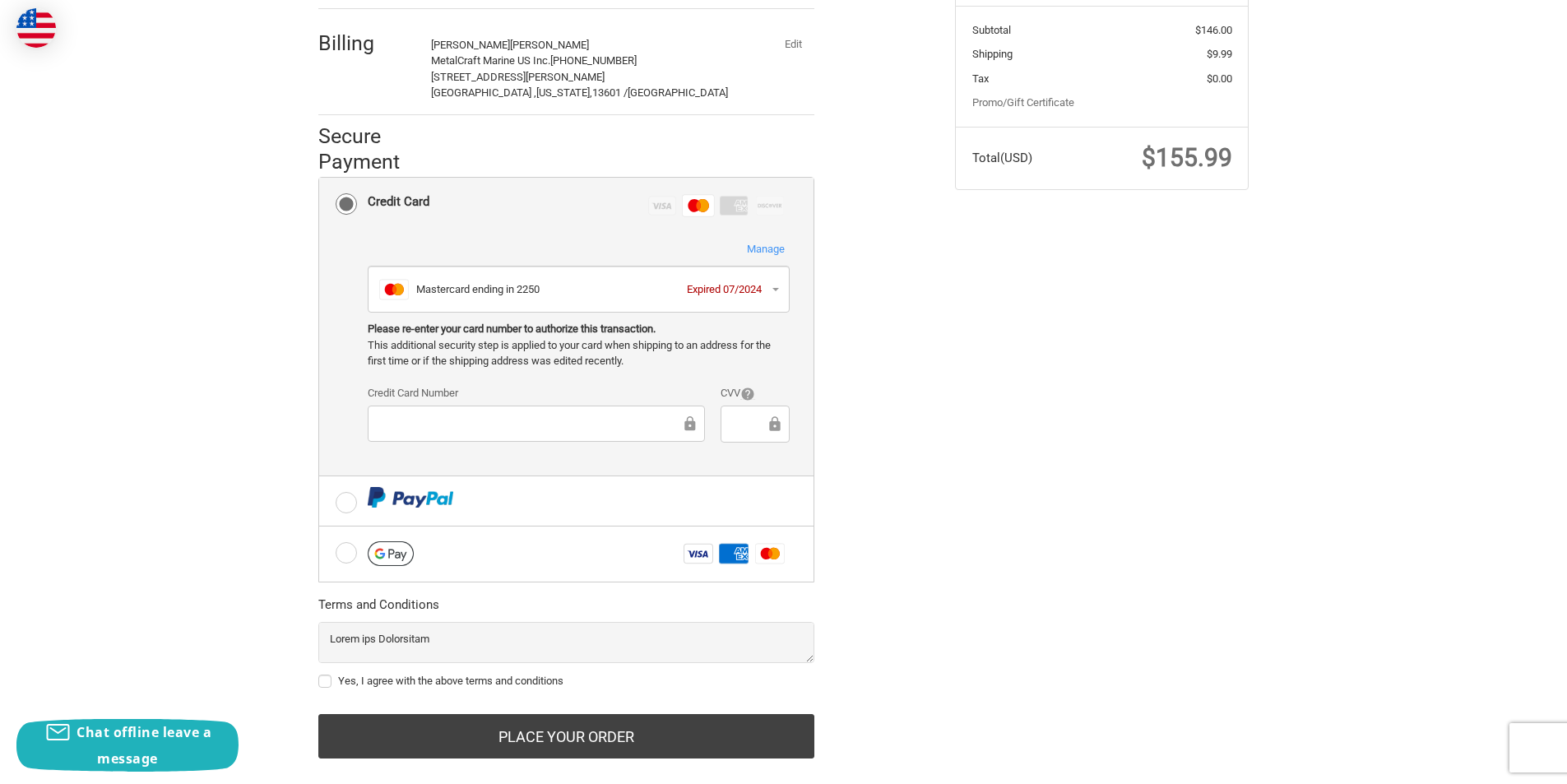
scroll to position [369, 0]
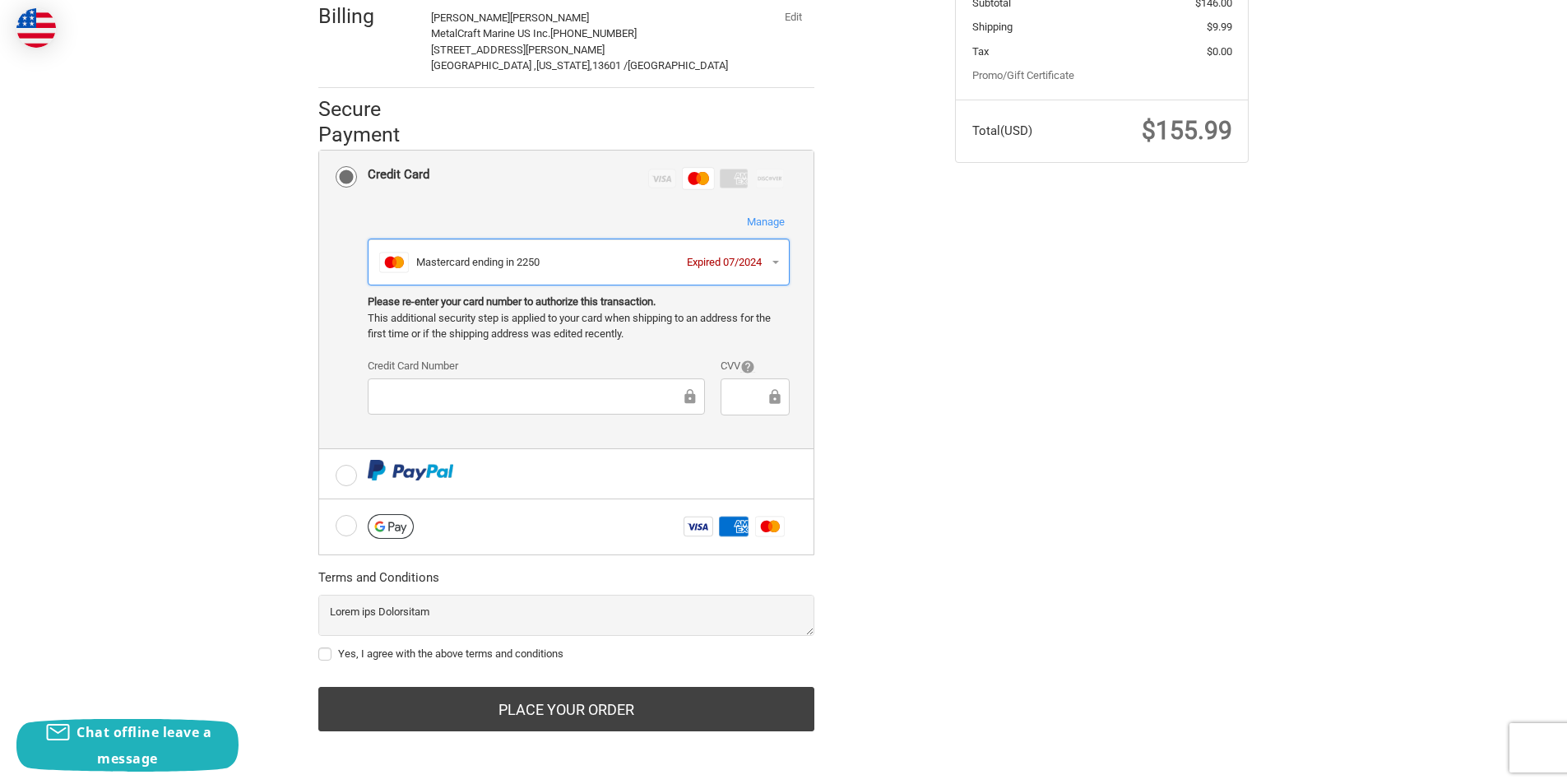
click at [769, 259] on div "Master Mastercard ending in 2250 Expired 07/2024" at bounding box center [578, 262] width 399 height 29
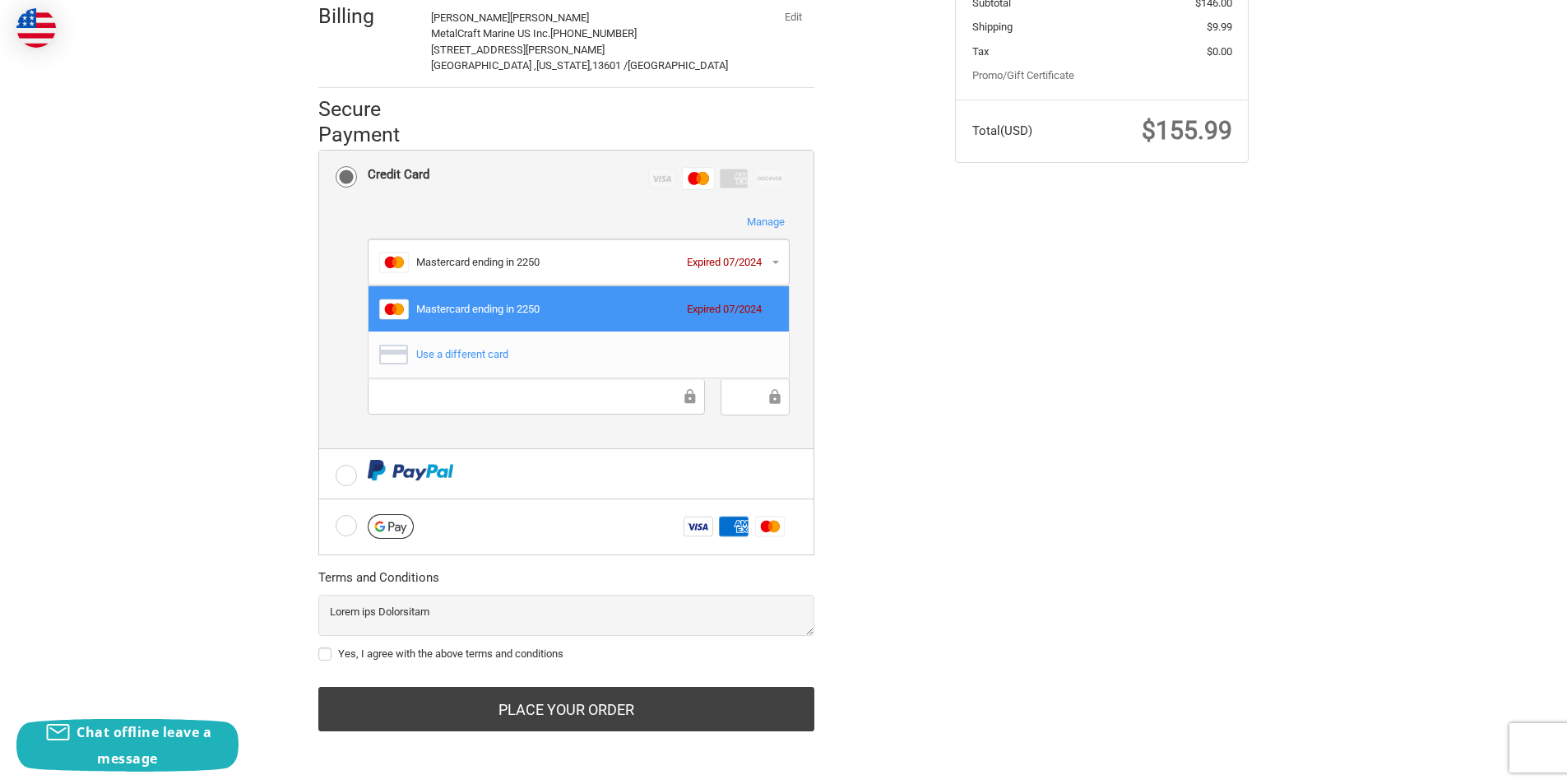
click at [487, 354] on div "Use a different card" at bounding box center [593, 354] width 354 height 17
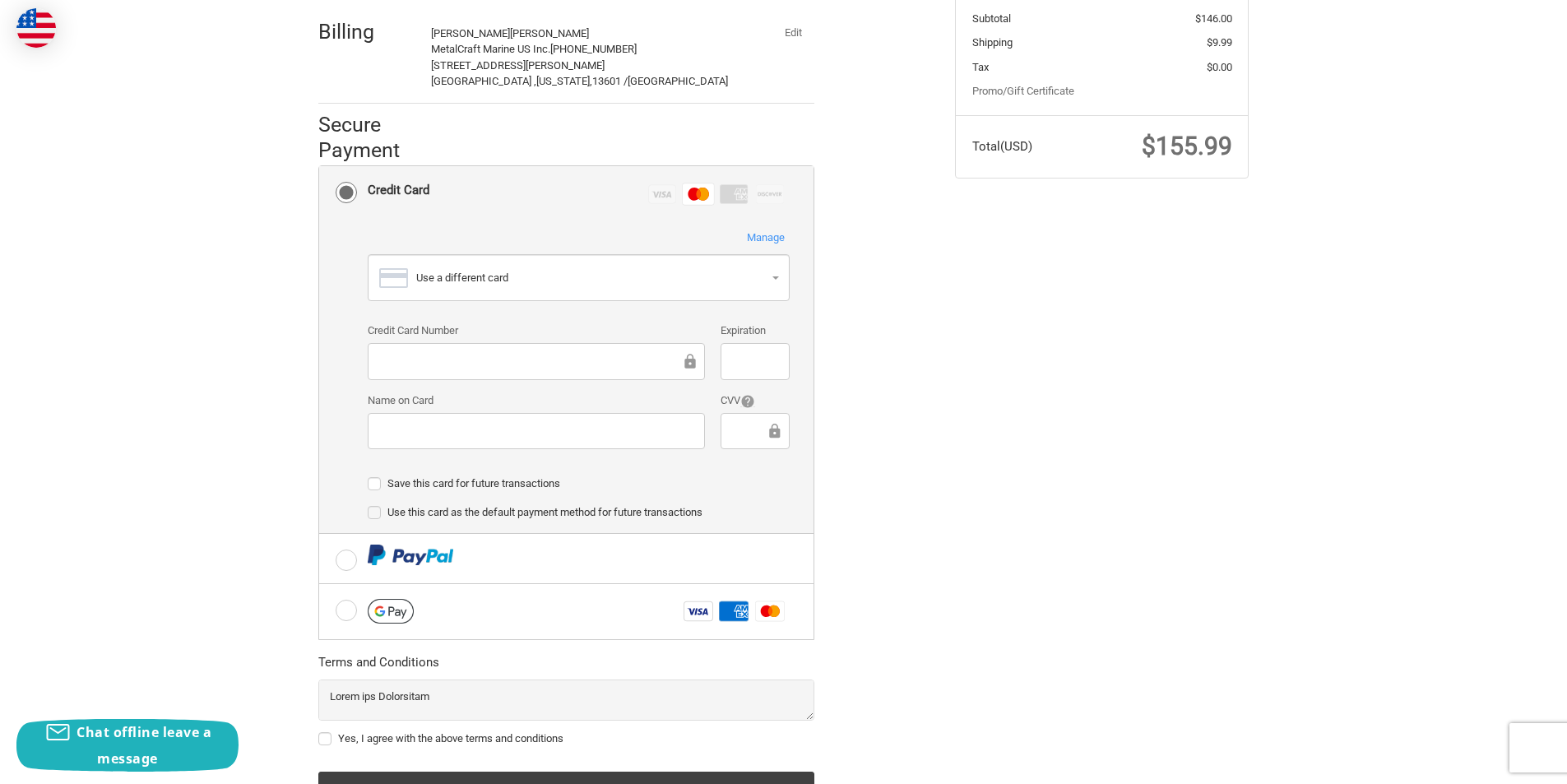
scroll to position [437, 0]
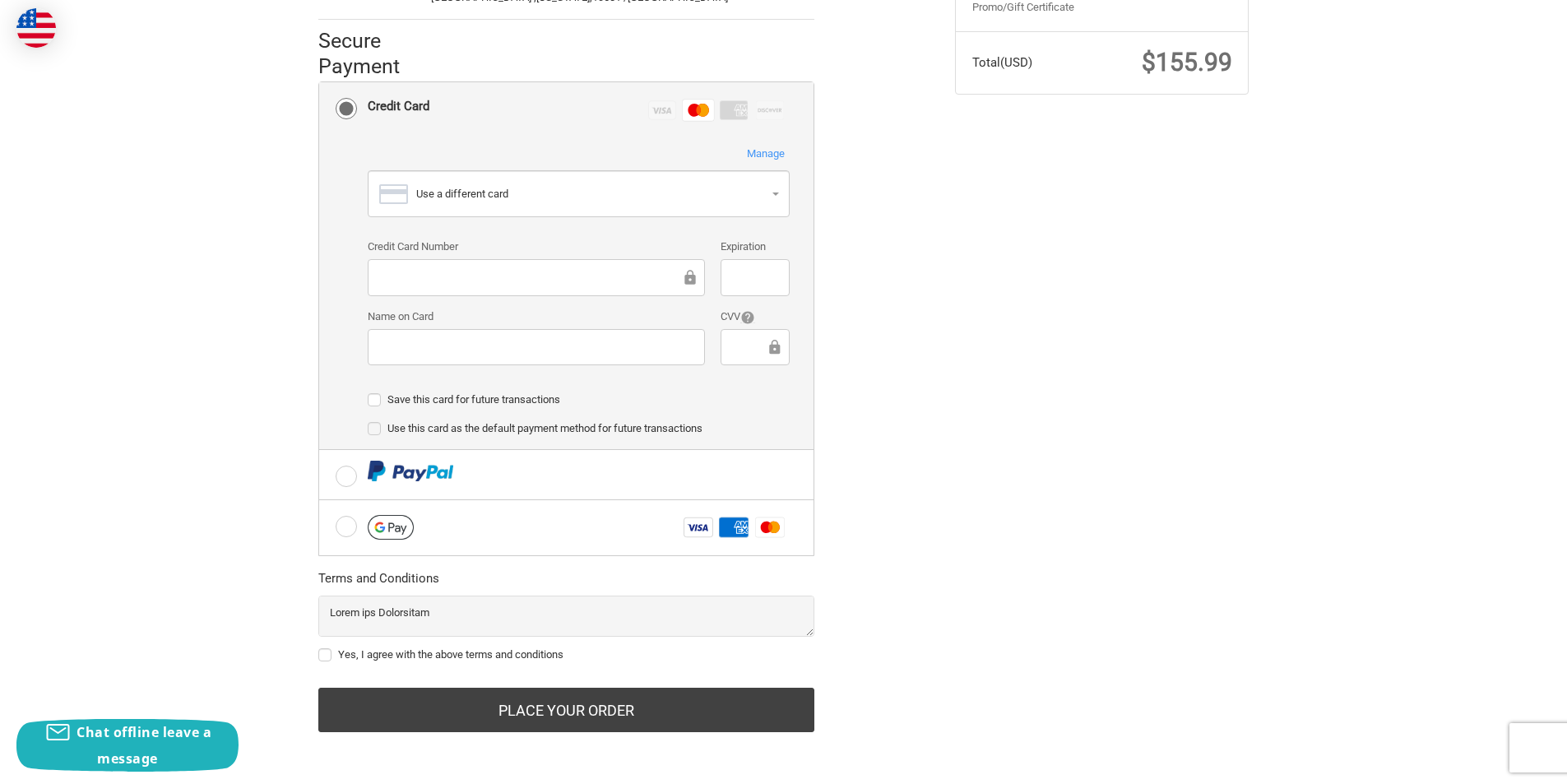
click at [805, 239] on li "Credit Card Visa Master Amex Discover Stored credit cards Manage Use a differen…" at bounding box center [567, 266] width 495 height 367
click at [892, 222] on div "Customer jesse.a@metalcraftmarine.com Sign Out Shipping Jesse Allen MetalCraft …" at bounding box center [624, 231] width 637 height 1040
click at [803, 274] on li "Credit Card Visa Master Amex Discover Stored credit cards Manage Use a differen…" at bounding box center [567, 266] width 495 height 367
click at [831, 274] on ol "Customer jesse.a@metalcraftmarine.com Sign Out Shipping Jesse Allen MetalCraft …" at bounding box center [598, 221] width 560 height 1020
click at [861, 241] on ol "Customer jesse.a@metalcraftmarine.com Sign Out Shipping Jesse Allen MetalCraft …" at bounding box center [598, 221] width 560 height 1020
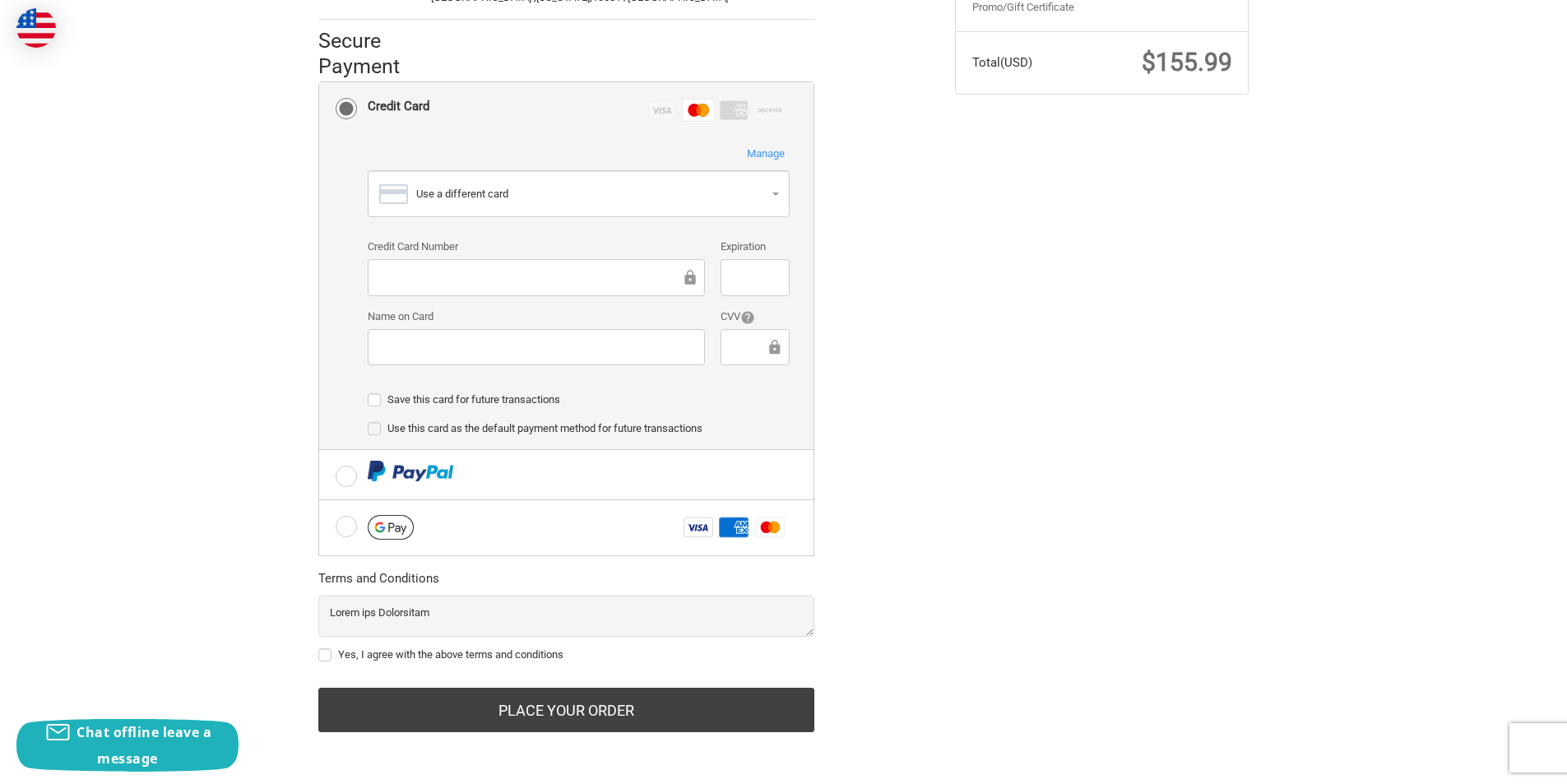
click at [378, 398] on label "Save this card for future transactions" at bounding box center [579, 400] width 422 height 13
click at [369, 392] on input "Save this card for future transactions" at bounding box center [368, 391] width 1 height 1
checkbox input "true"
click at [379, 434] on label "Use this card as the default payment method for future transactions" at bounding box center [579, 429] width 422 height 13
click at [369, 421] on input "Use this card as the default payment method for future transactions" at bounding box center [368, 420] width 1 height 1
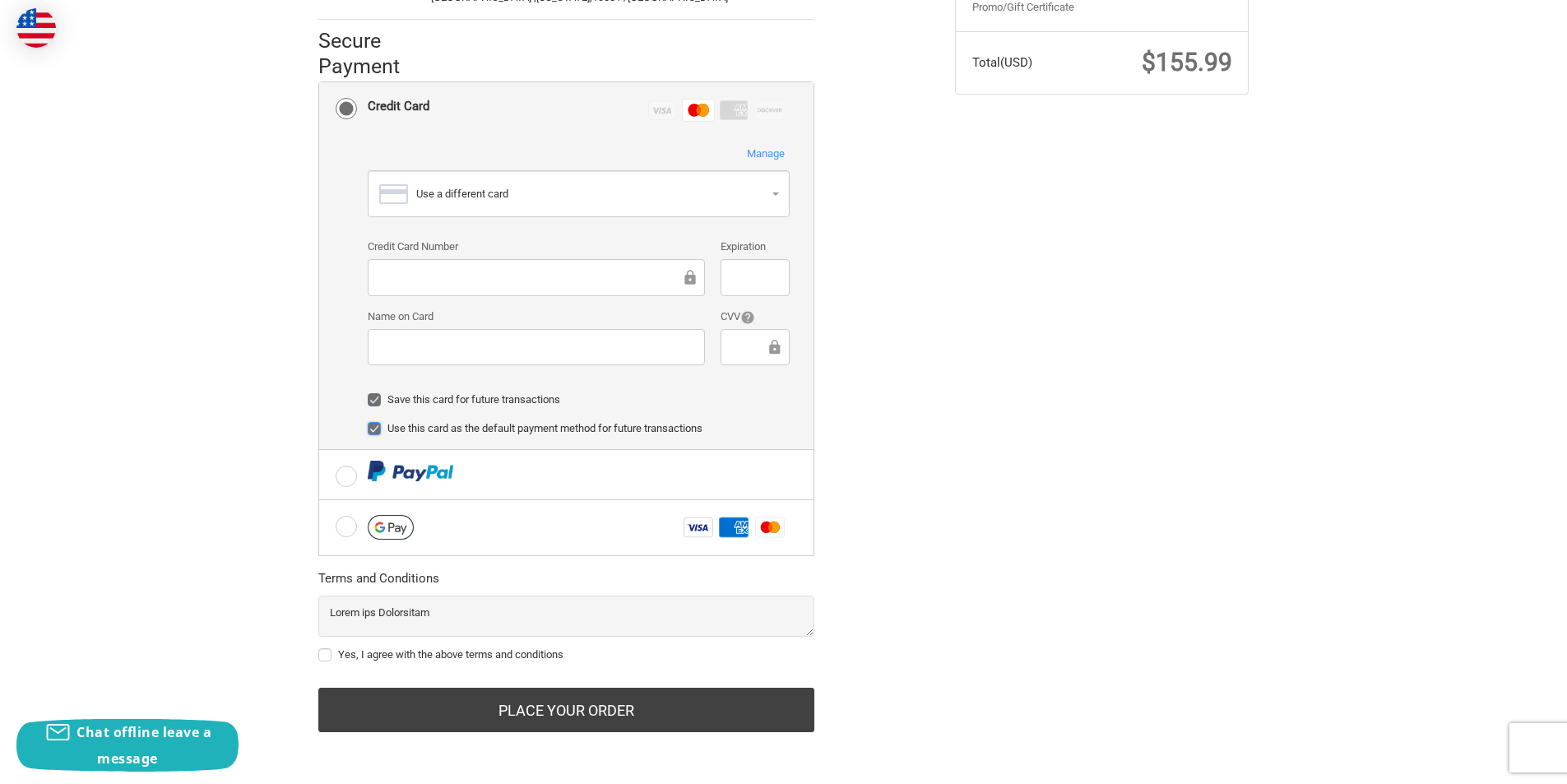
checkbox input "true"
click at [330, 657] on label "Yes, I agree with the above terms and conditions" at bounding box center [567, 655] width 496 height 13
click at [320, 647] on input "Yes, I agree with the above terms and conditions" at bounding box center [319, 646] width 1 height 1
checkbox input "true"
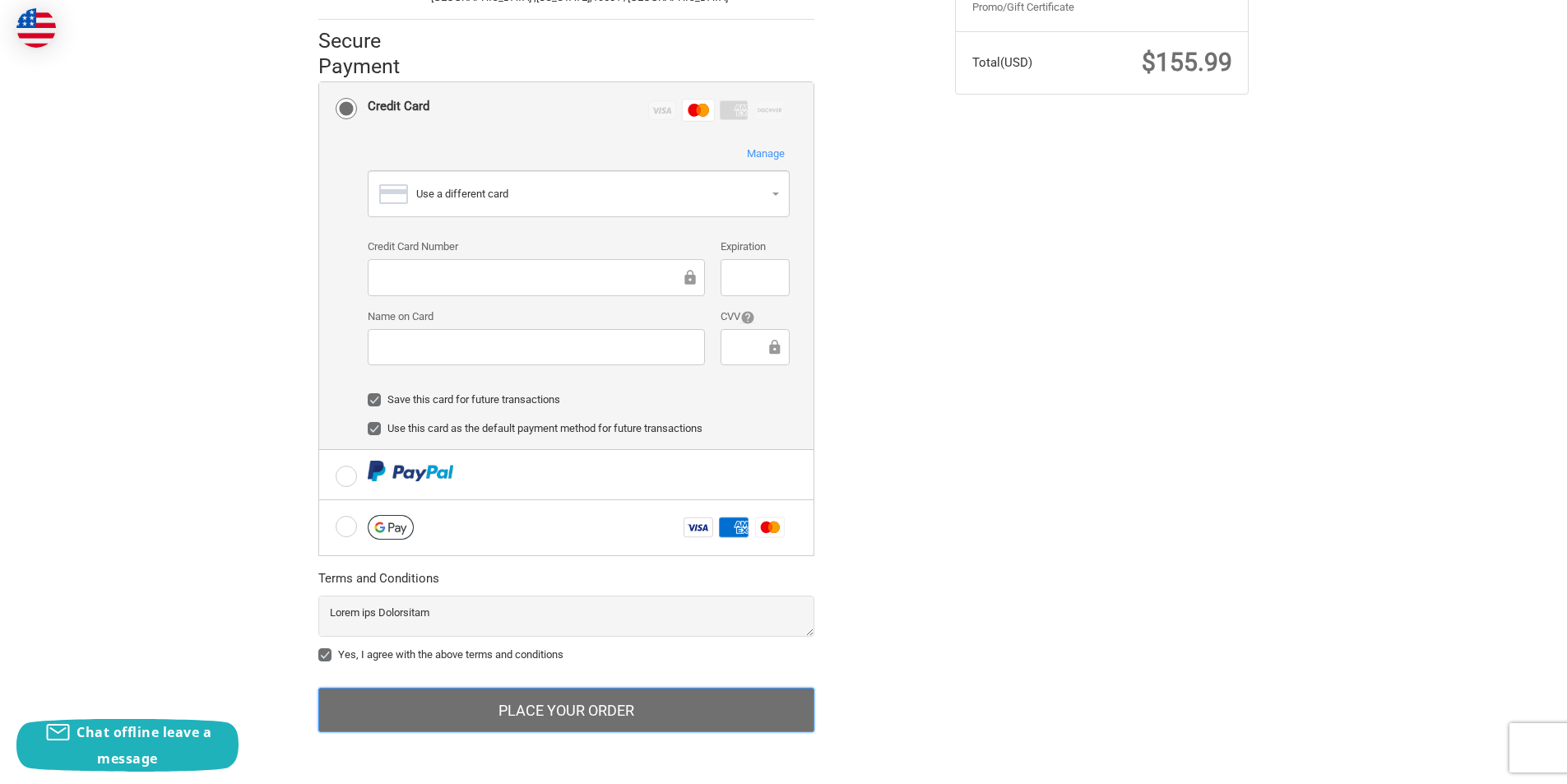
click at [575, 711] on button "Place Your Order" at bounding box center [567, 709] width 496 height 44
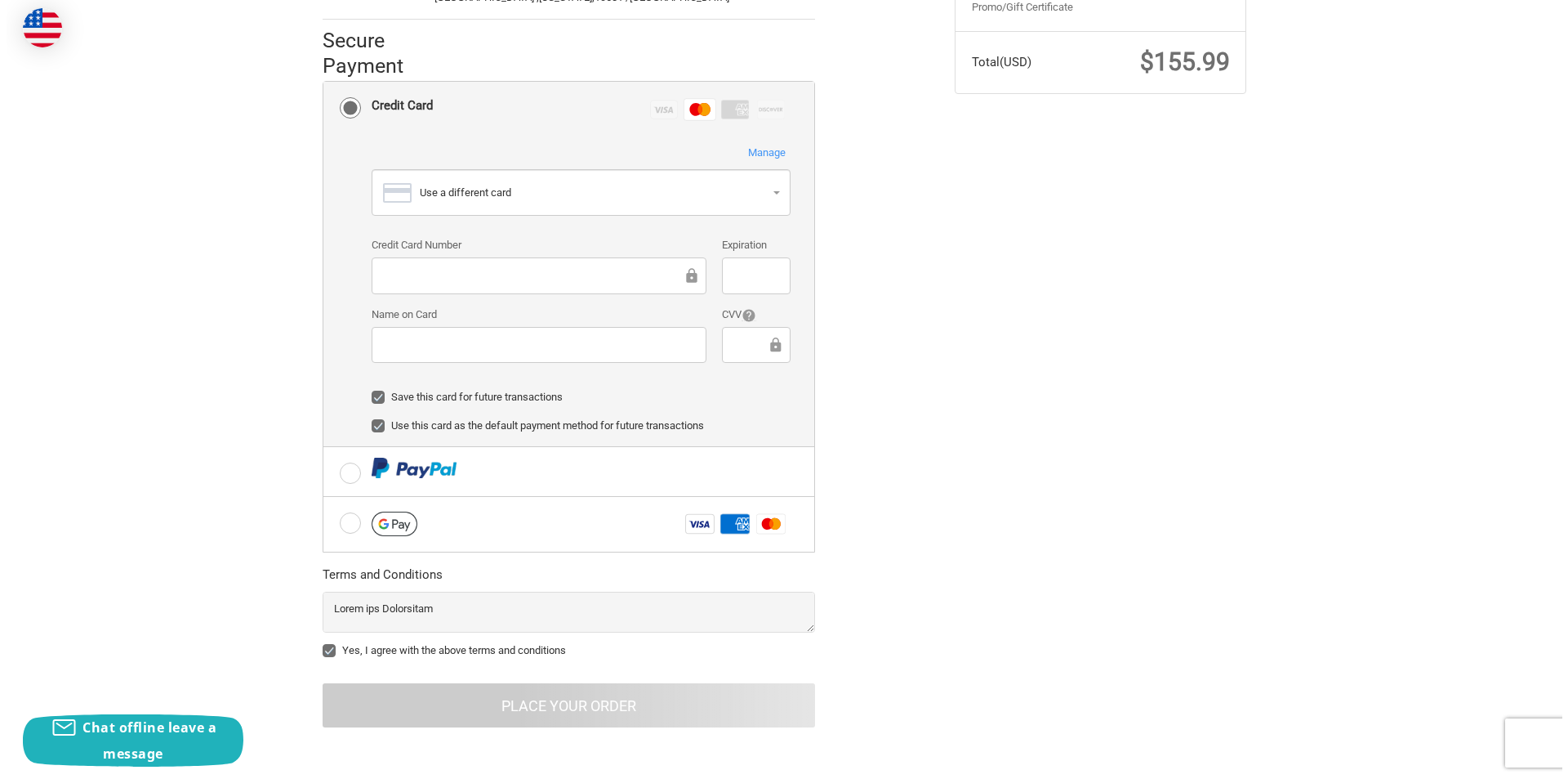
scroll to position [0, 0]
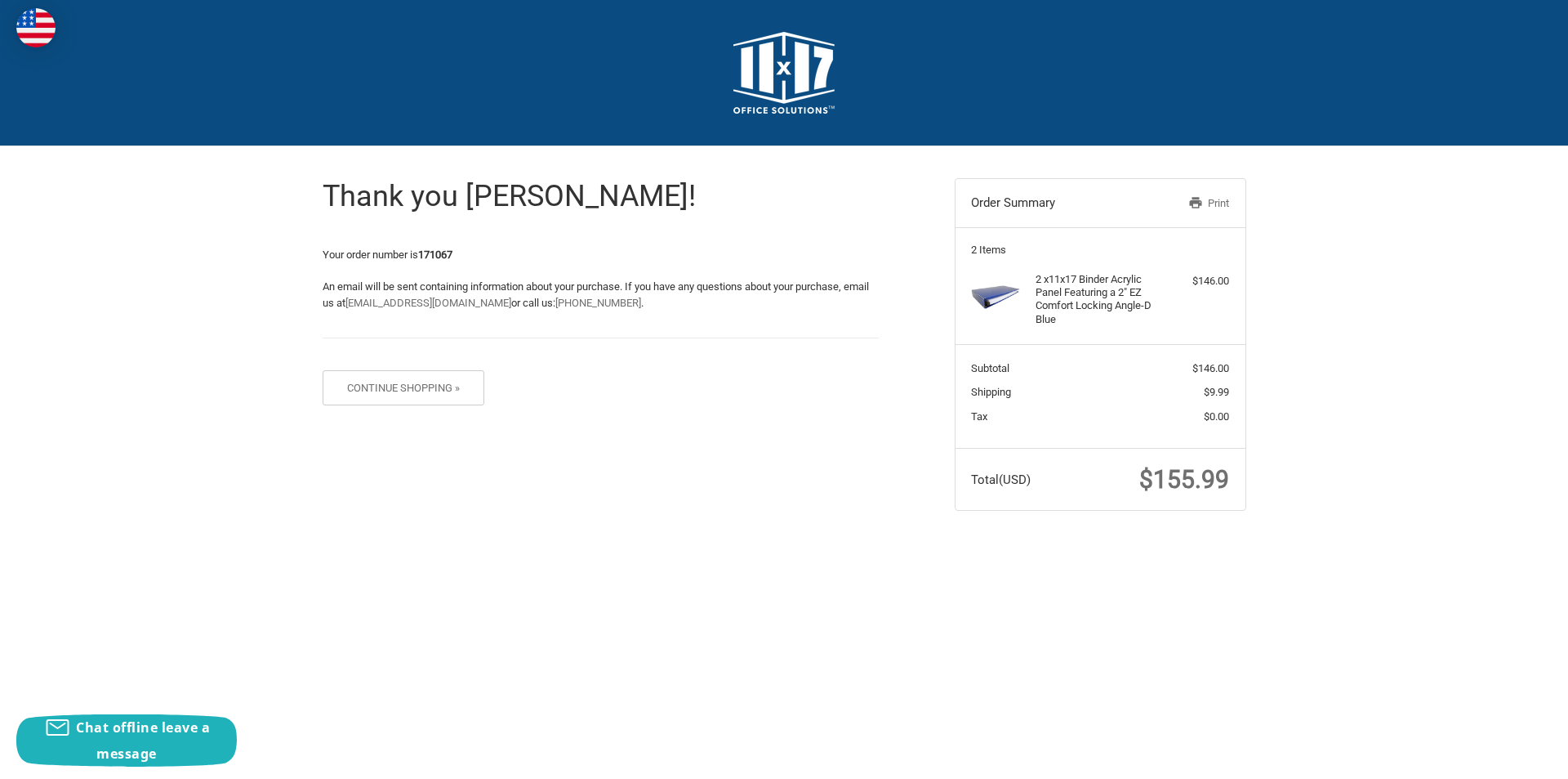
click at [1217, 206] on link "Print" at bounding box center [1187, 204] width 84 height 17
